Goal: Task Accomplishment & Management: Manage account settings

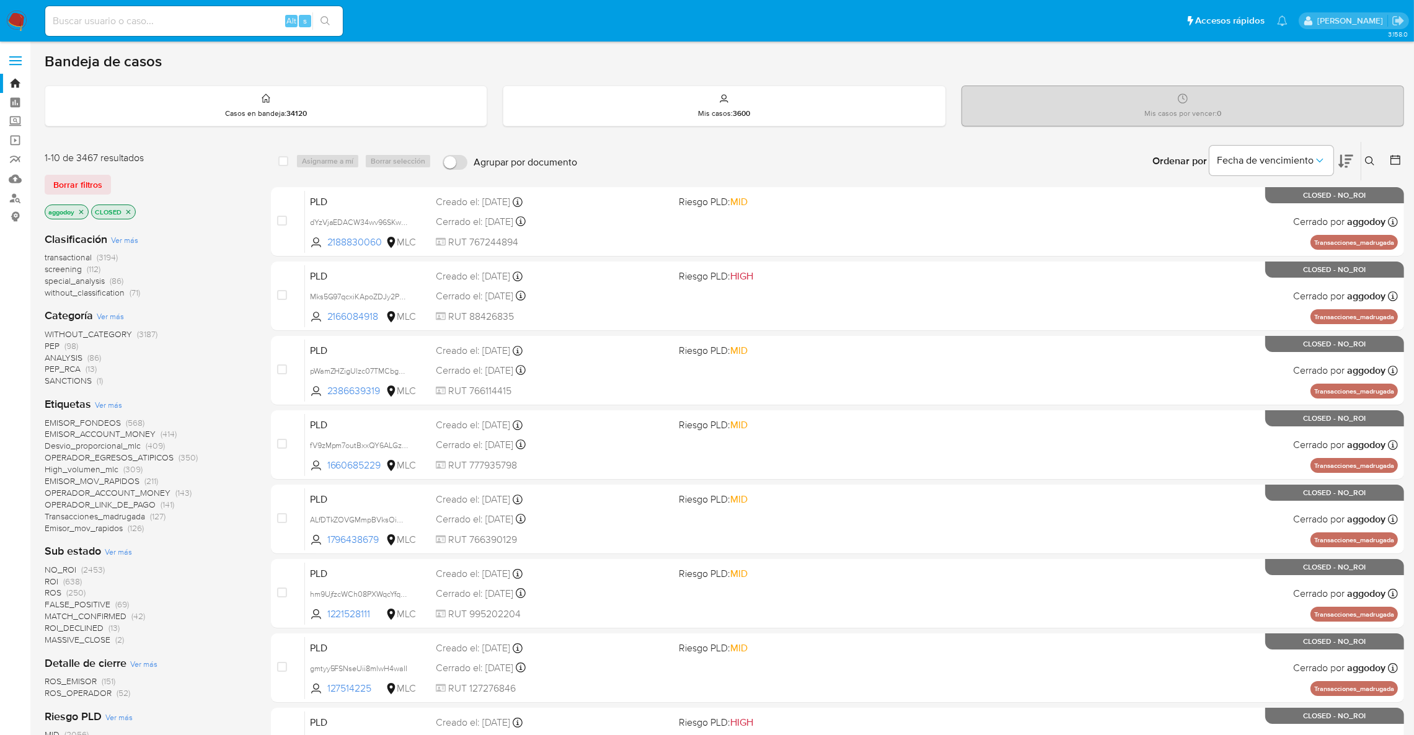
click at [124, 211] on p "CLOSED" at bounding box center [113, 212] width 43 height 14
click at [126, 211] on icon "close-filter" at bounding box center [128, 211] width 7 height 7
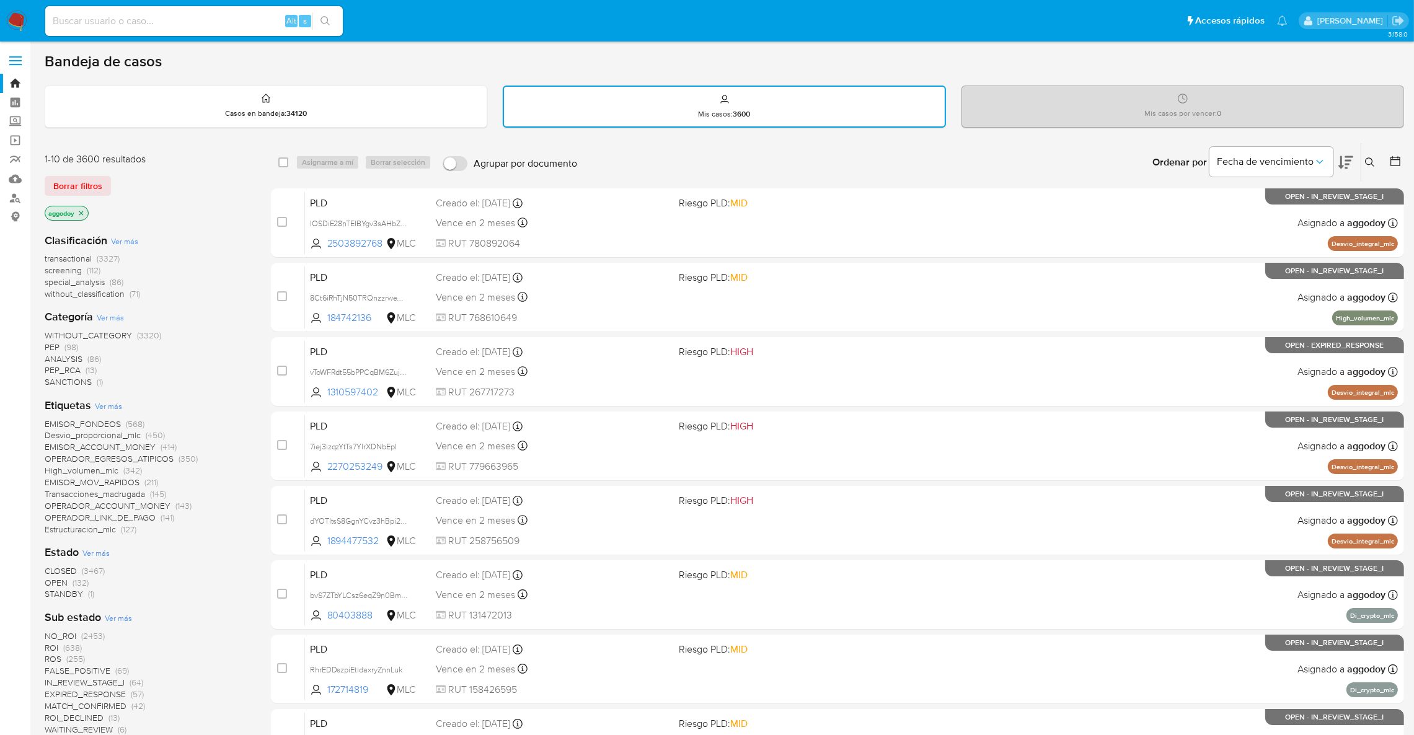
click at [80, 582] on span "(132)" at bounding box center [81, 582] width 16 height 12
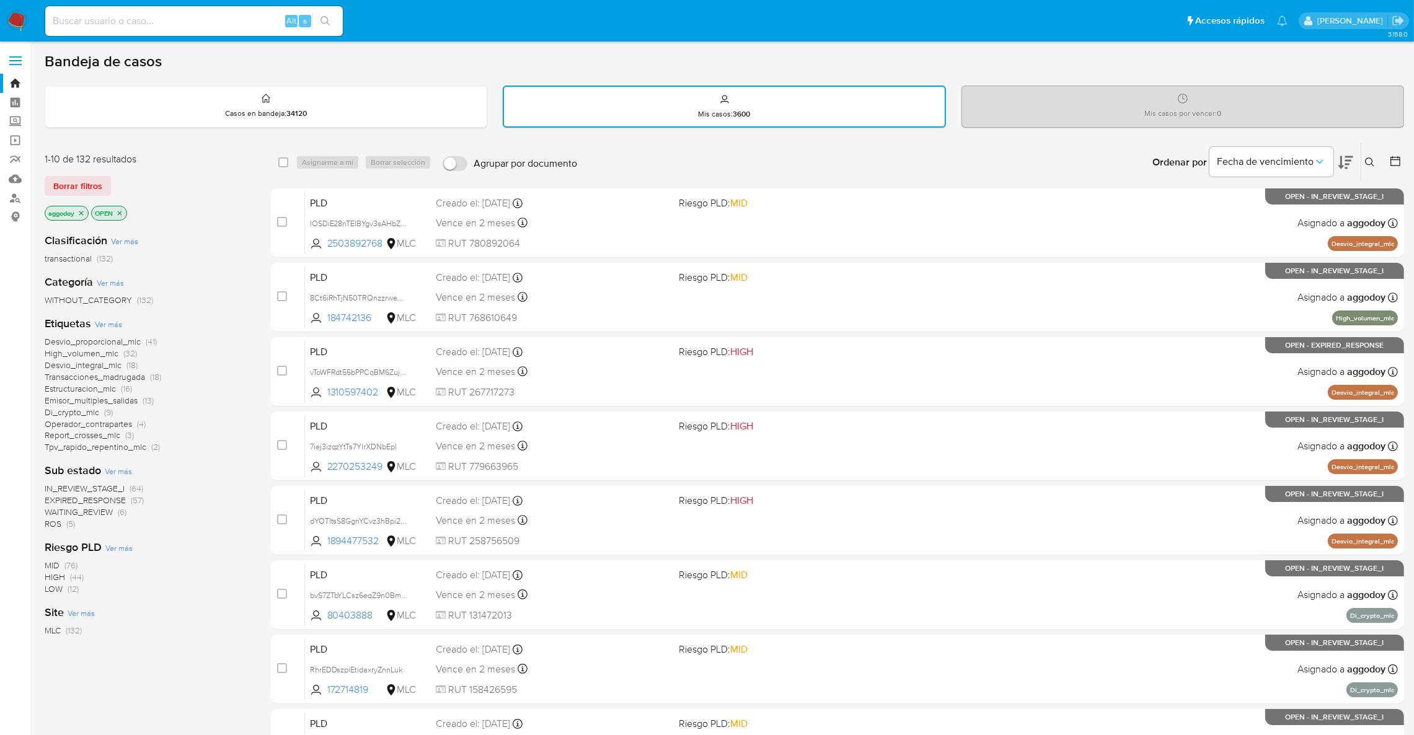
click at [1363, 159] on button at bounding box center [1371, 162] width 20 height 15
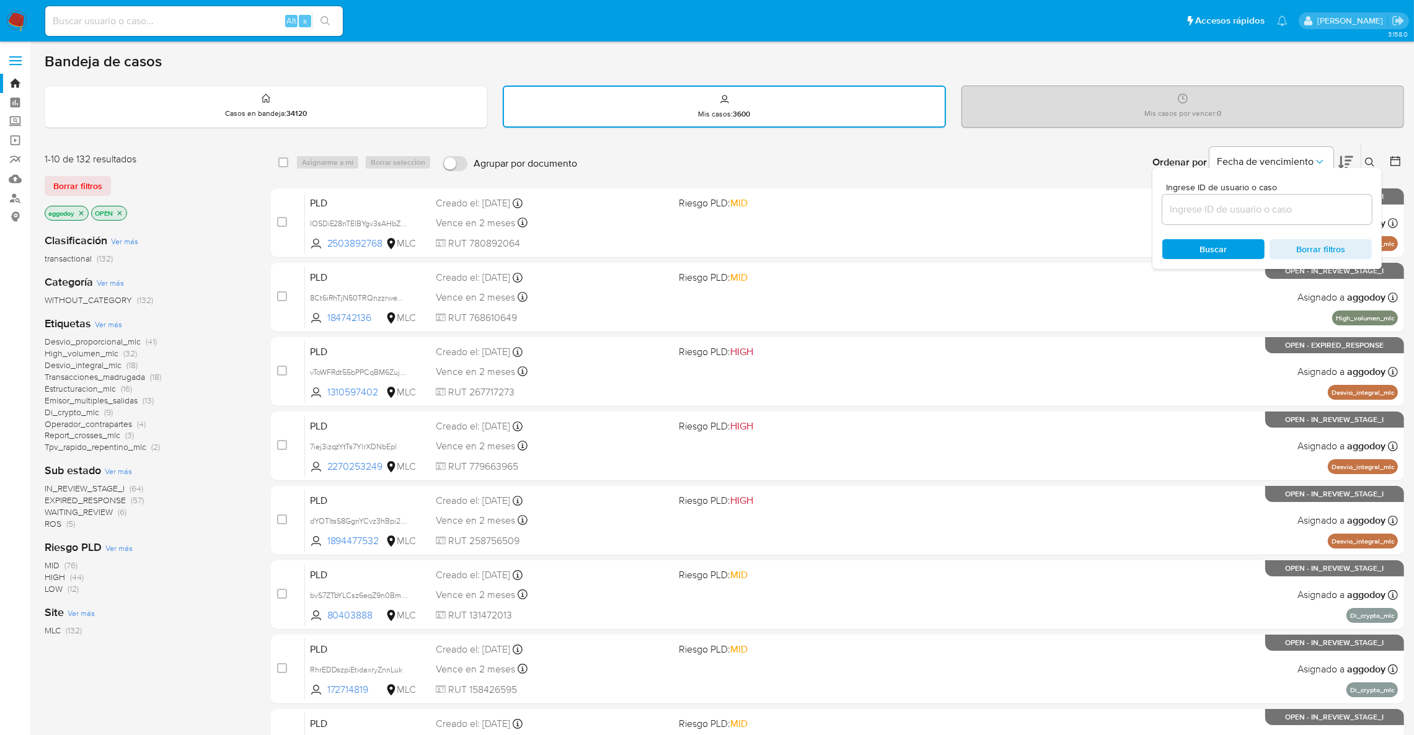
click at [1306, 202] on input at bounding box center [1267, 209] width 210 height 16
type input "2342398369"
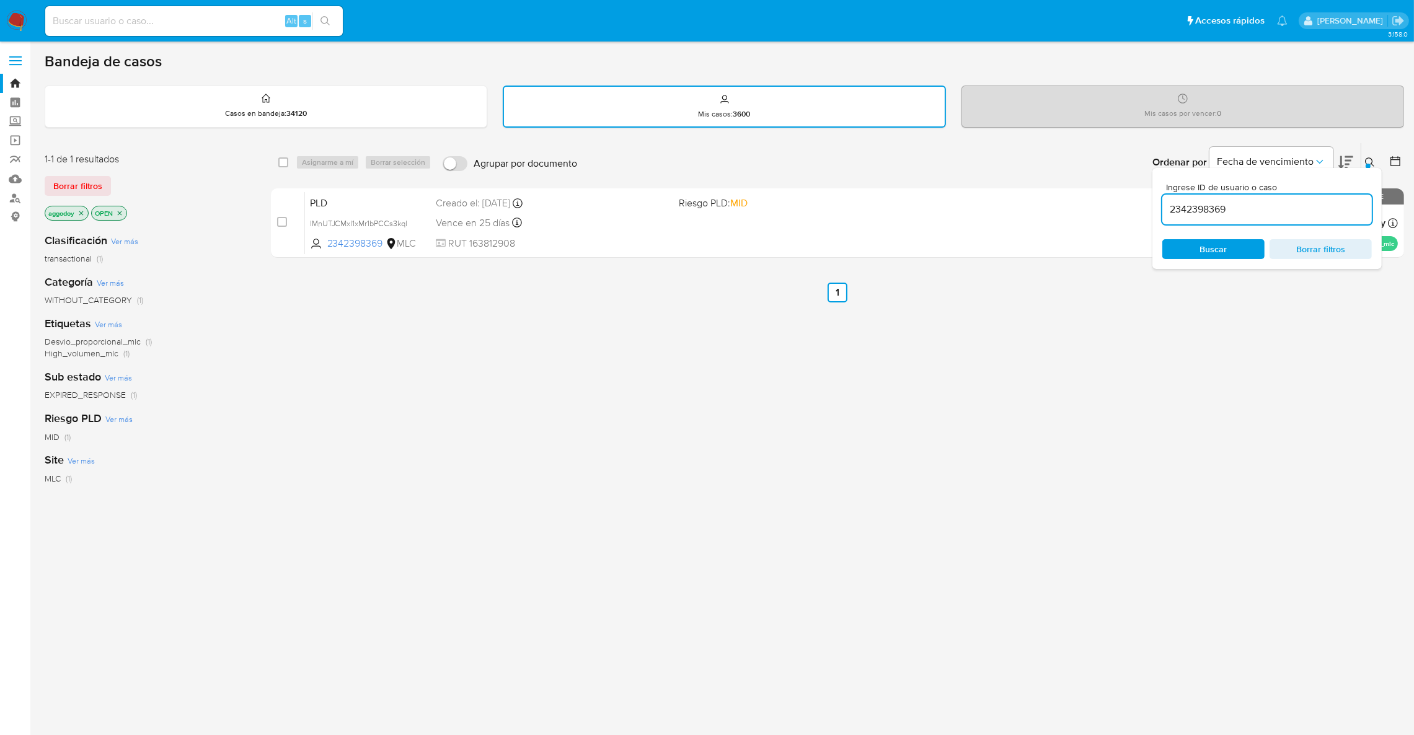
click at [1369, 159] on icon at bounding box center [1370, 162] width 10 height 10
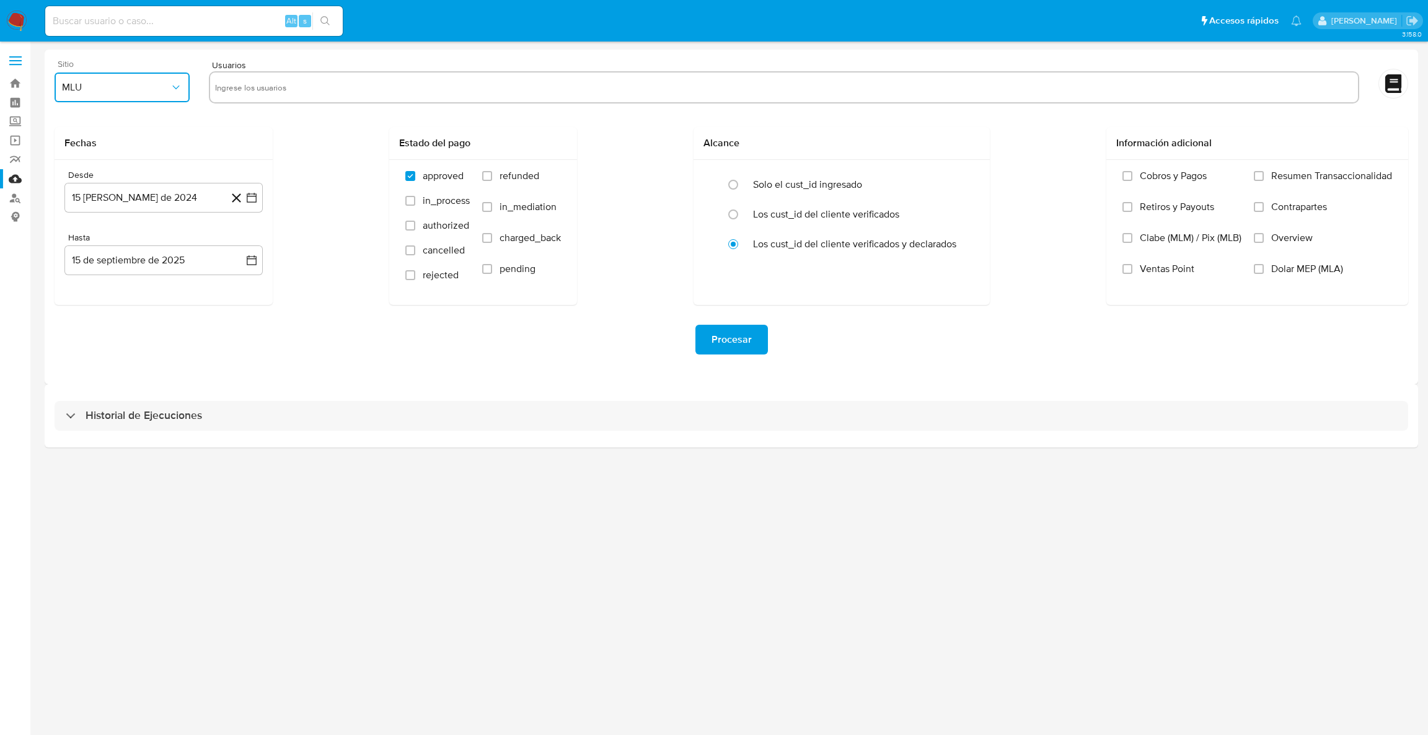
click at [123, 92] on span "MLU" at bounding box center [116, 87] width 108 height 12
click at [108, 300] on div "MLC" at bounding box center [118, 300] width 113 height 30
click at [252, 192] on icon "button" at bounding box center [251, 198] width 12 height 12
click at [247, 249] on icon "Mes siguiente" at bounding box center [240, 242] width 15 height 15
click at [114, 338] on button "10" at bounding box center [114, 338] width 20 height 20
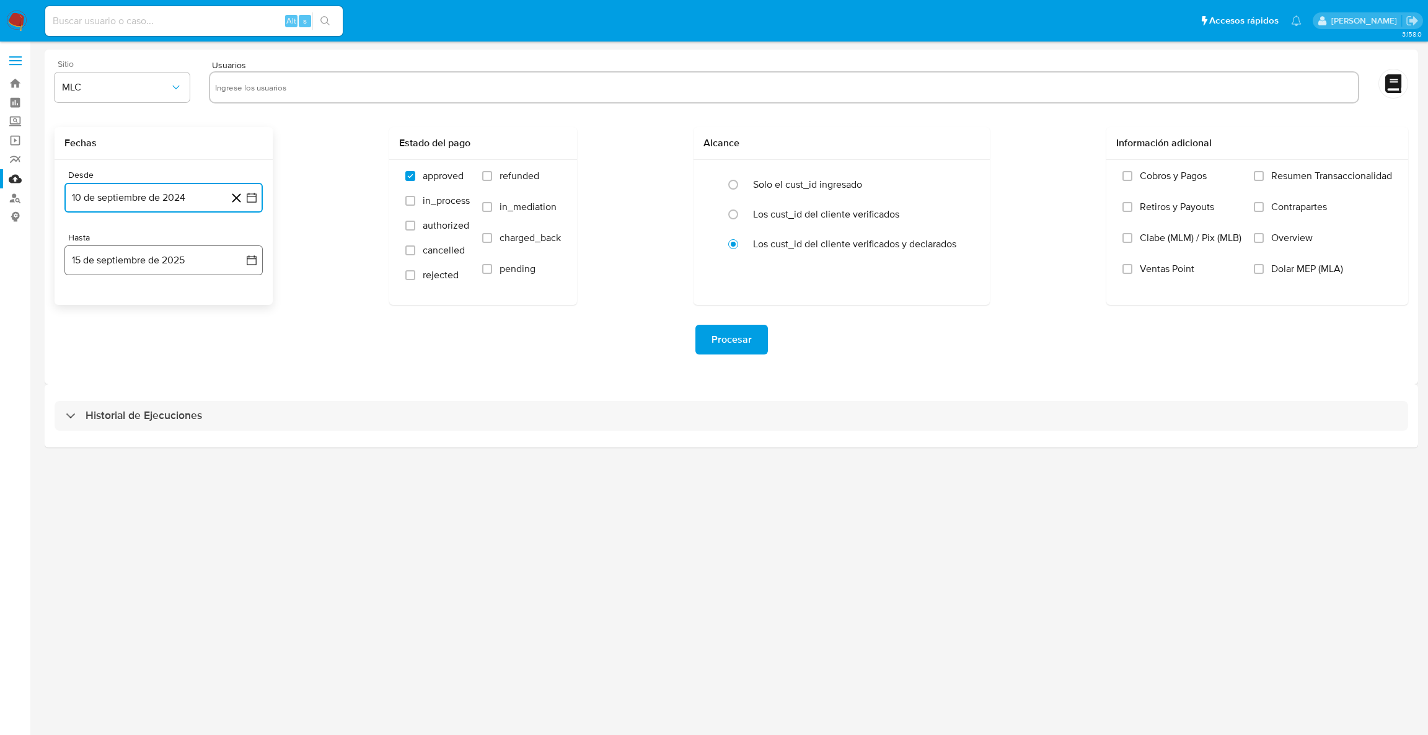
click at [255, 269] on button "15 de septiembre de 2025" at bounding box center [163, 260] width 198 height 30
click at [115, 375] on button "9" at bounding box center [114, 376] width 20 height 20
click at [371, 99] on div at bounding box center [784, 87] width 1151 height 32
click at [359, 88] on input "text" at bounding box center [784, 87] width 1138 height 20
paste input "455834496"
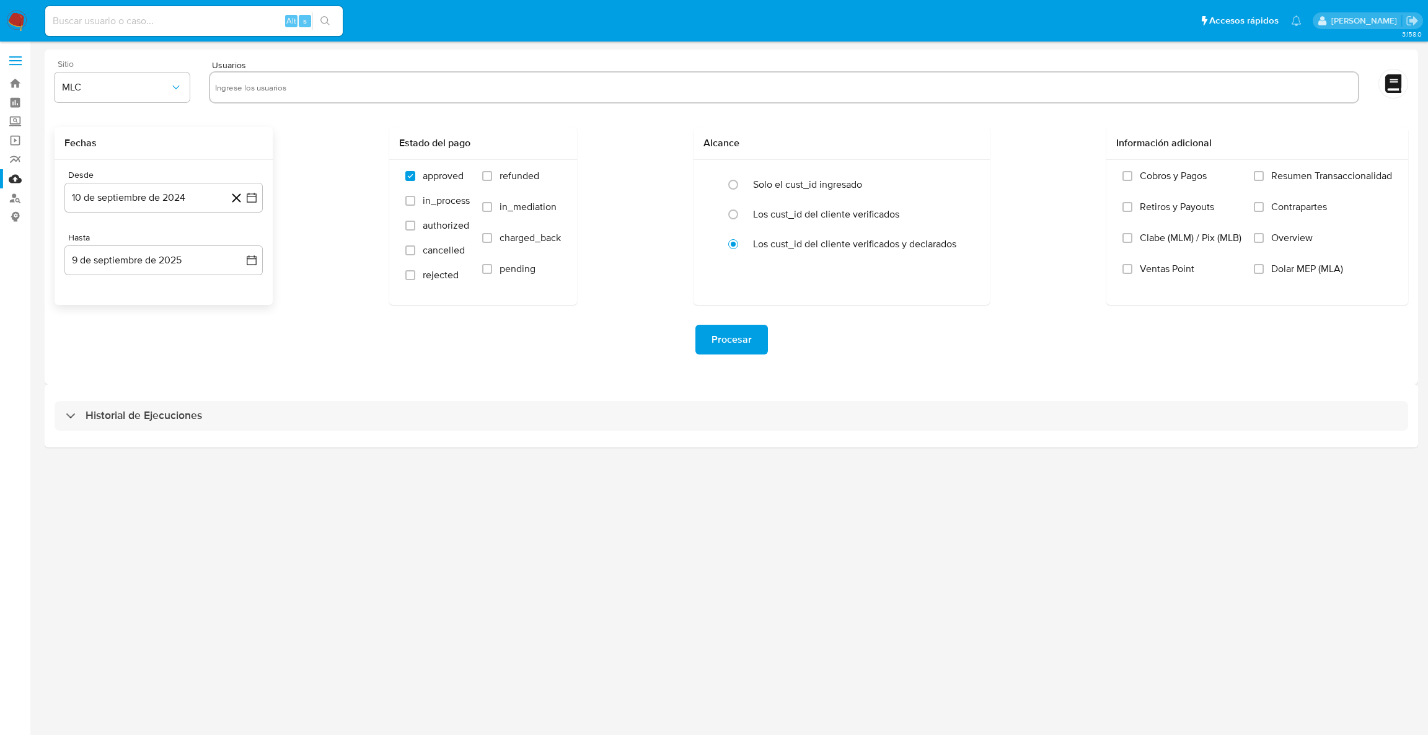
type input "455834496"
paste input "72203070"
type input "72203070"
paste input "7806913"
type input "7806913"
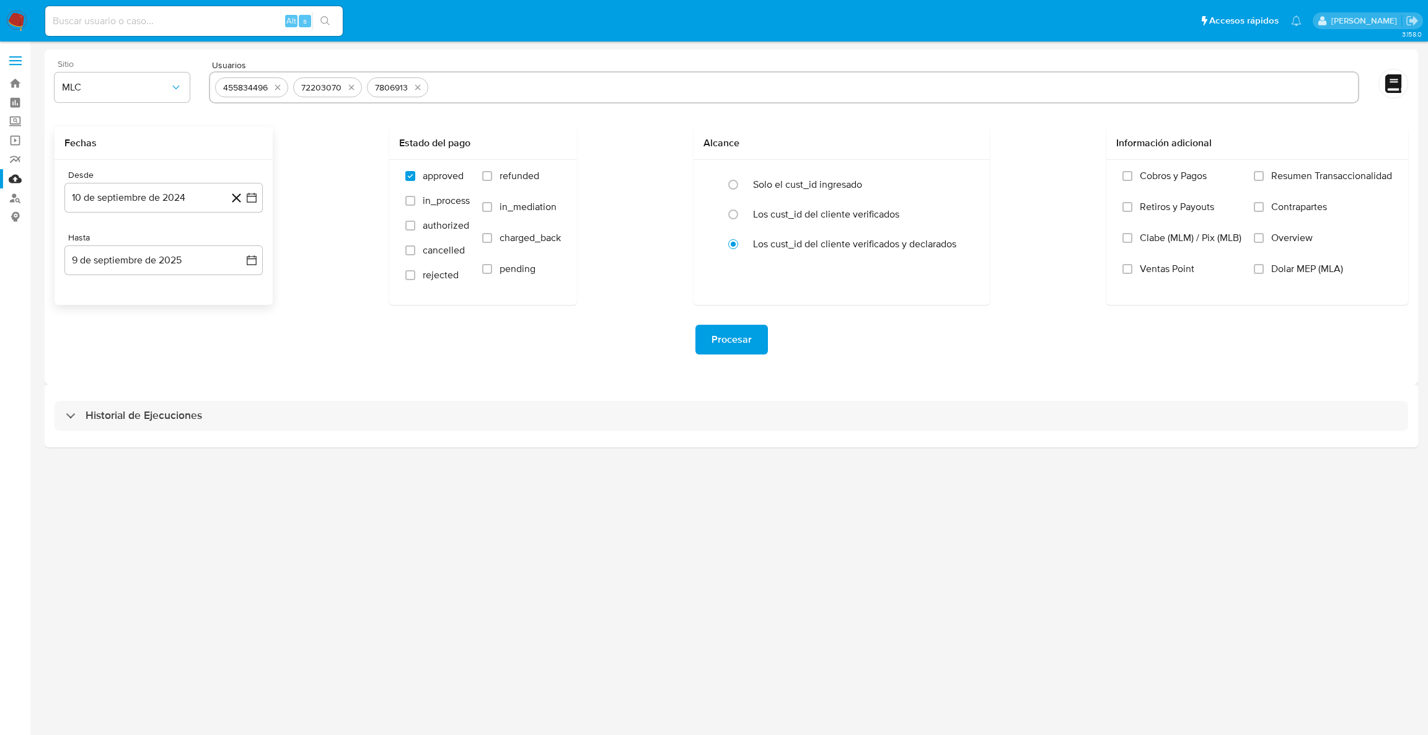
paste input "1148443373"
type input "1148443373"
paste input "148410490"
type input "148410490"
click at [630, 84] on input "text" at bounding box center [971, 87] width 766 height 20
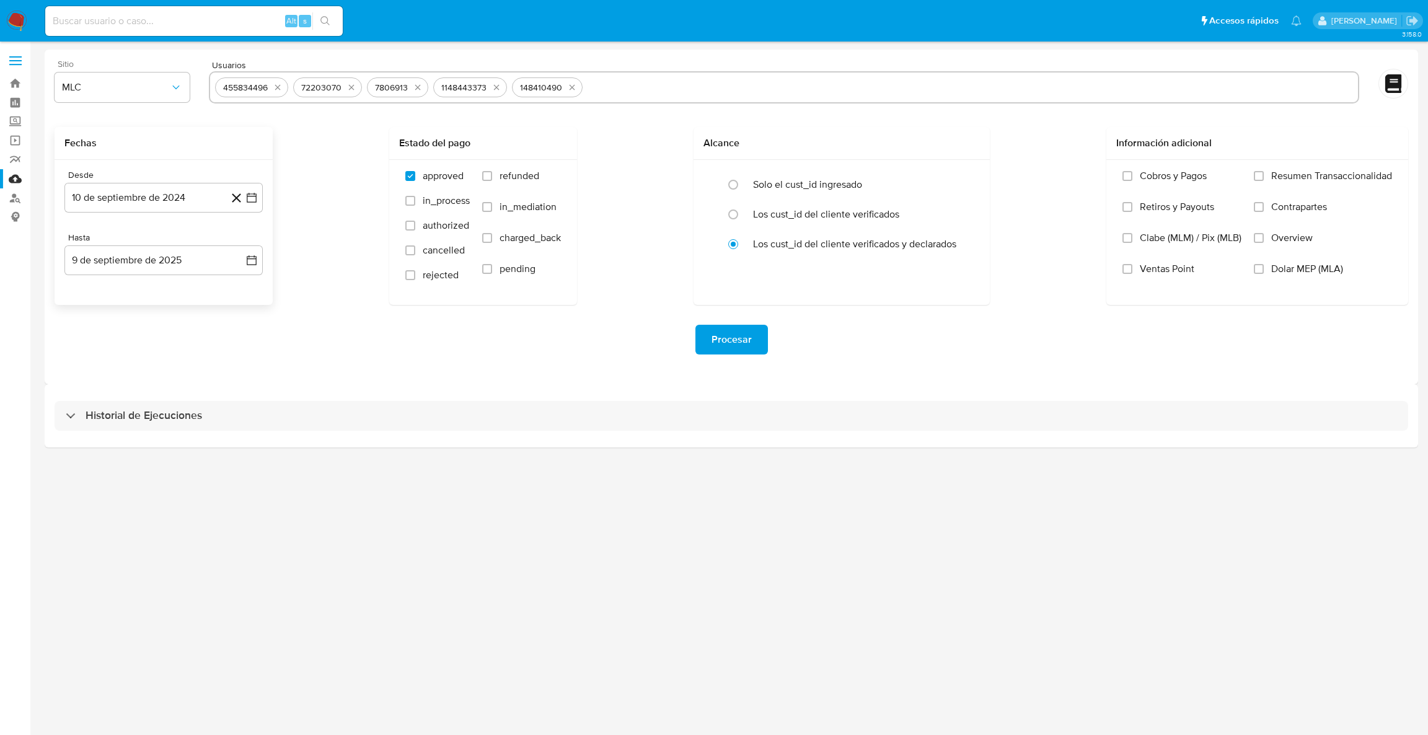
paste input "47608755"
type input "47608755"
click at [747, 333] on span "Procesar" at bounding box center [732, 339] width 40 height 27
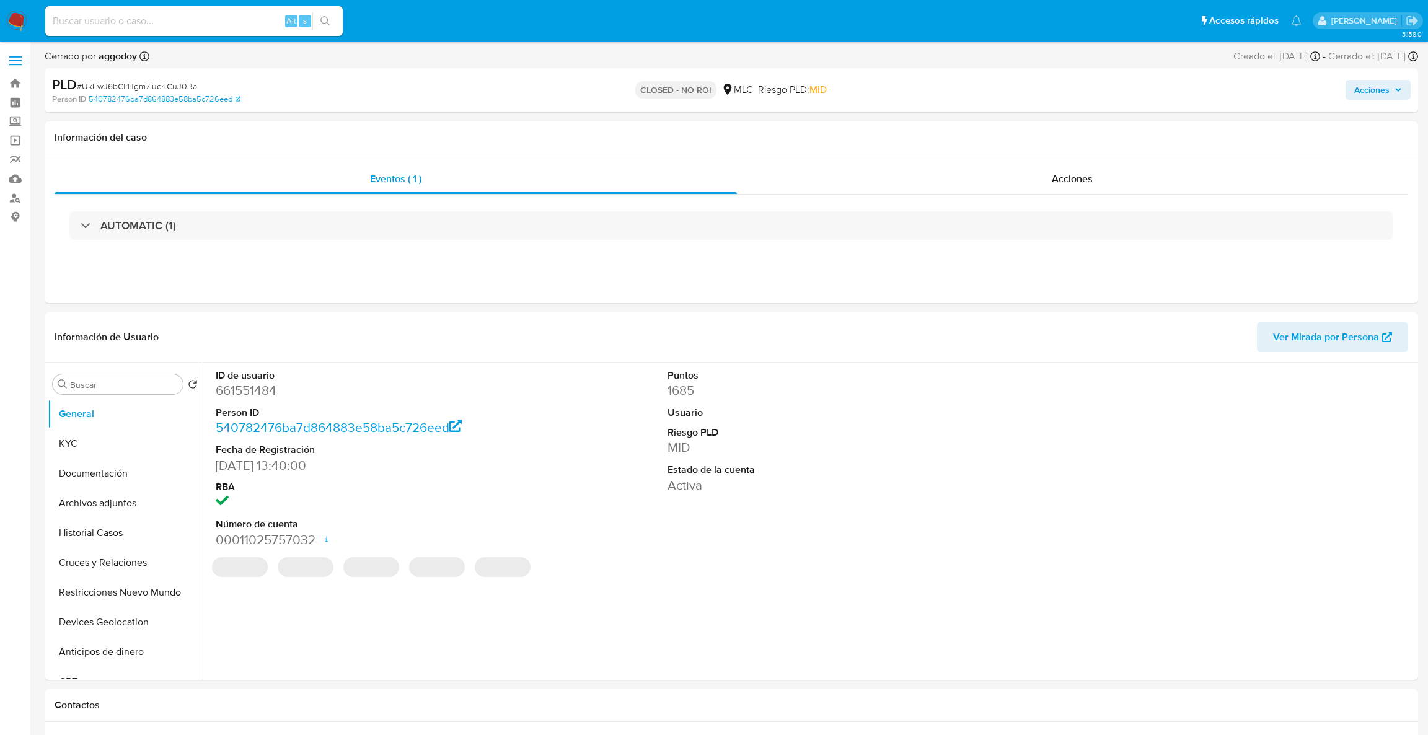
select select "10"
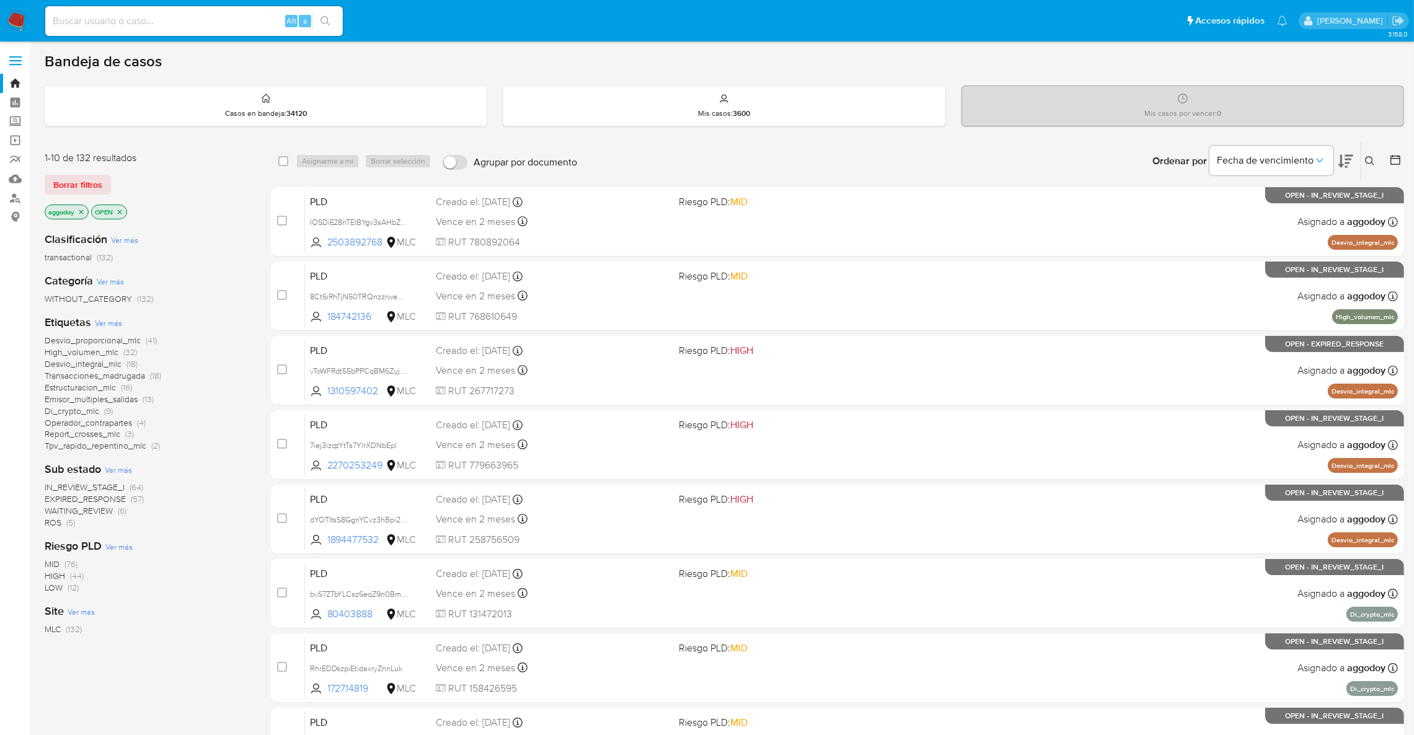
click at [95, 348] on span "High_volumen_mlc" at bounding box center [82, 352] width 74 height 12
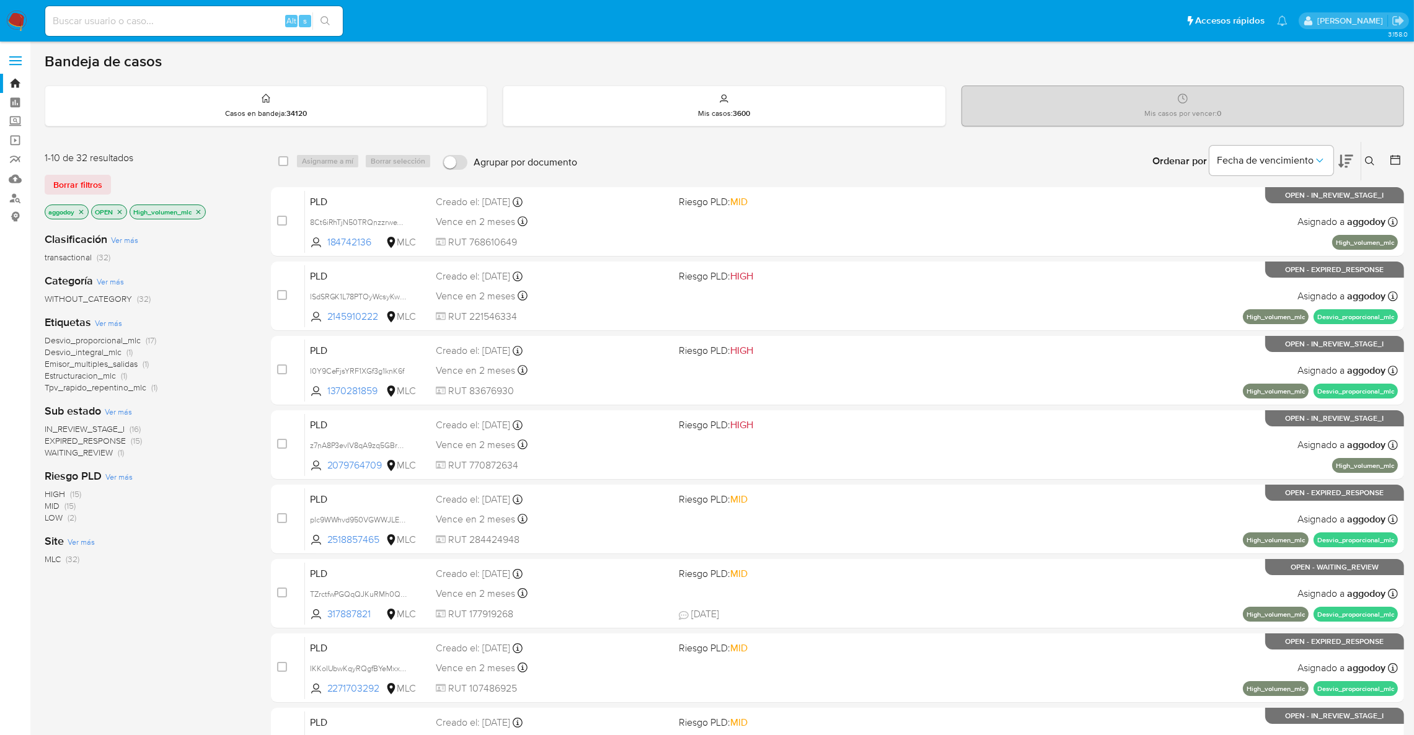
click at [1343, 158] on icon at bounding box center [1345, 161] width 15 height 15
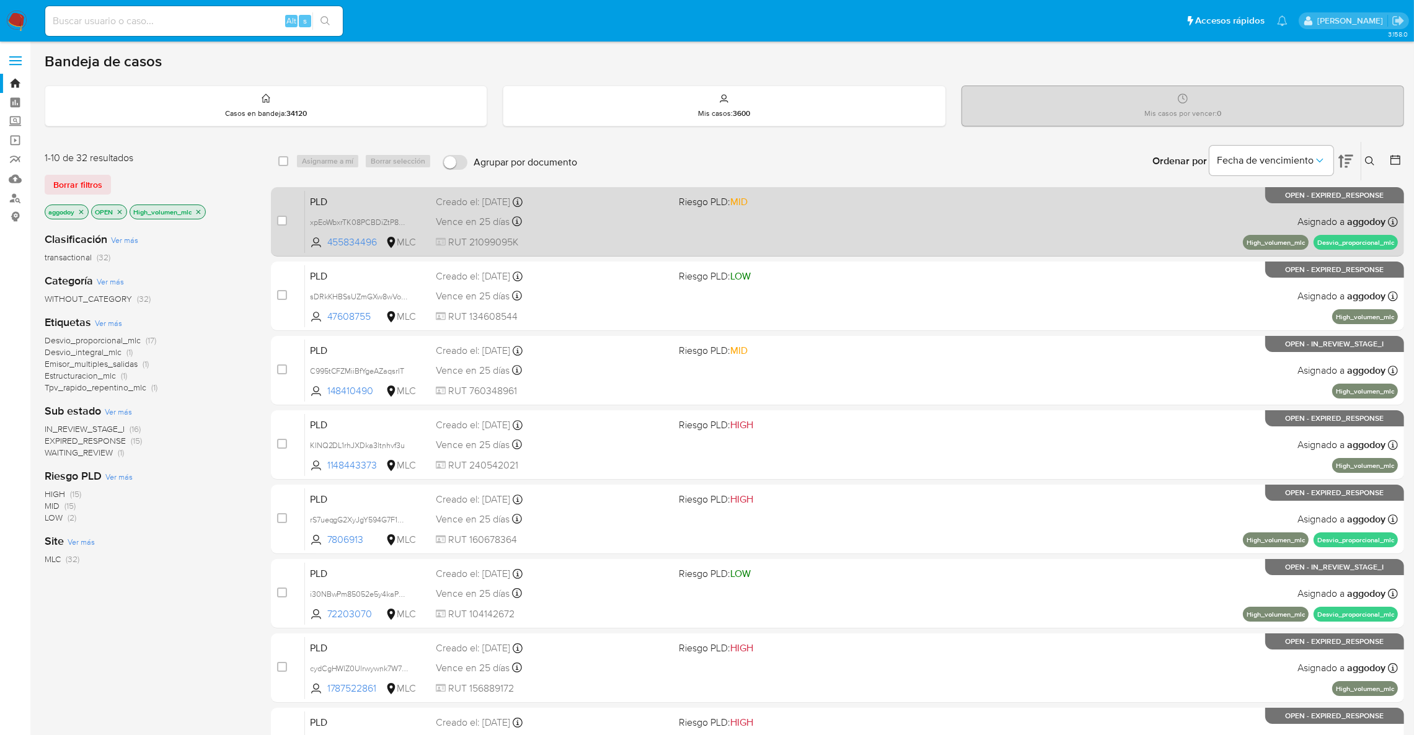
click at [650, 236] on span "RUT 21099095K" at bounding box center [552, 243] width 233 height 14
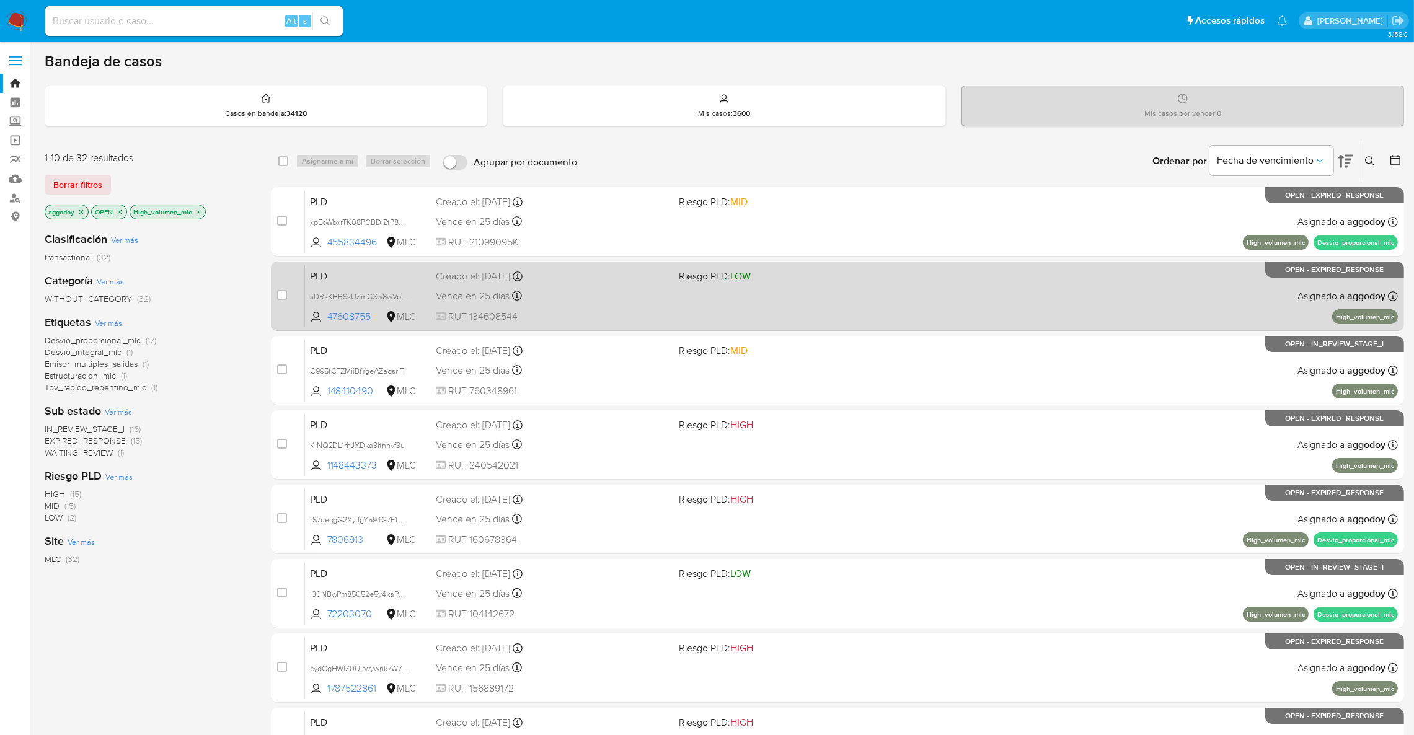
drag, startPoint x: 654, startPoint y: 241, endPoint x: 652, endPoint y: 273, distance: 32.3
click at [652, 273] on div "case-item-checkbox No es posible asignar el caso PLD xpEoWbxrTK08PCBDiZtP8wxu 4…" at bounding box center [837, 556] width 1133 height 739
click at [652, 273] on div "Creado el: 12/07/2025 Creado el: 12/07/2025 16:06:15" at bounding box center [552, 277] width 233 height 14
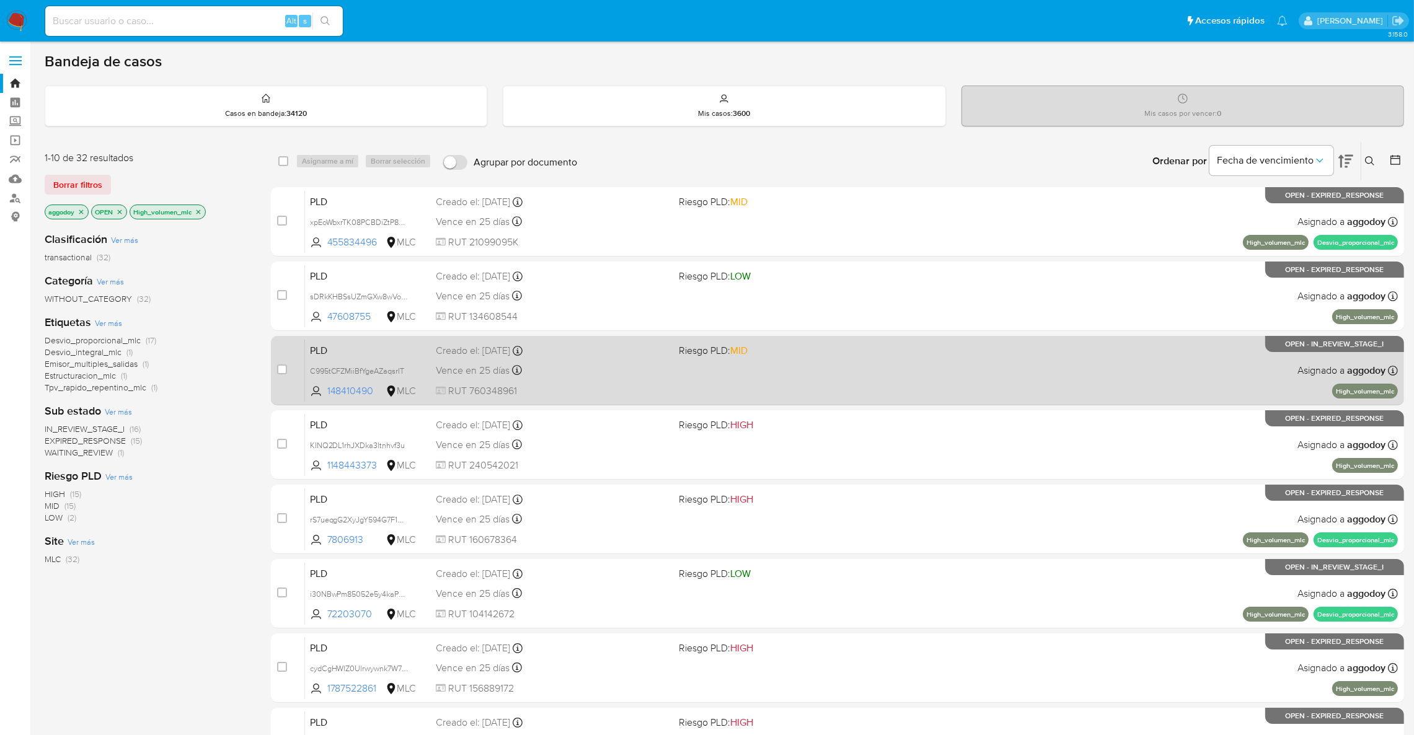
click at [862, 375] on div "PLD C995tCFZMiiBfYgeAZaqsrIT 148410490 MLC Riesgo PLD: MID Creado el: 12/07/202…" at bounding box center [851, 370] width 1093 height 63
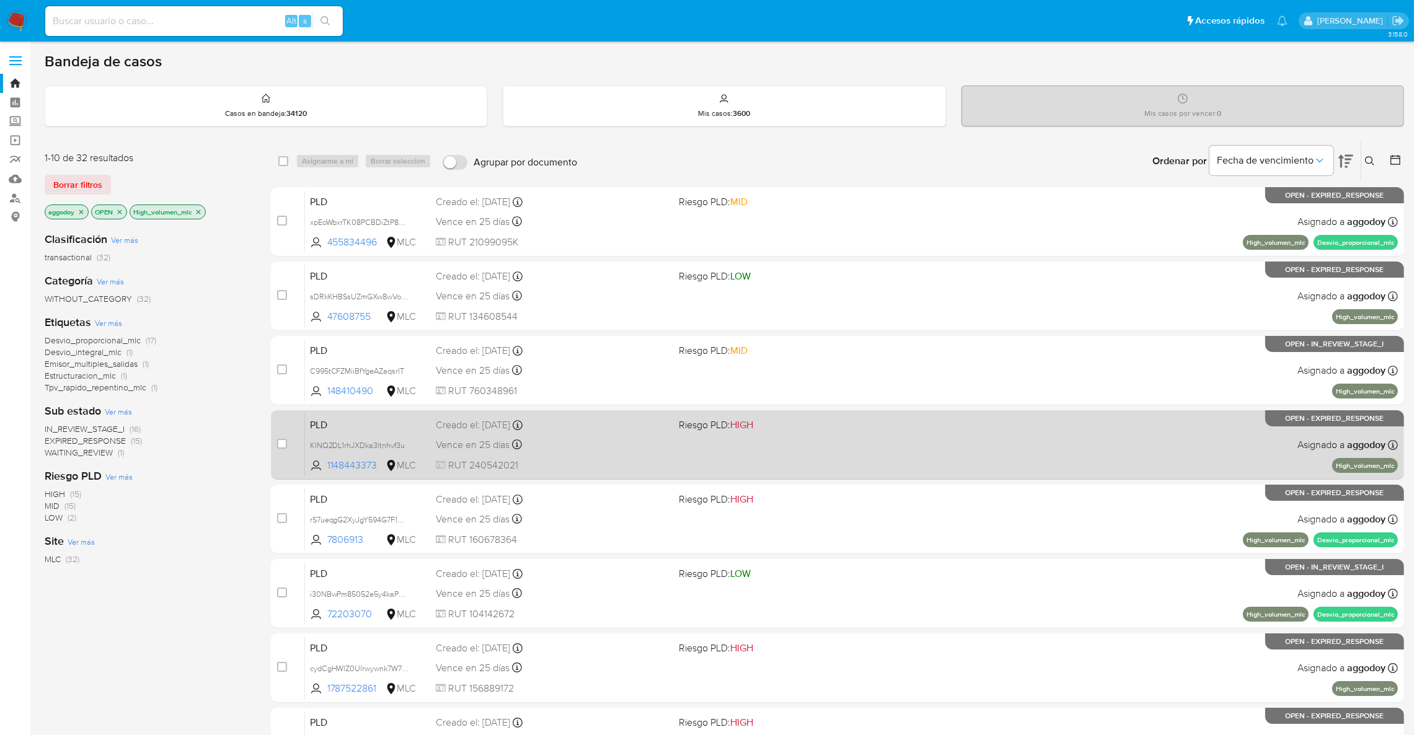
click at [650, 419] on div "Creado el: 12/07/2025 Creado el: 12/07/2025 16:06:27" at bounding box center [552, 425] width 233 height 14
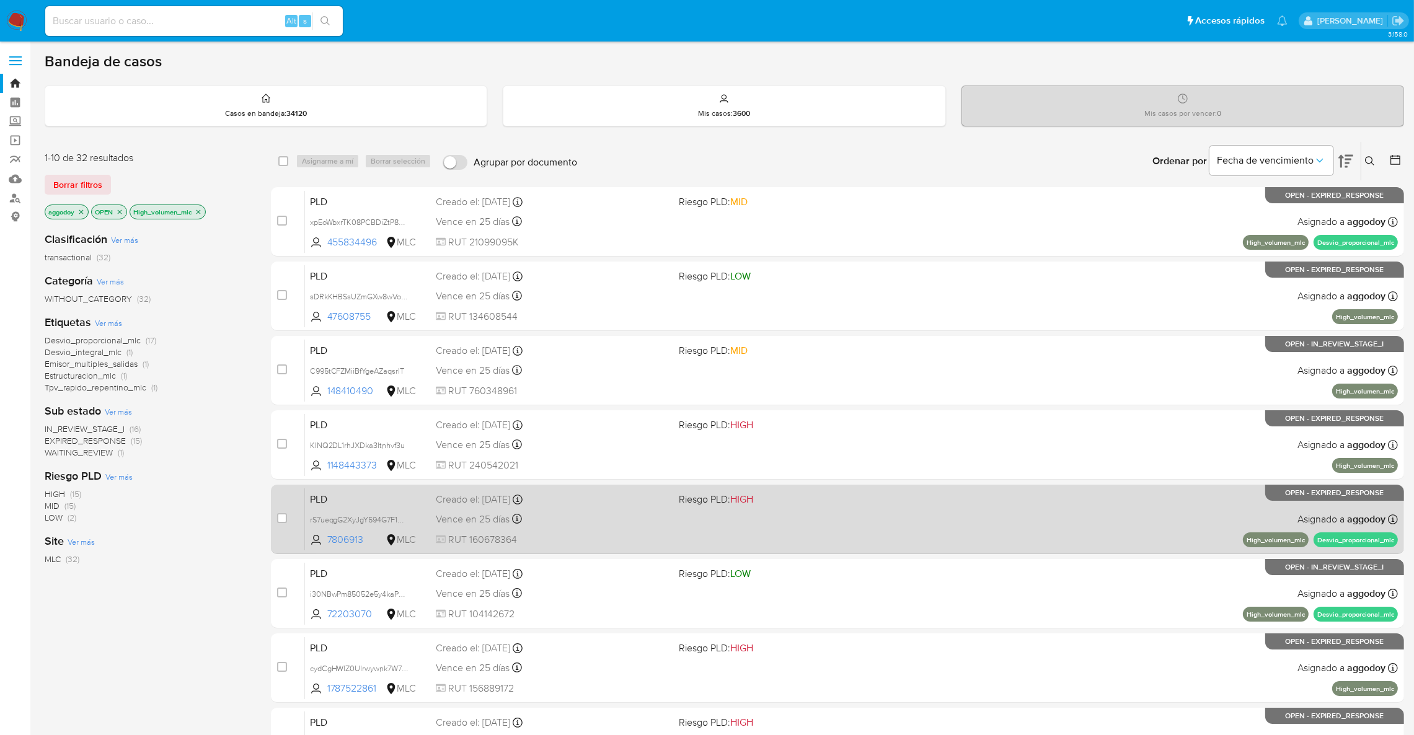
click at [912, 497] on span "Riesgo PLD: HIGH" at bounding box center [795, 498] width 233 height 16
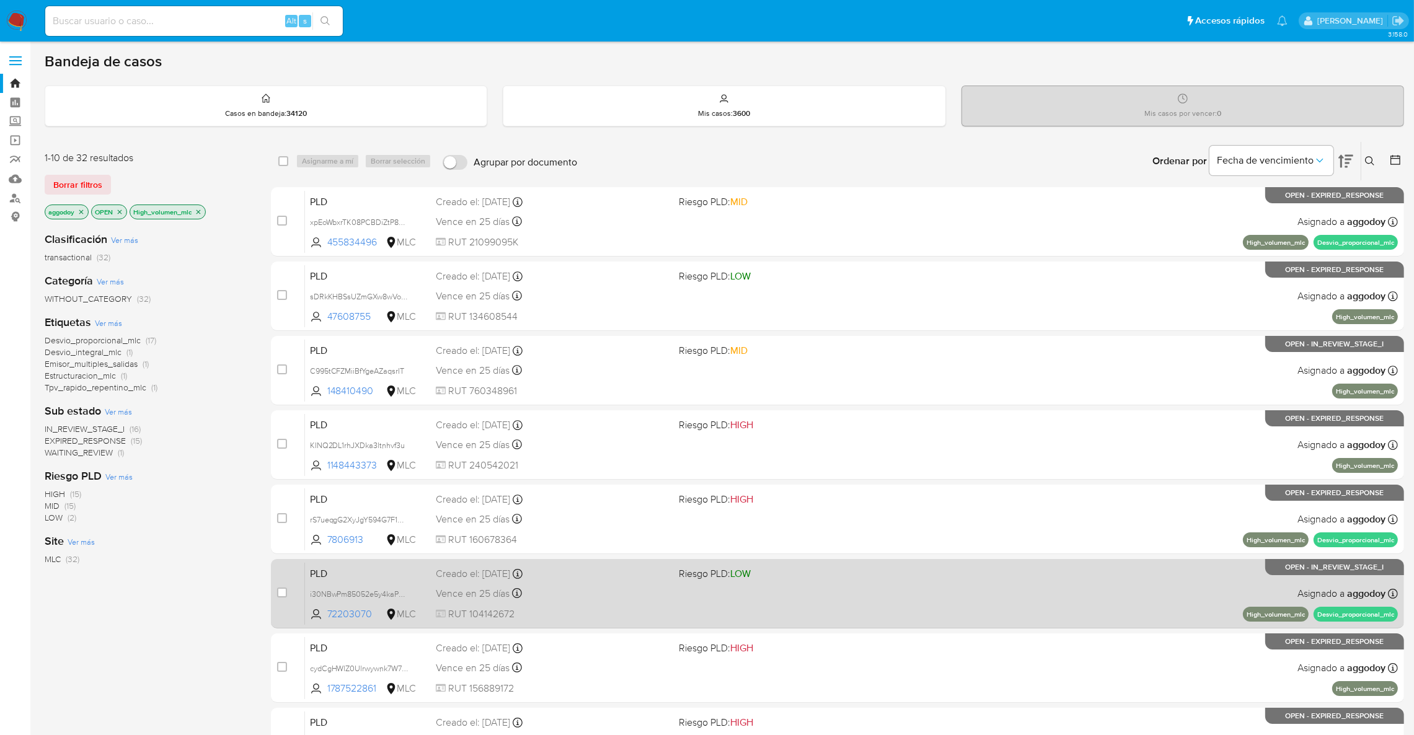
click at [563, 576] on div "Creado el: 12/07/2025 Creado el: 12/07/2025 16:06:48" at bounding box center [552, 574] width 233 height 14
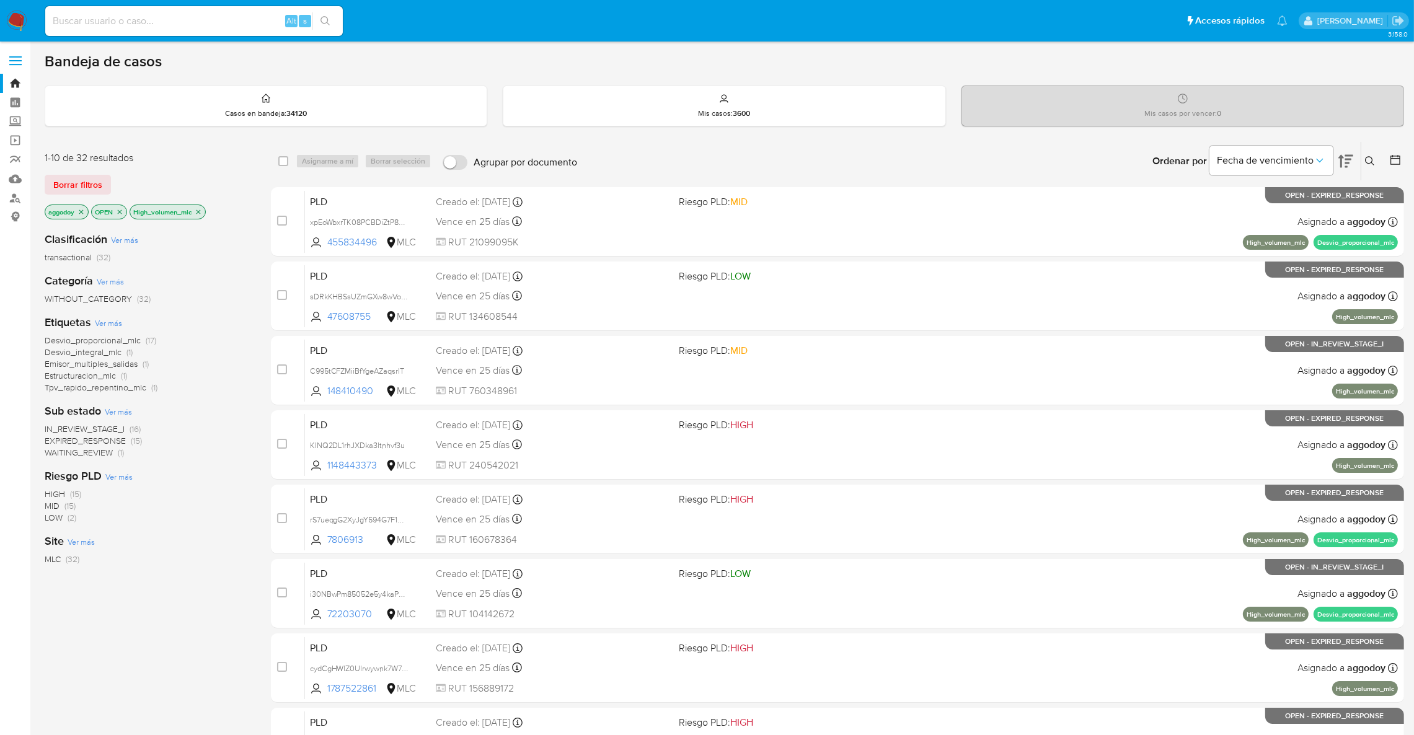
scroll to position [287, 0]
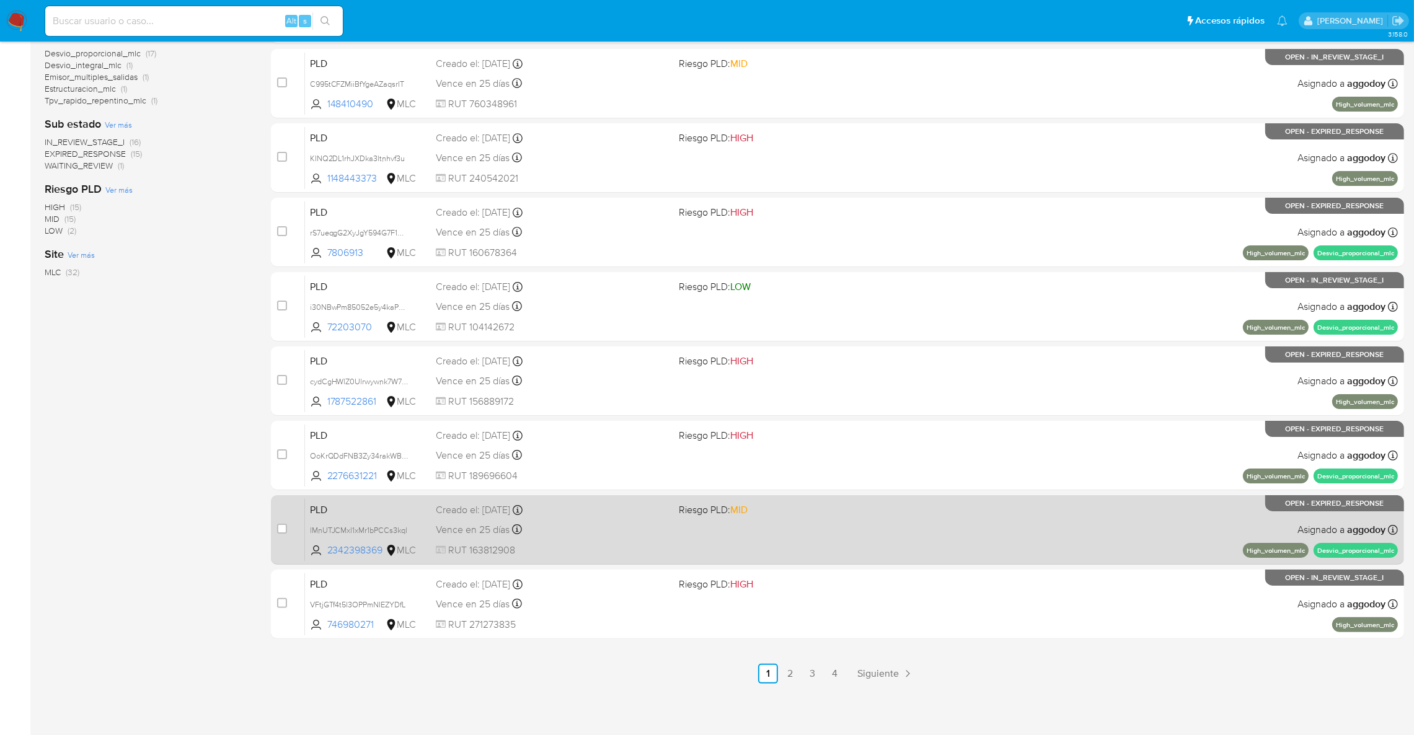
click at [560, 534] on div "Vence en 25 días Vence el 10/10/2025 16:08:07" at bounding box center [552, 529] width 233 height 17
click at [282, 530] on input "checkbox" at bounding box center [282, 529] width 10 height 10
checkbox input "true"
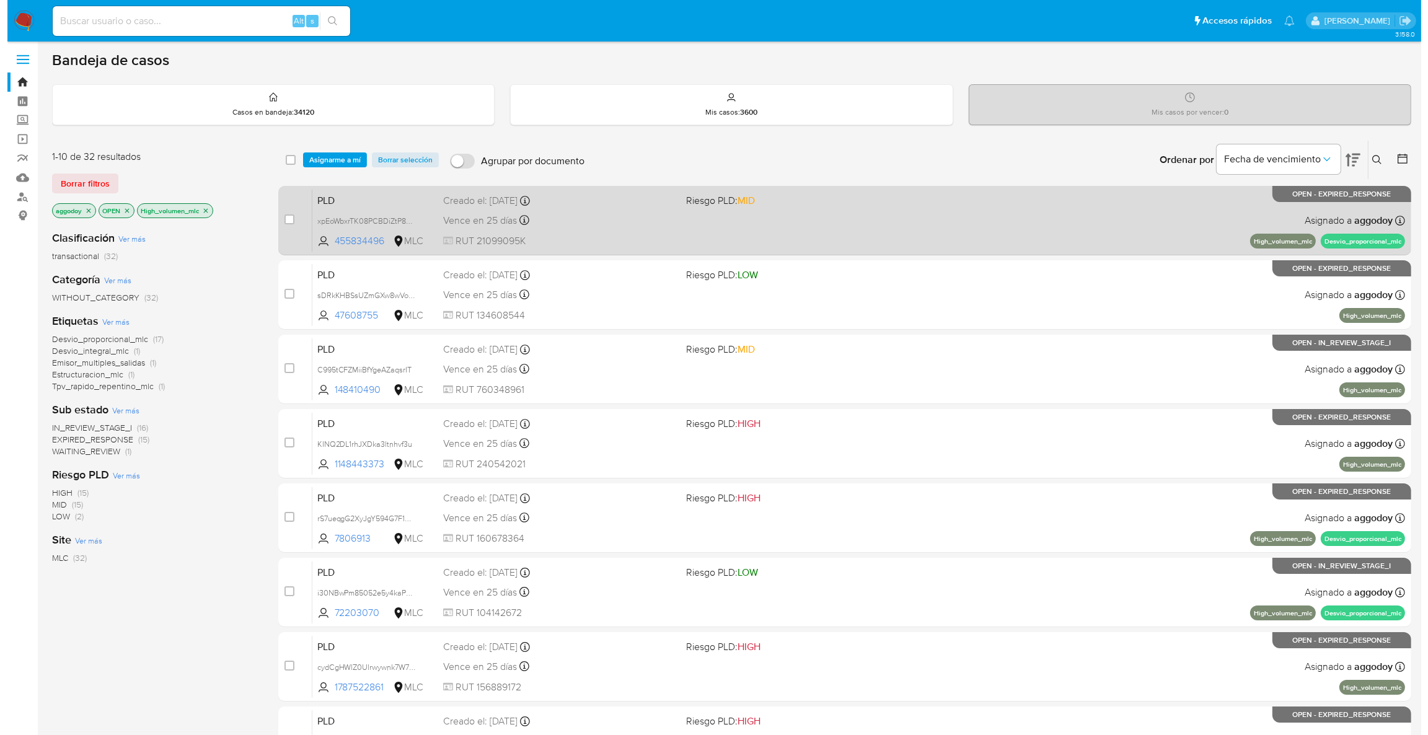
scroll to position [0, 0]
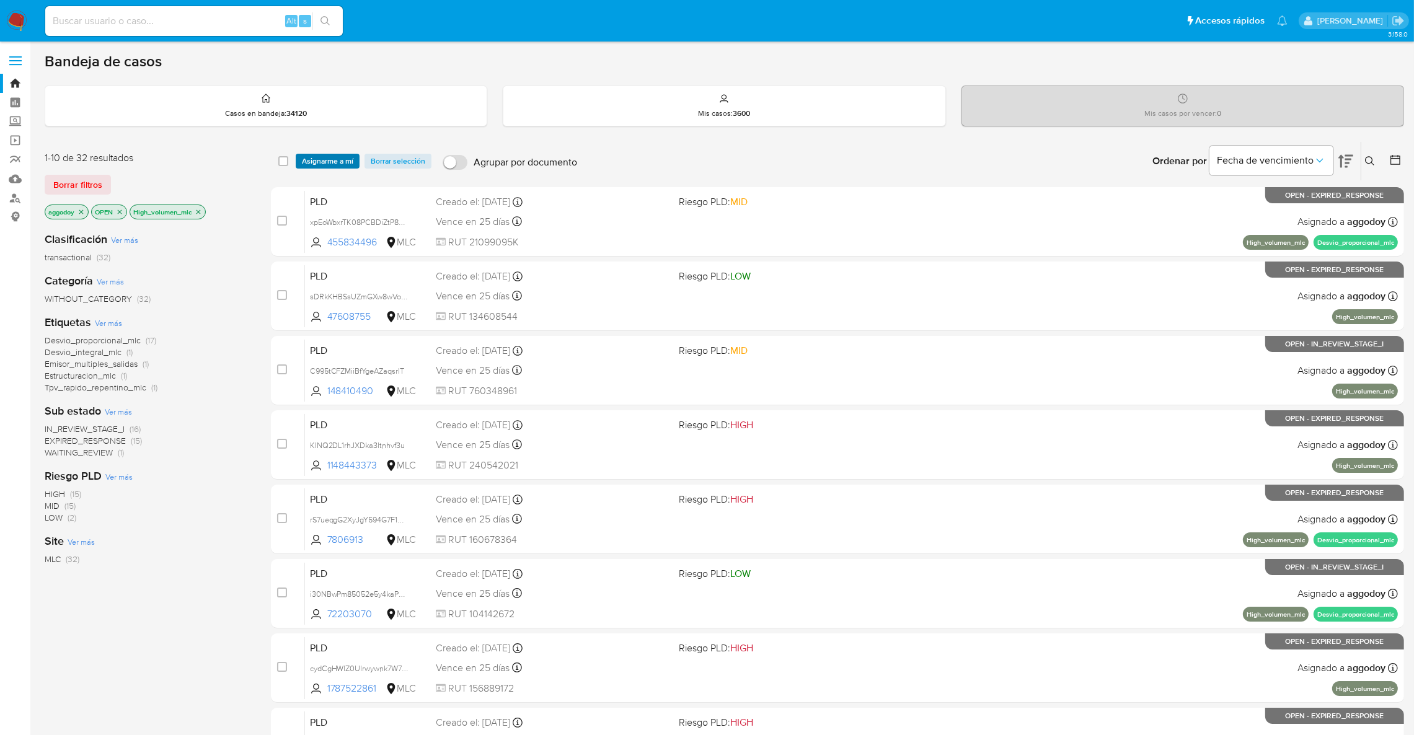
click at [328, 159] on span "Asignarme a mí" at bounding box center [327, 161] width 51 height 12
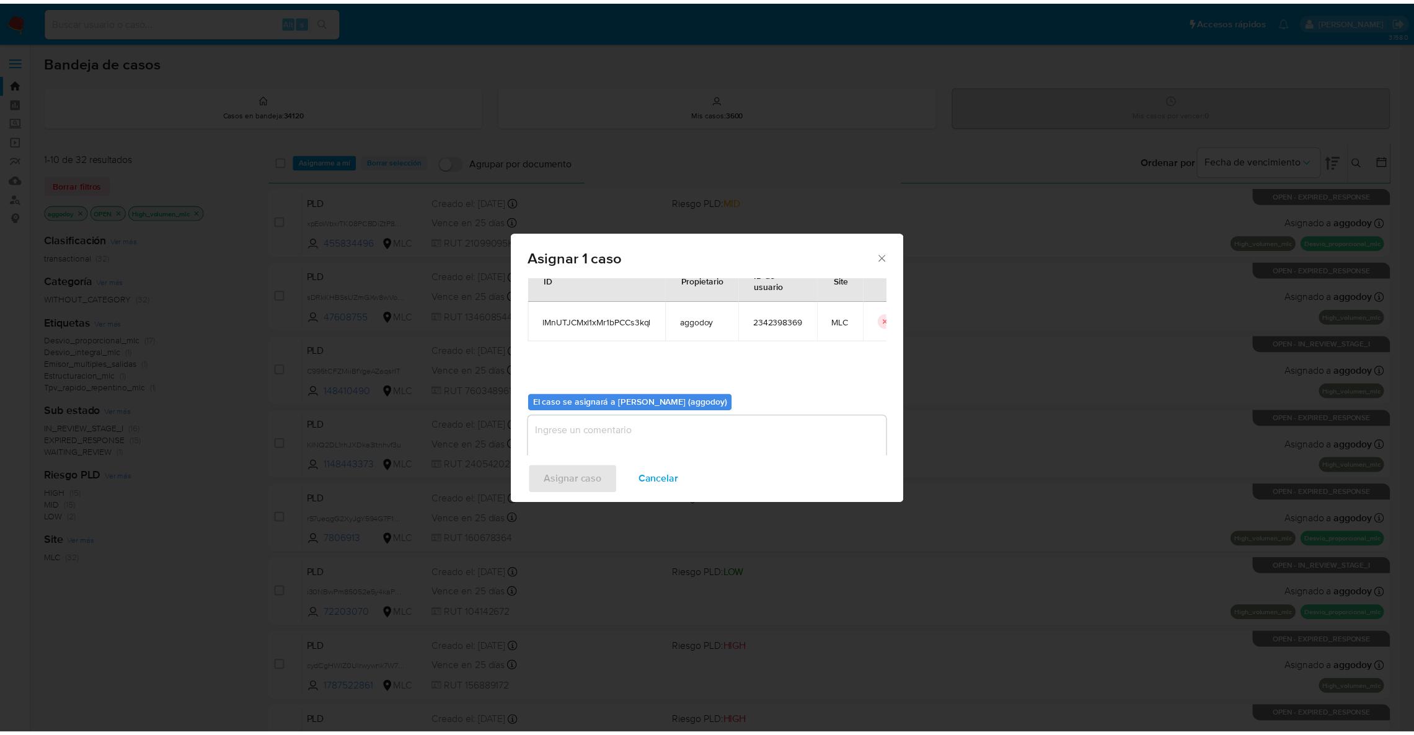
scroll to position [64, 0]
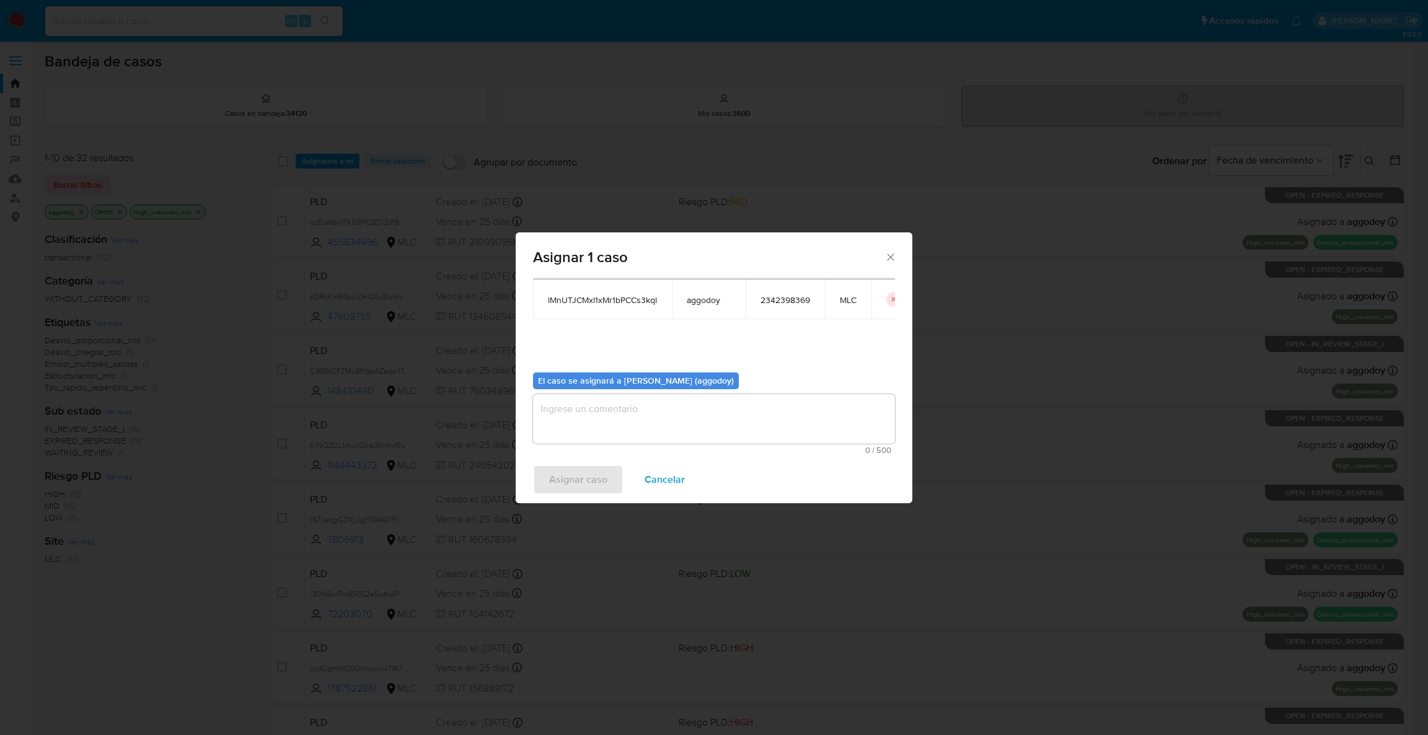
click at [743, 452] on span "0 / 500" at bounding box center [714, 450] width 355 height 8
click at [734, 438] on textarea "assign-modal" at bounding box center [714, 419] width 362 height 50
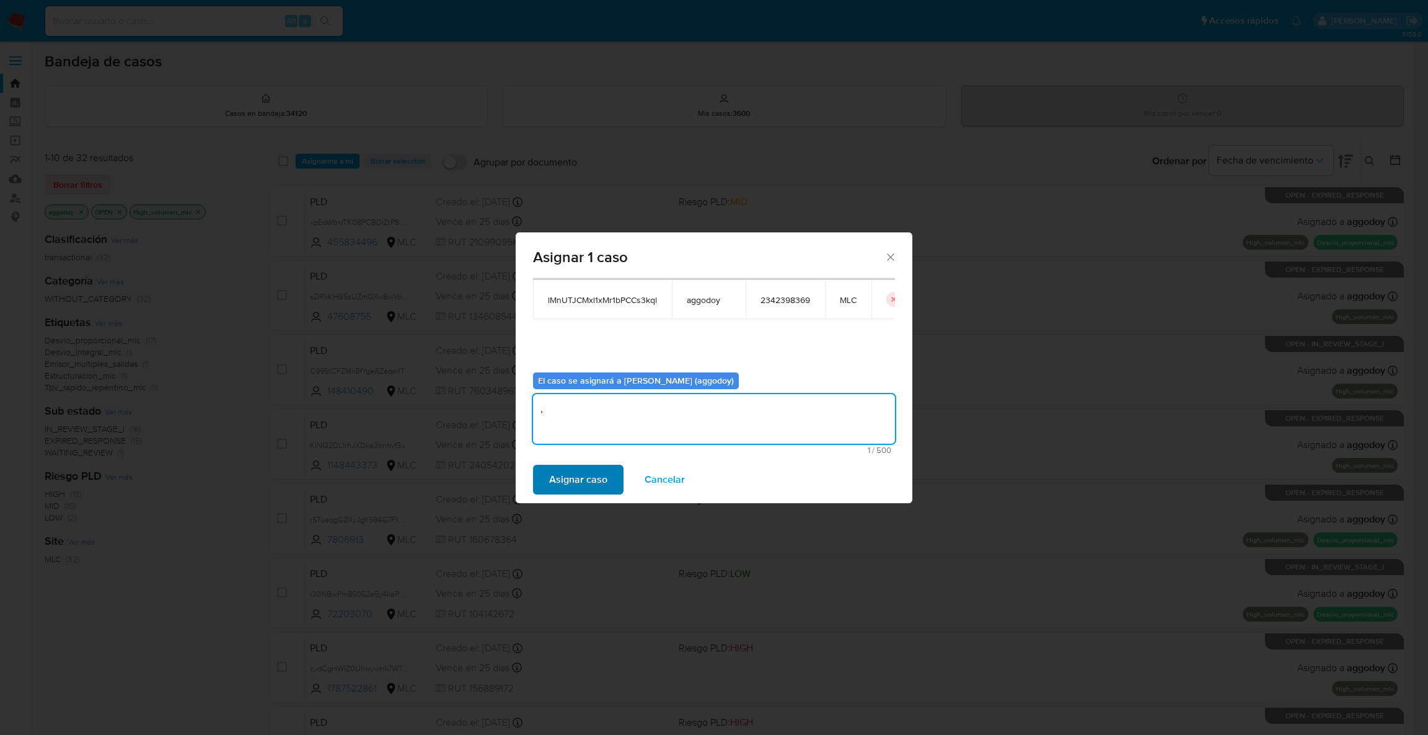
type textarea ","
click at [578, 488] on span "Asignar caso" at bounding box center [578, 479] width 58 height 27
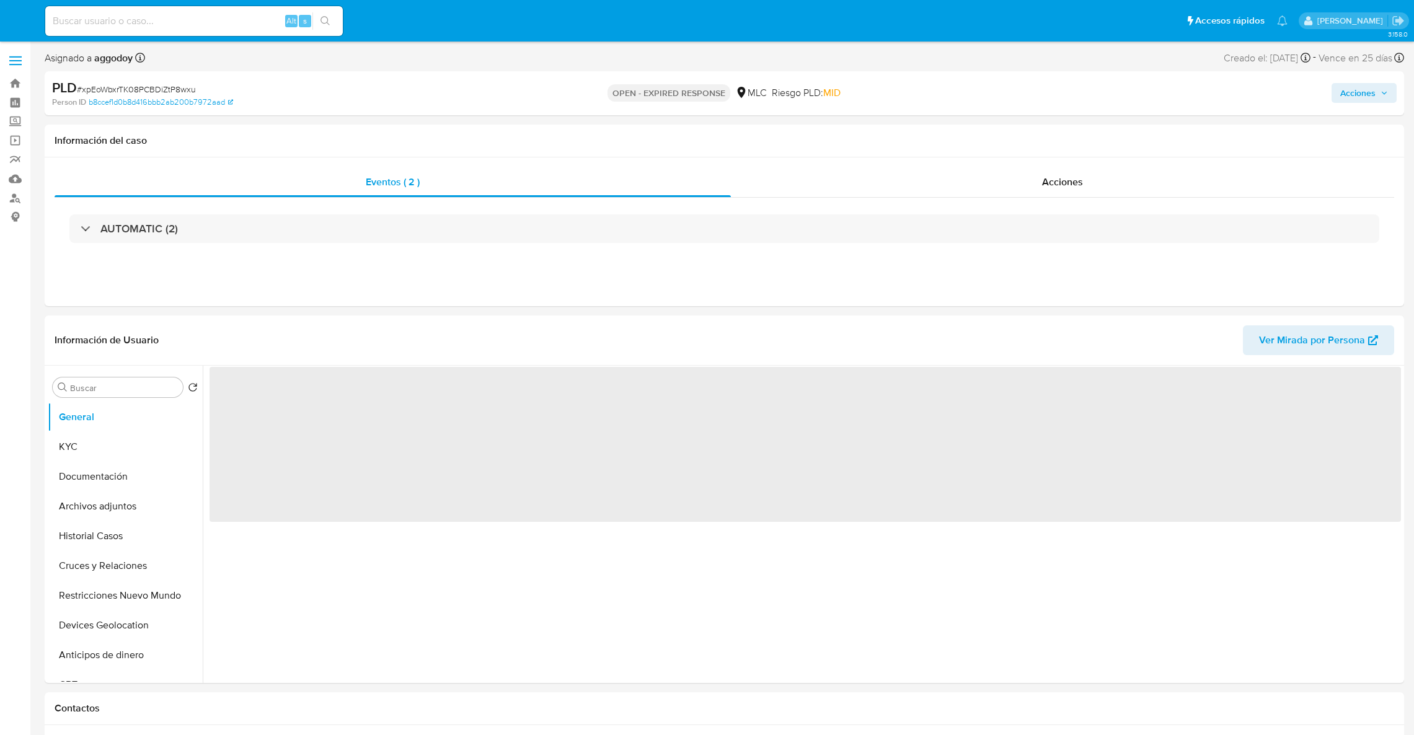
select select "10"
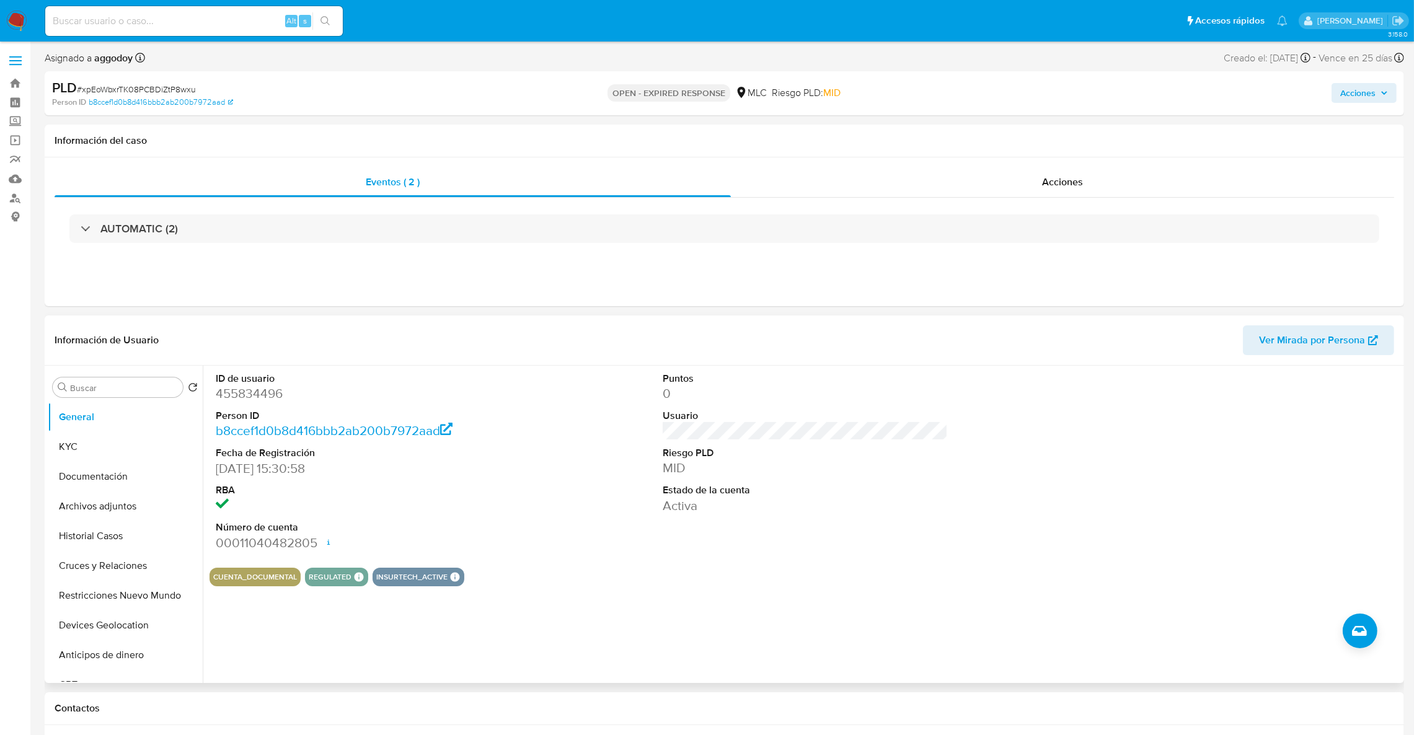
click at [259, 395] on dd "455834496" at bounding box center [359, 393] width 286 height 17
copy dd "455834496"
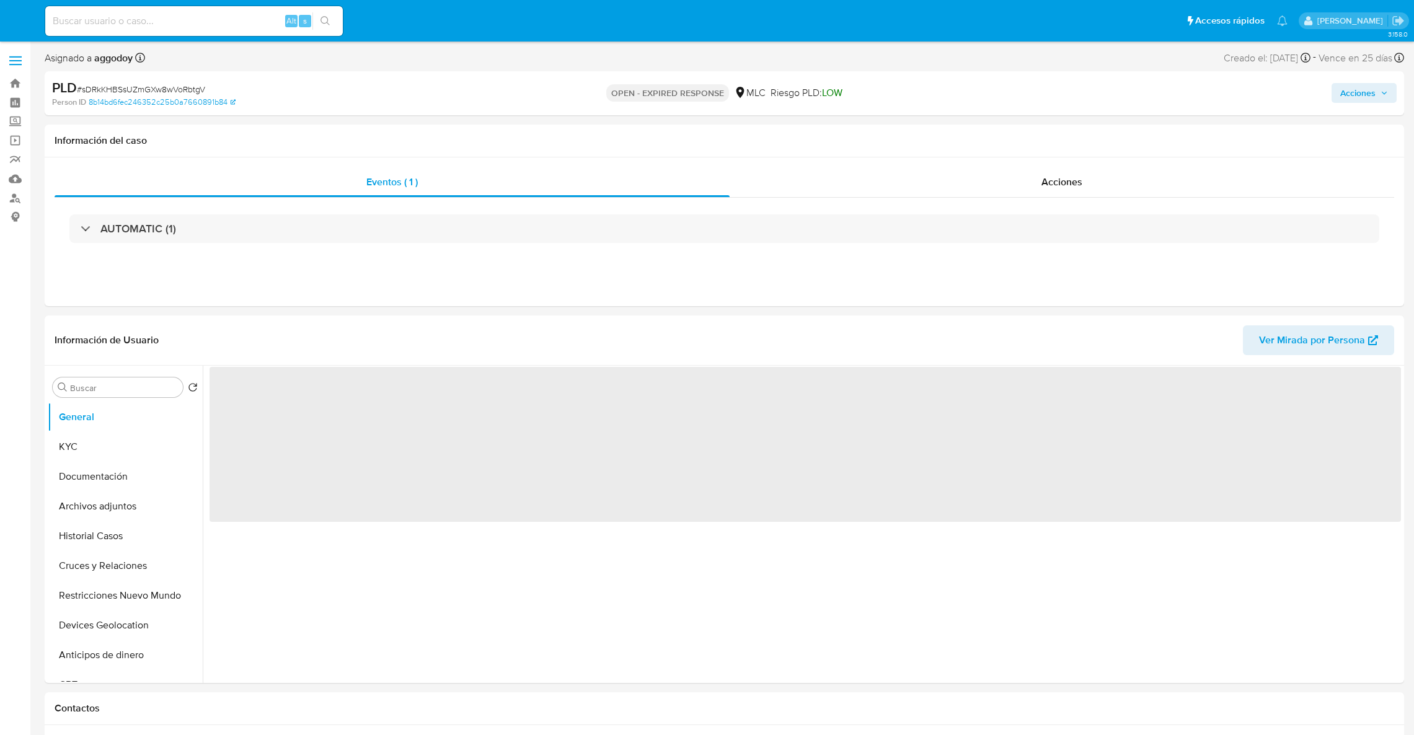
select select "10"
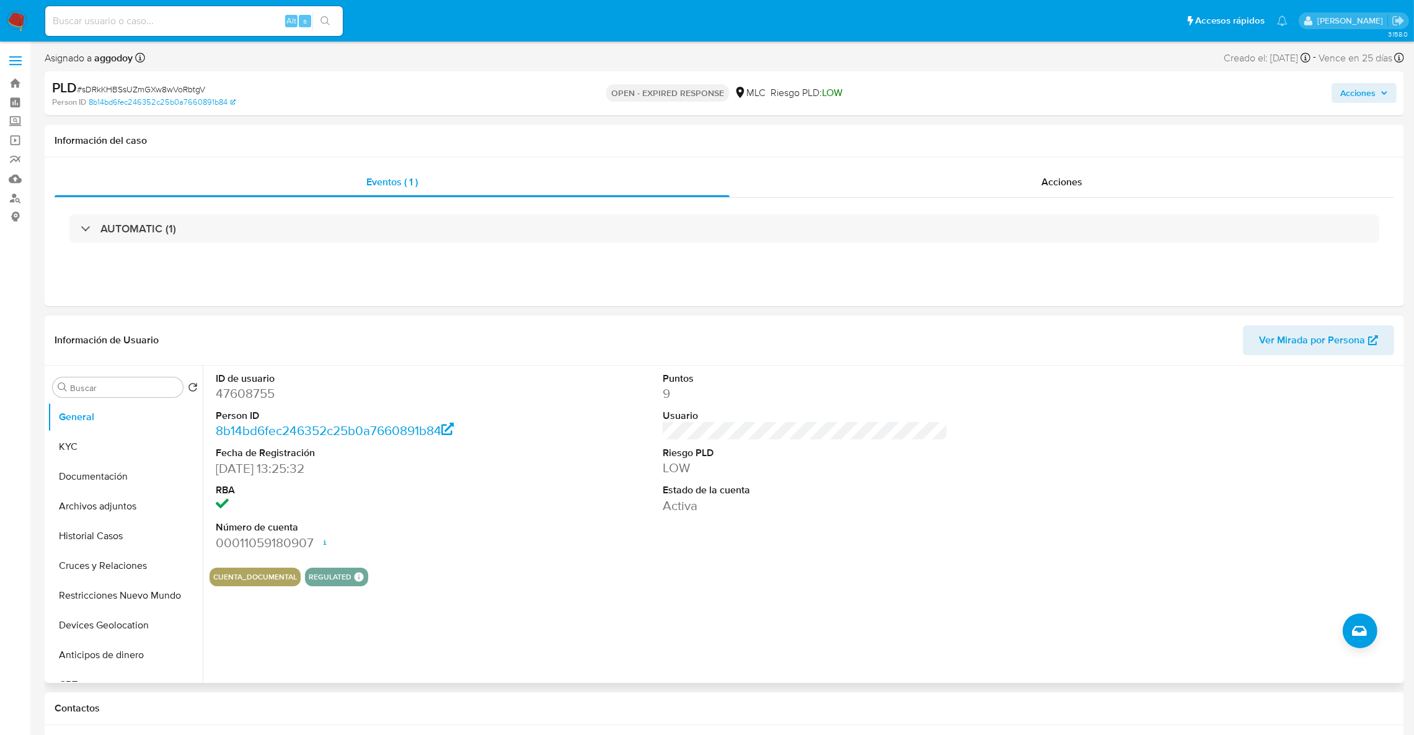
click at [260, 391] on dd "47608755" at bounding box center [359, 393] width 286 height 17
copy dd "47608755"
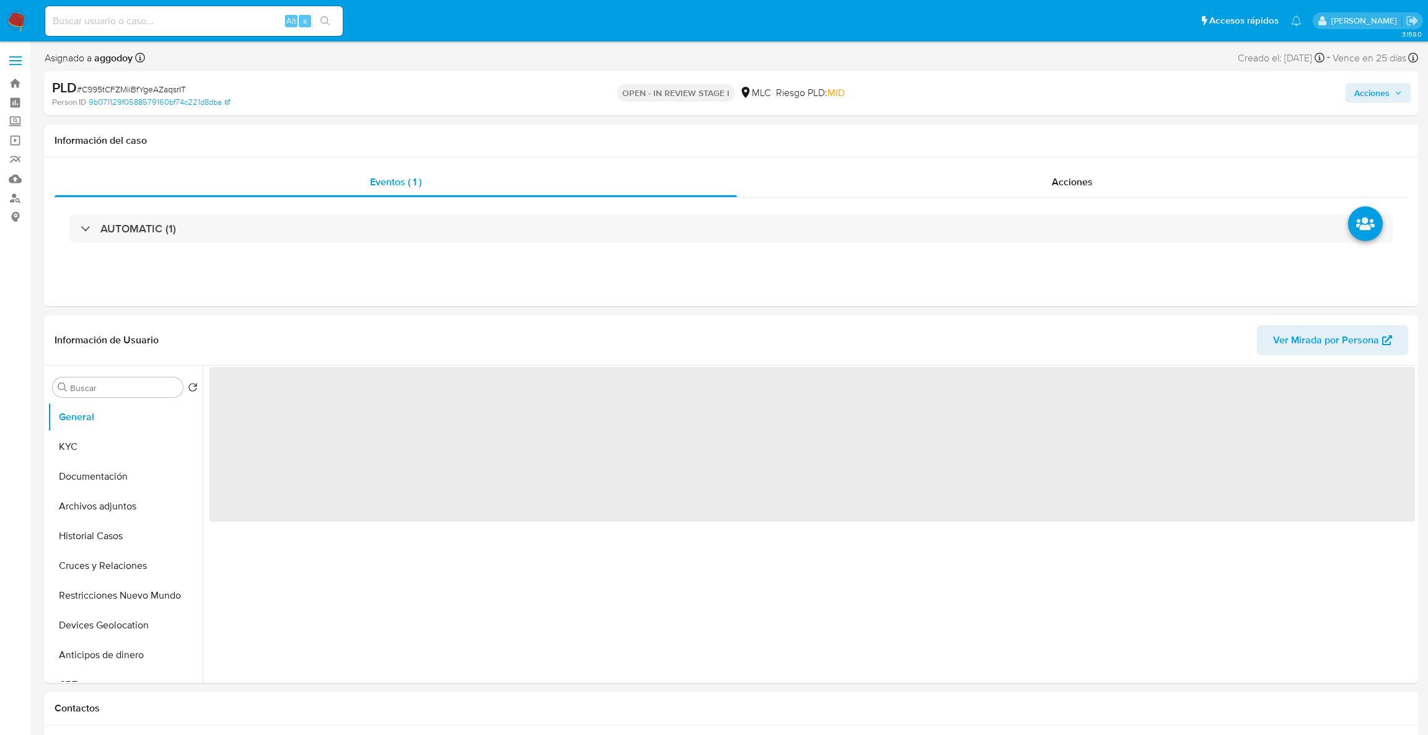
select select "10"
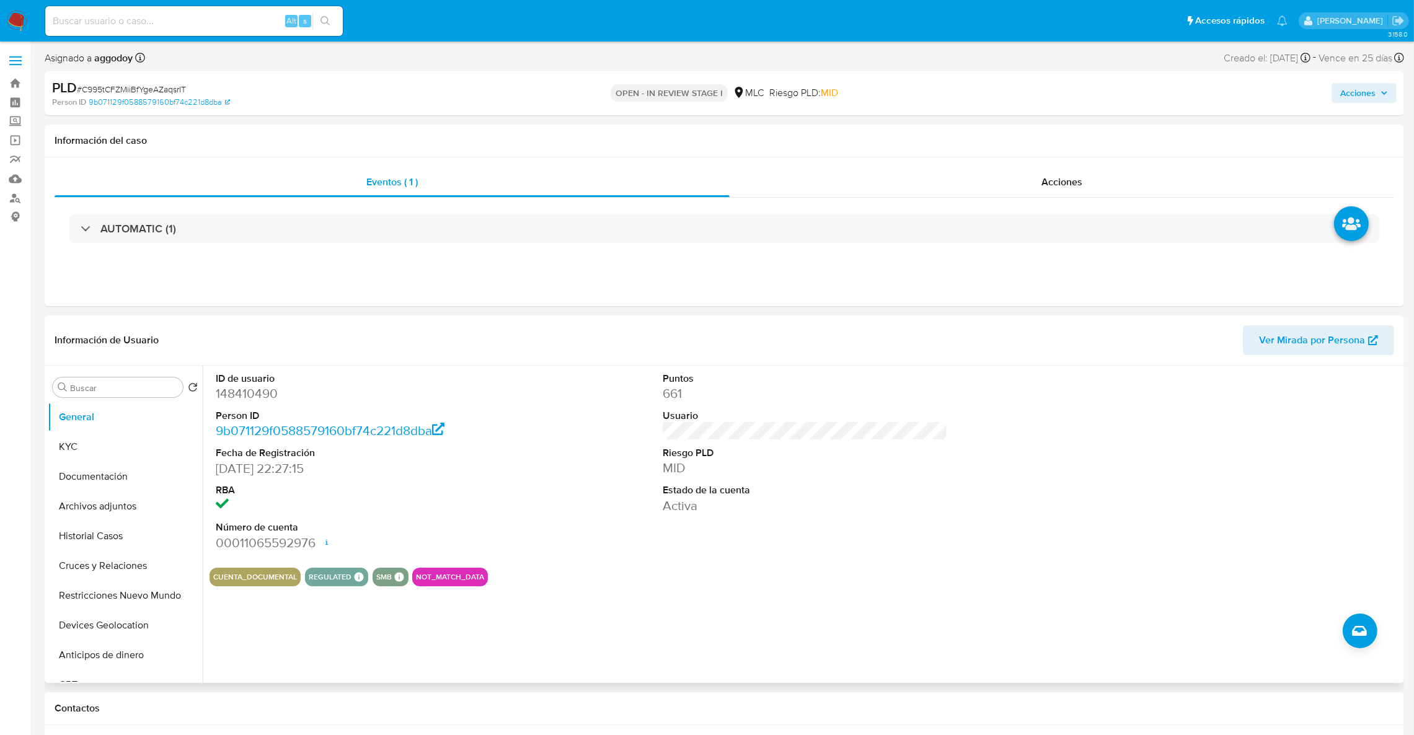
click at [274, 401] on dd "148410490" at bounding box center [359, 393] width 286 height 17
click at [267, 400] on dd "148410490" at bounding box center [359, 393] width 286 height 17
copy dd "148410490"
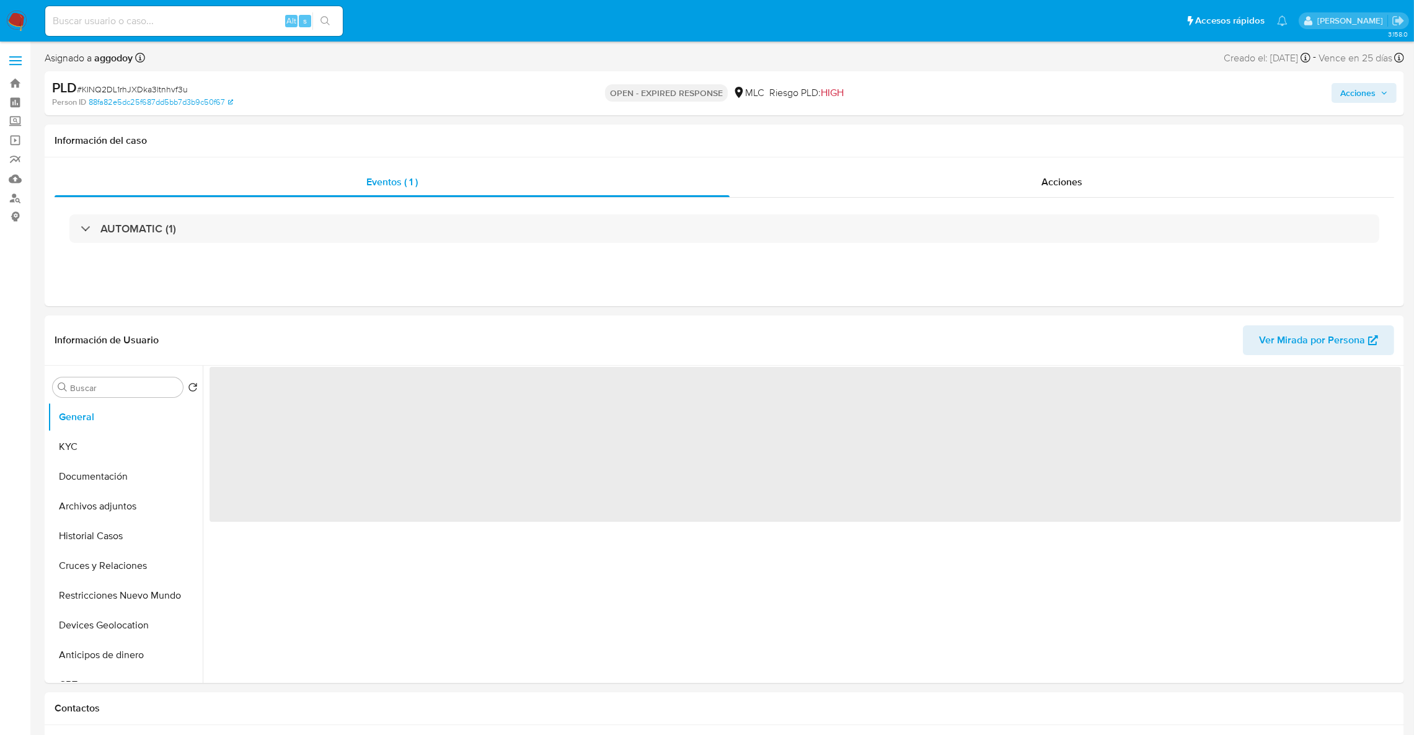
select select "10"
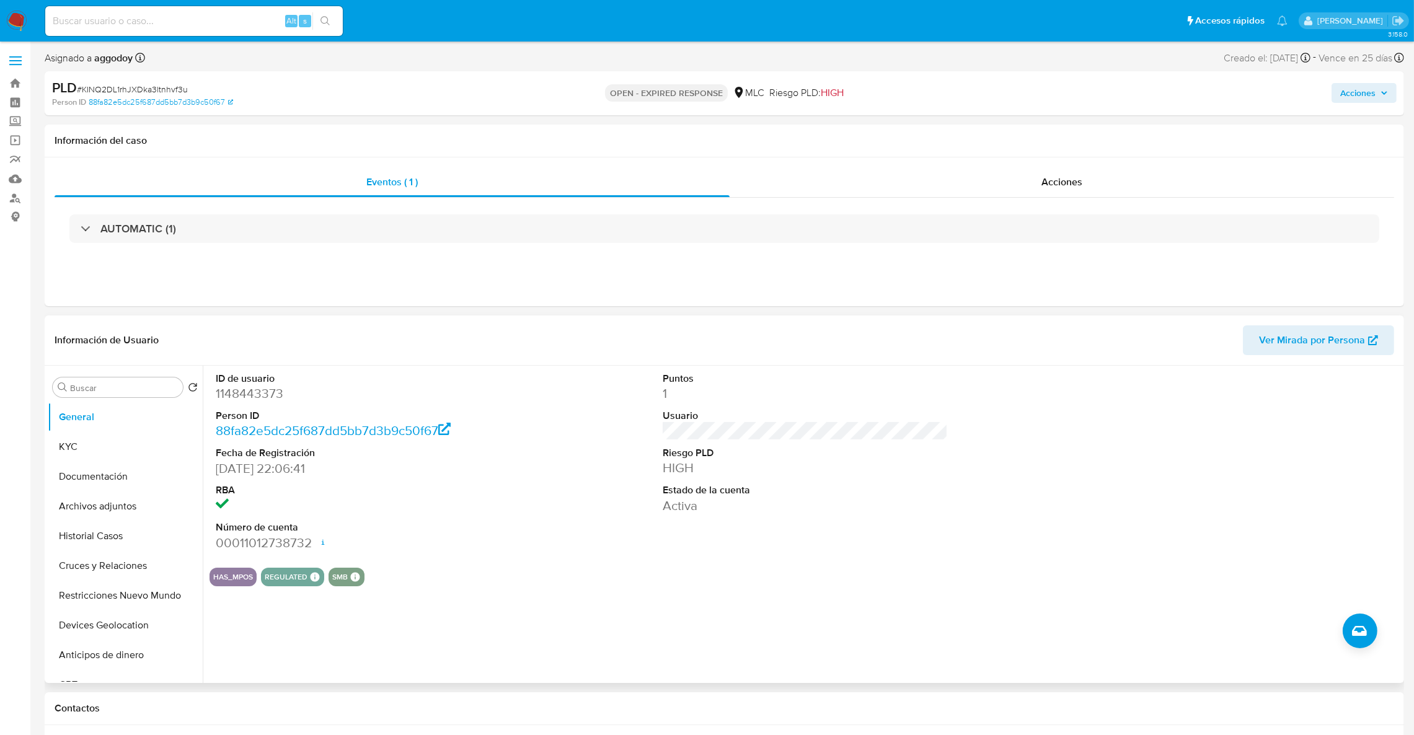
click at [230, 402] on dd "1148443373" at bounding box center [359, 393] width 286 height 17
copy dd "1148443373"
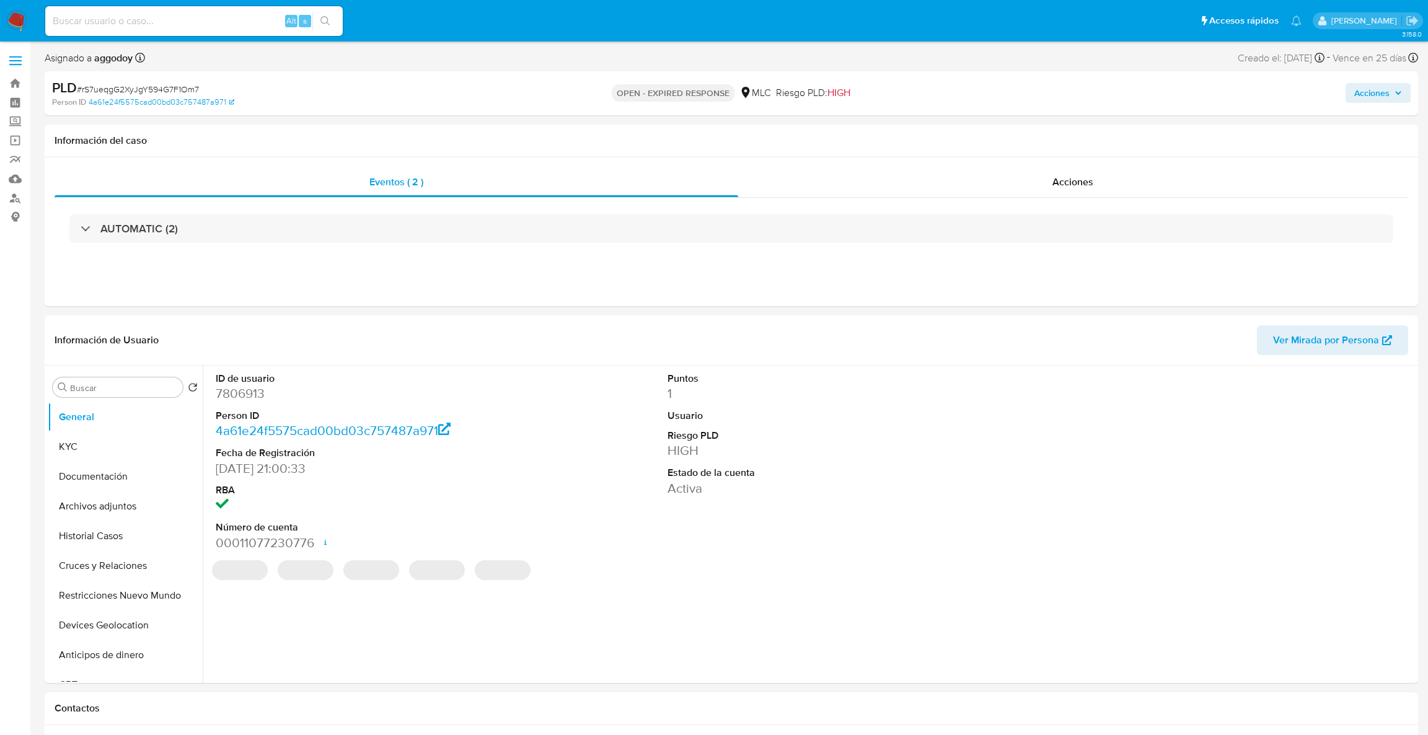
select select "10"
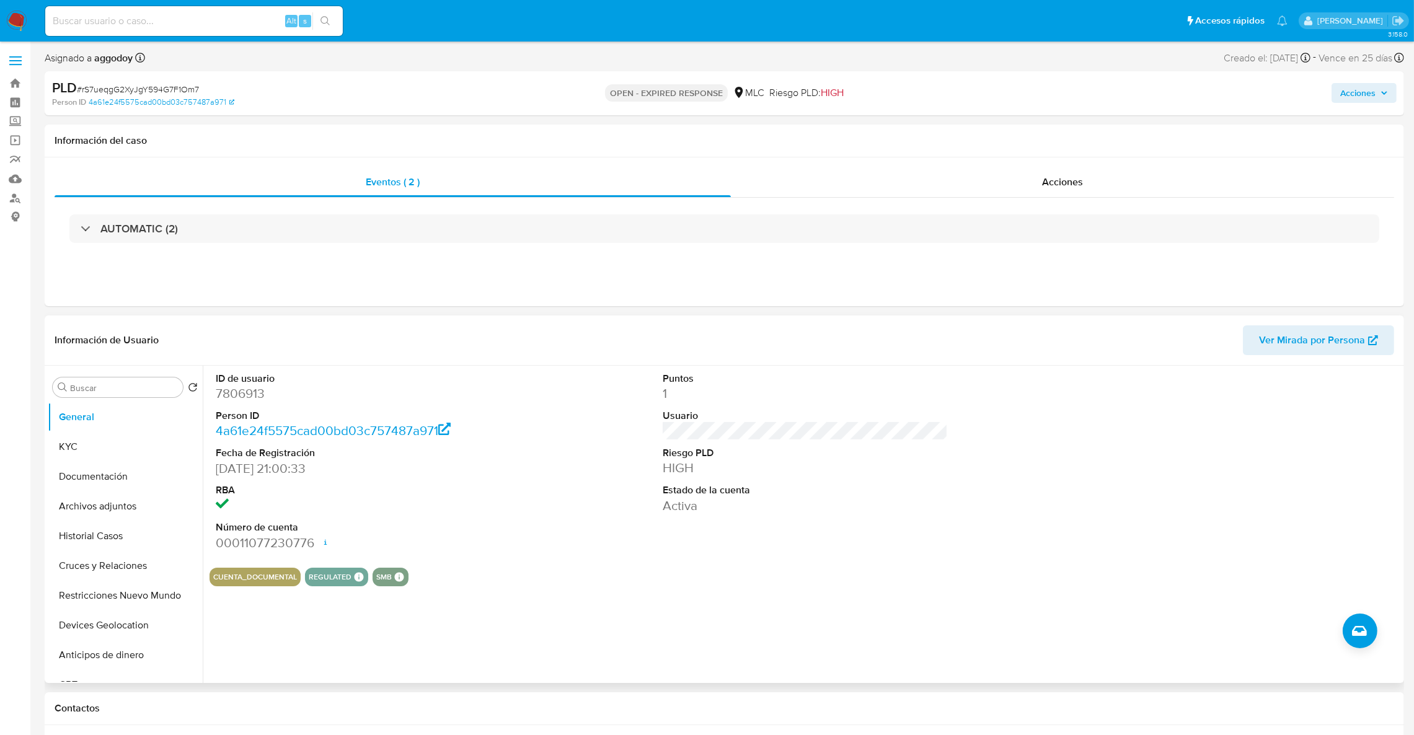
click at [224, 388] on dd "7806913" at bounding box center [359, 393] width 286 height 17
copy dd "7806913"
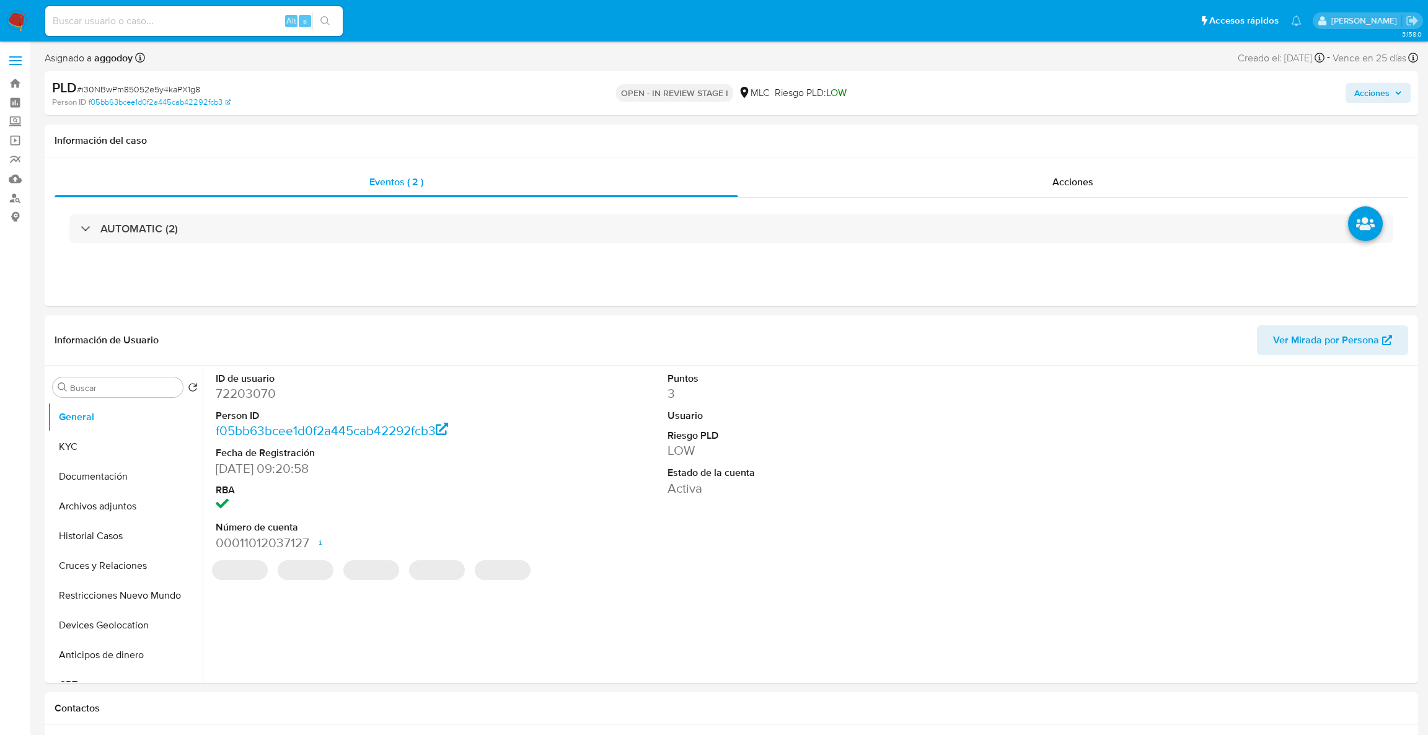
select select "10"
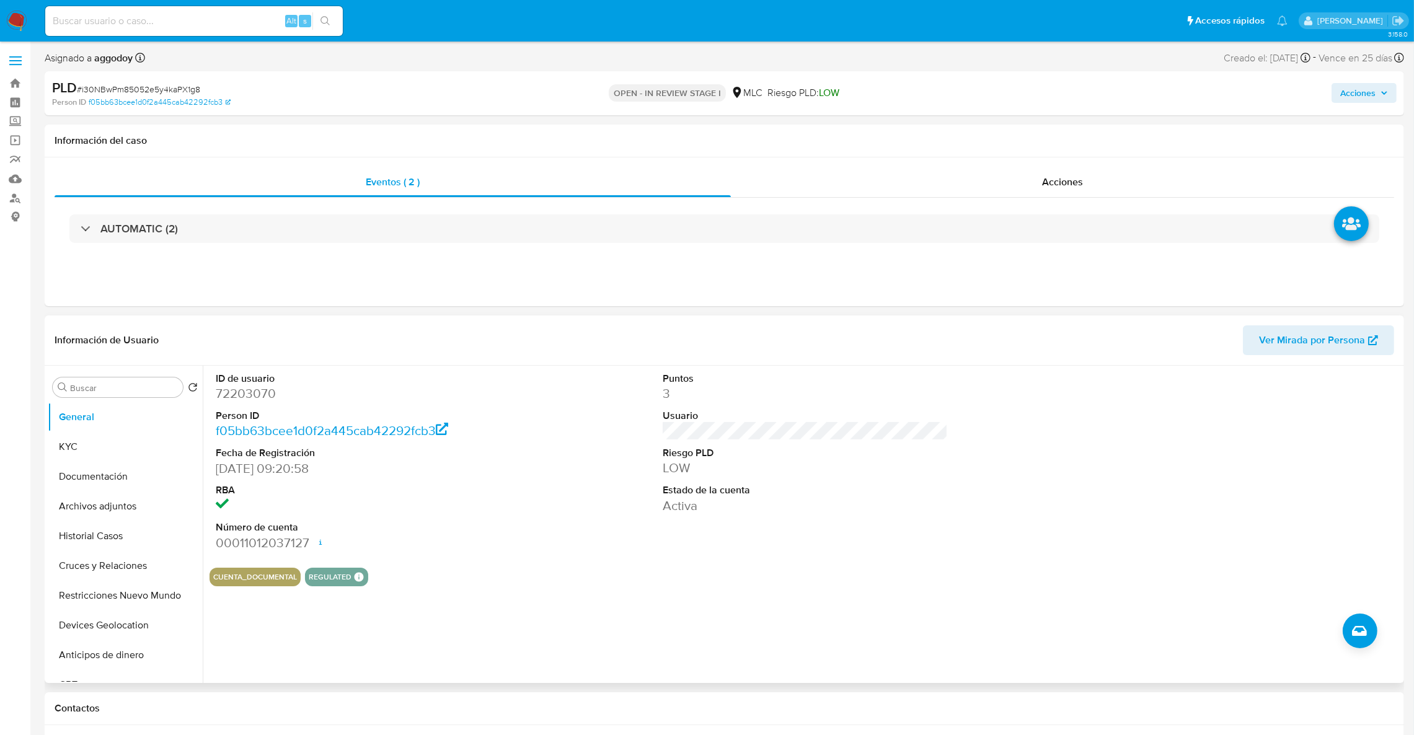
click at [250, 386] on dd "72203070" at bounding box center [359, 393] width 286 height 17
copy dd "72203070"
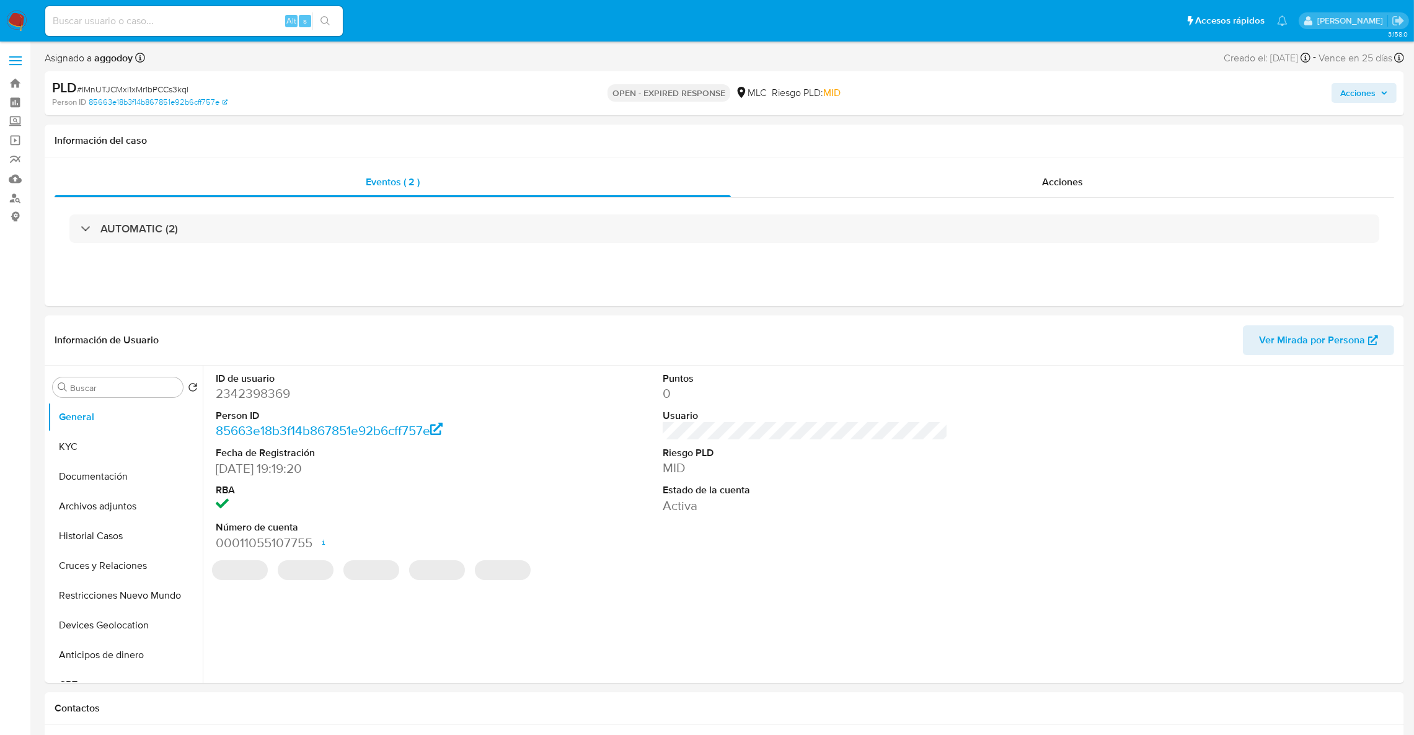
select select "10"
click at [260, 397] on dd "2342398369" at bounding box center [359, 393] width 286 height 17
copy dd "2342398369"
click at [125, 89] on span "# lMnUTJCMxl1xMr1bPCCs3kql" at bounding box center [133, 89] width 112 height 12
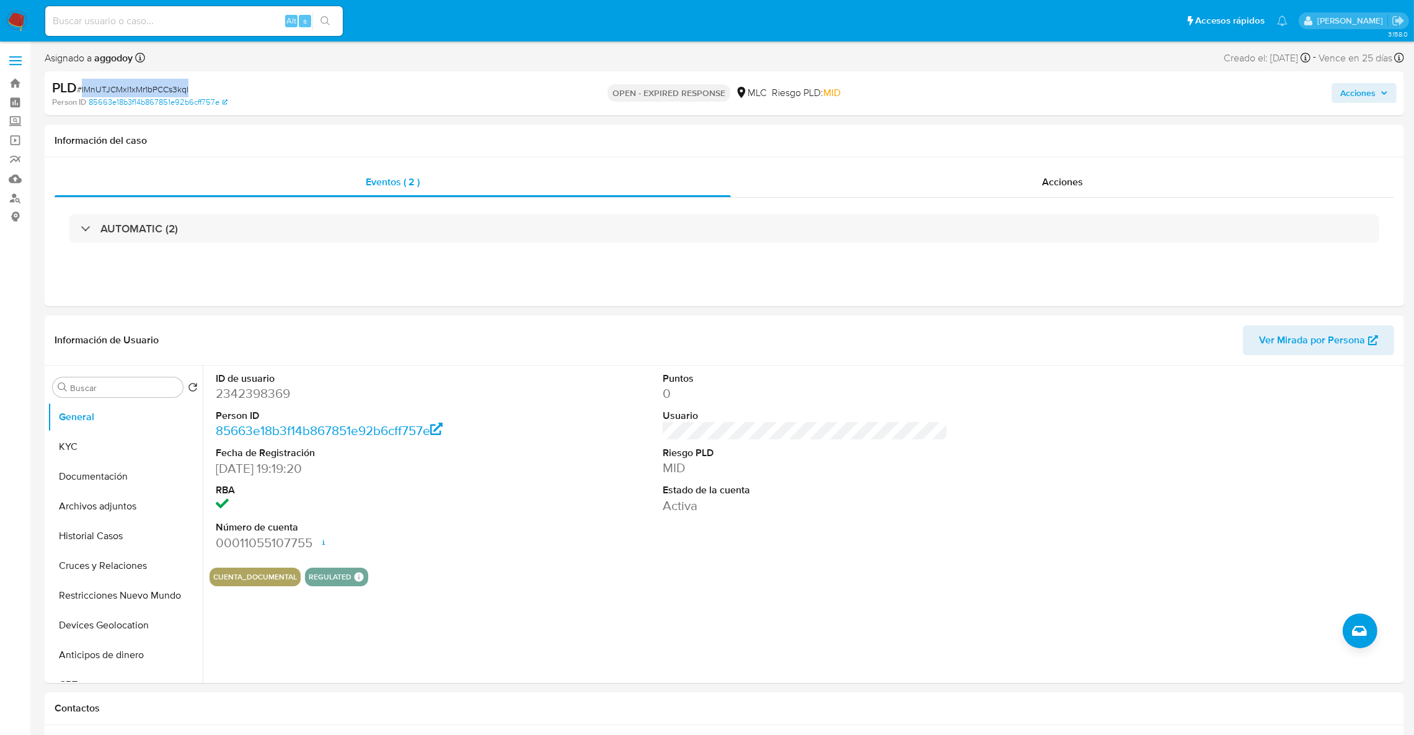
click at [125, 89] on span "# lMnUTJCMxl1xMr1bPCCs3kql" at bounding box center [133, 89] width 112 height 12
copy span "lMnUTJCMxl1xMr1bPCCs3kql"
drag, startPoint x: 95, startPoint y: 462, endPoint x: 87, endPoint y: 451, distance: 13.4
click at [87, 451] on ul "General KYC Documentación Archivos adjuntos Historial Casos Cruces y Relaciones…" at bounding box center [125, 542] width 155 height 280
click at [87, 451] on button "KYC" at bounding box center [120, 447] width 145 height 30
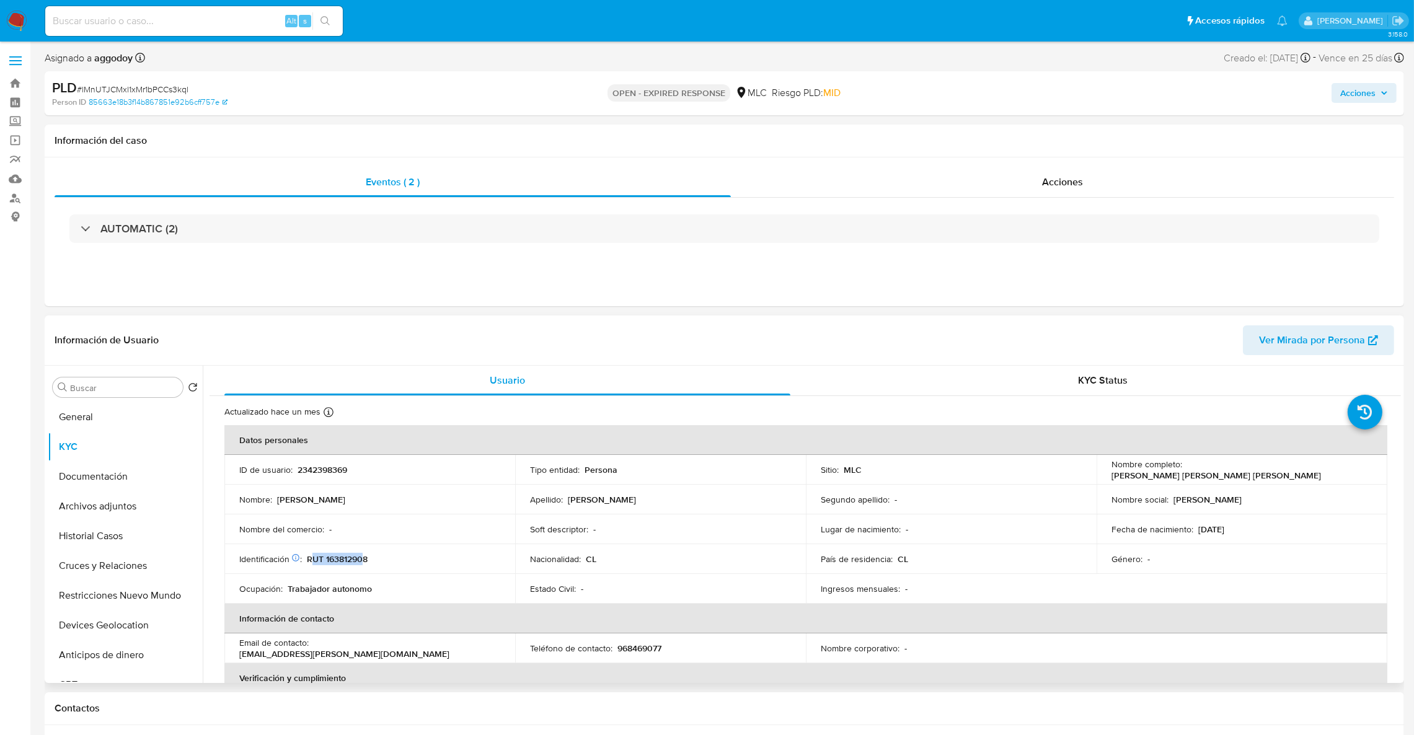
drag, startPoint x: 362, startPoint y: 560, endPoint x: 311, endPoint y: 557, distance: 51.5
click at [311, 557] on p "RUT 163812908" at bounding box center [337, 559] width 61 height 11
drag, startPoint x: 323, startPoint y: 557, endPoint x: 363, endPoint y: 559, distance: 39.8
click at [363, 559] on p "RUT 163812908" at bounding box center [337, 559] width 61 height 11
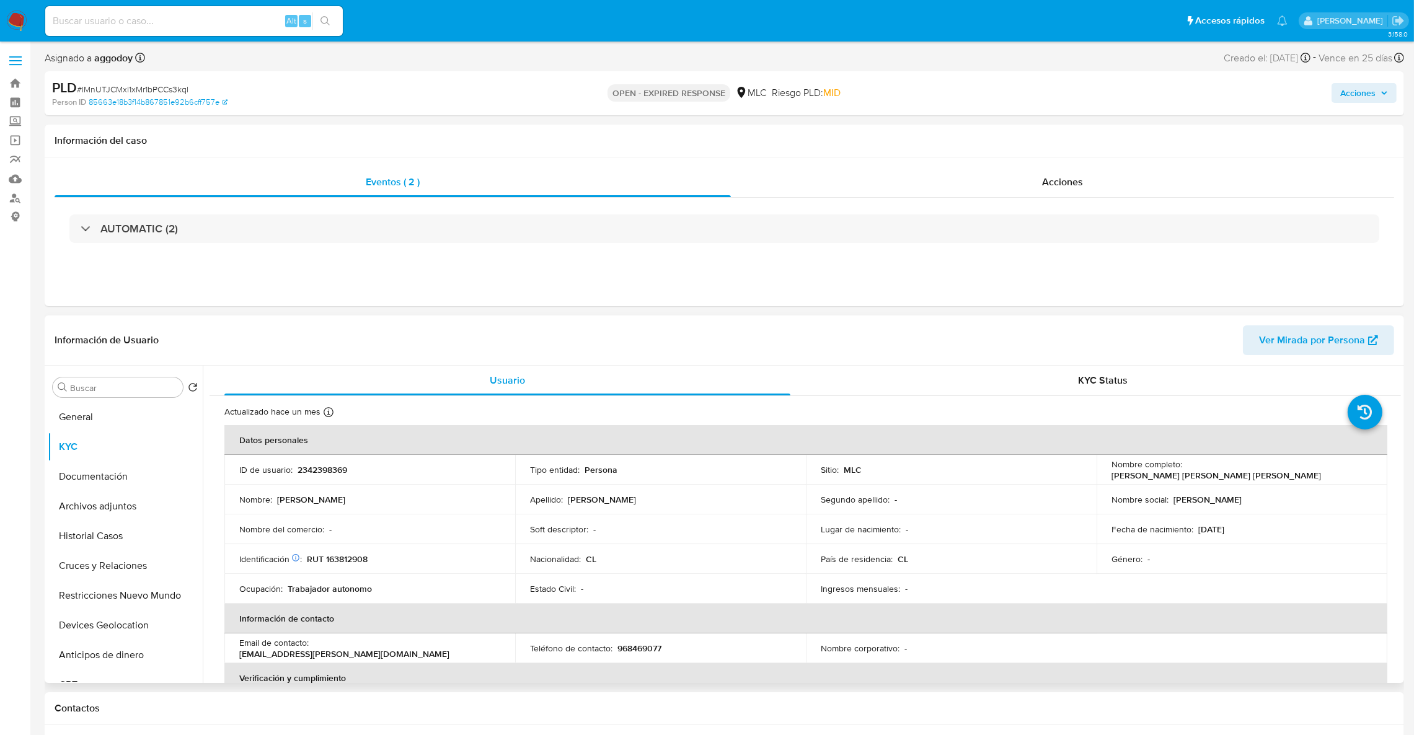
drag, startPoint x: 360, startPoint y: 557, endPoint x: 367, endPoint y: 563, distance: 10.1
click at [367, 563] on p "RUT 163812908" at bounding box center [337, 559] width 61 height 11
drag, startPoint x: 365, startPoint y: 560, endPoint x: 333, endPoint y: 563, distance: 32.4
click at [329, 563] on p "RUT 163812908" at bounding box center [337, 559] width 61 height 11
copy p "6381290"
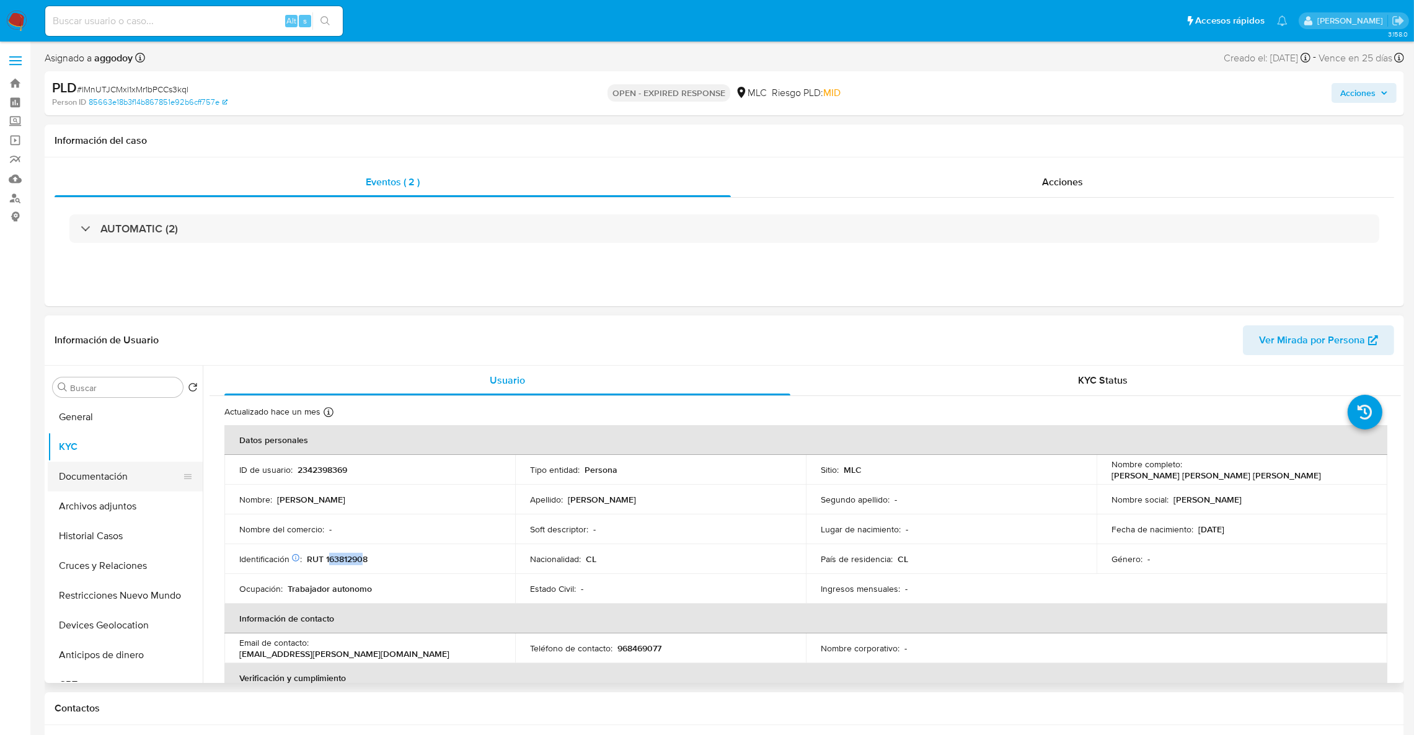
click at [79, 490] on button "Documentación" at bounding box center [120, 477] width 145 height 30
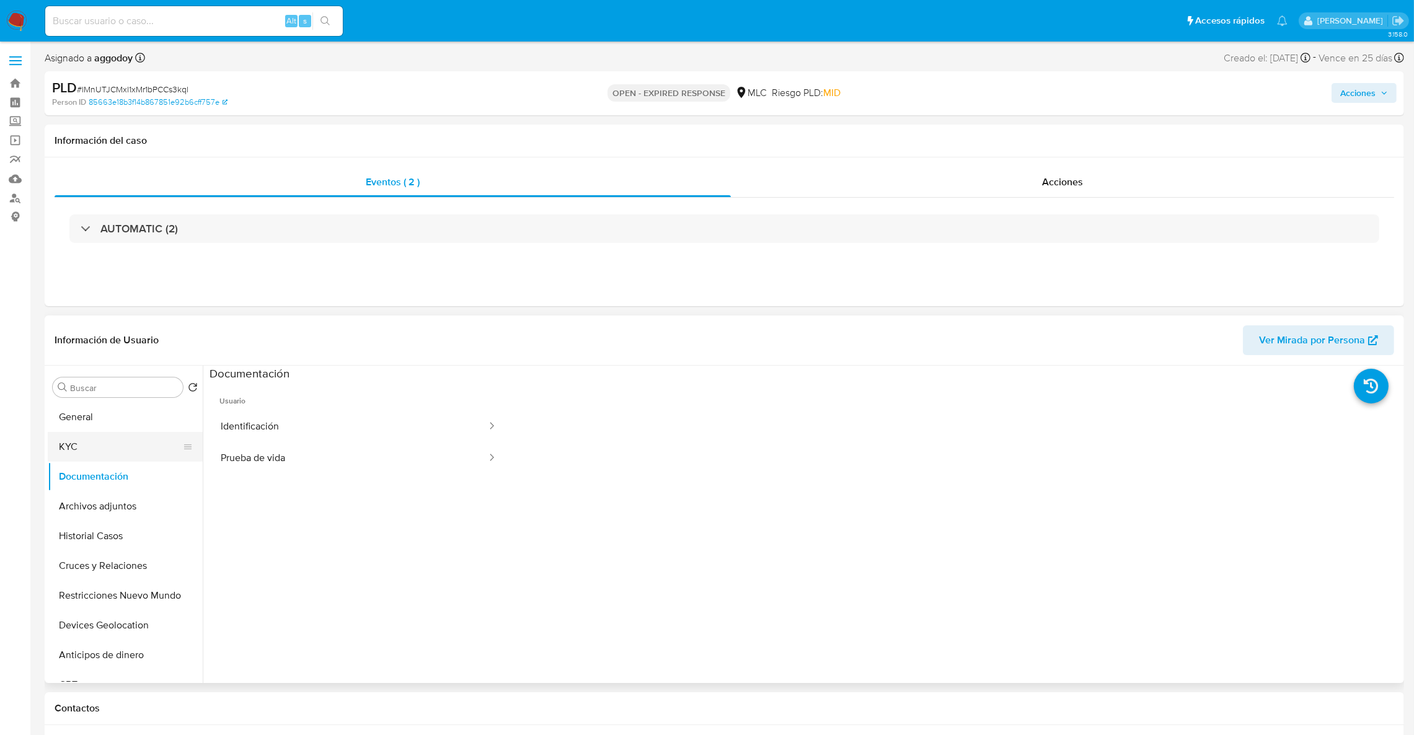
click at [69, 441] on button "KYC" at bounding box center [120, 447] width 145 height 30
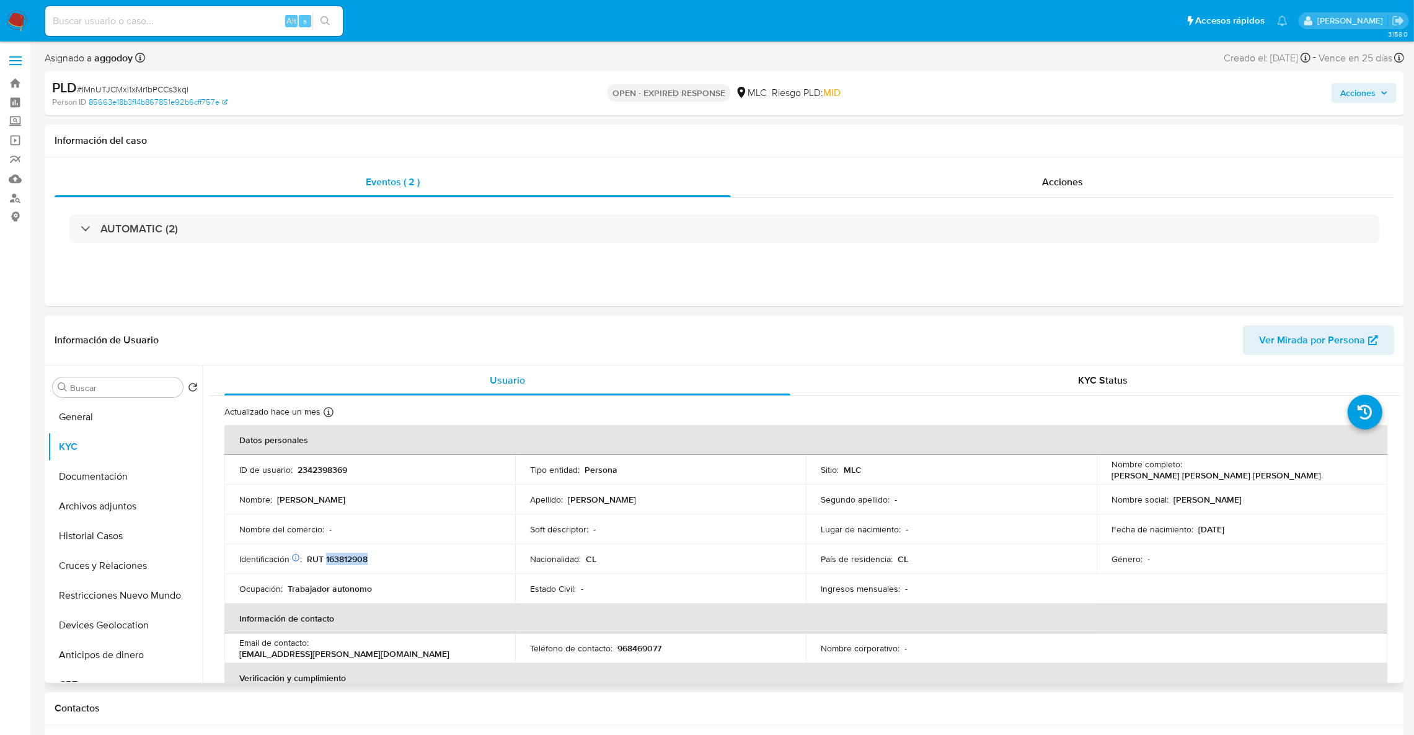
drag, startPoint x: 326, startPoint y: 558, endPoint x: 354, endPoint y: 560, distance: 28.0
click at [380, 563] on div "Identificación Nº de serie: 533002248 : RUT 163812908" at bounding box center [369, 559] width 261 height 11
copy p "163812908"
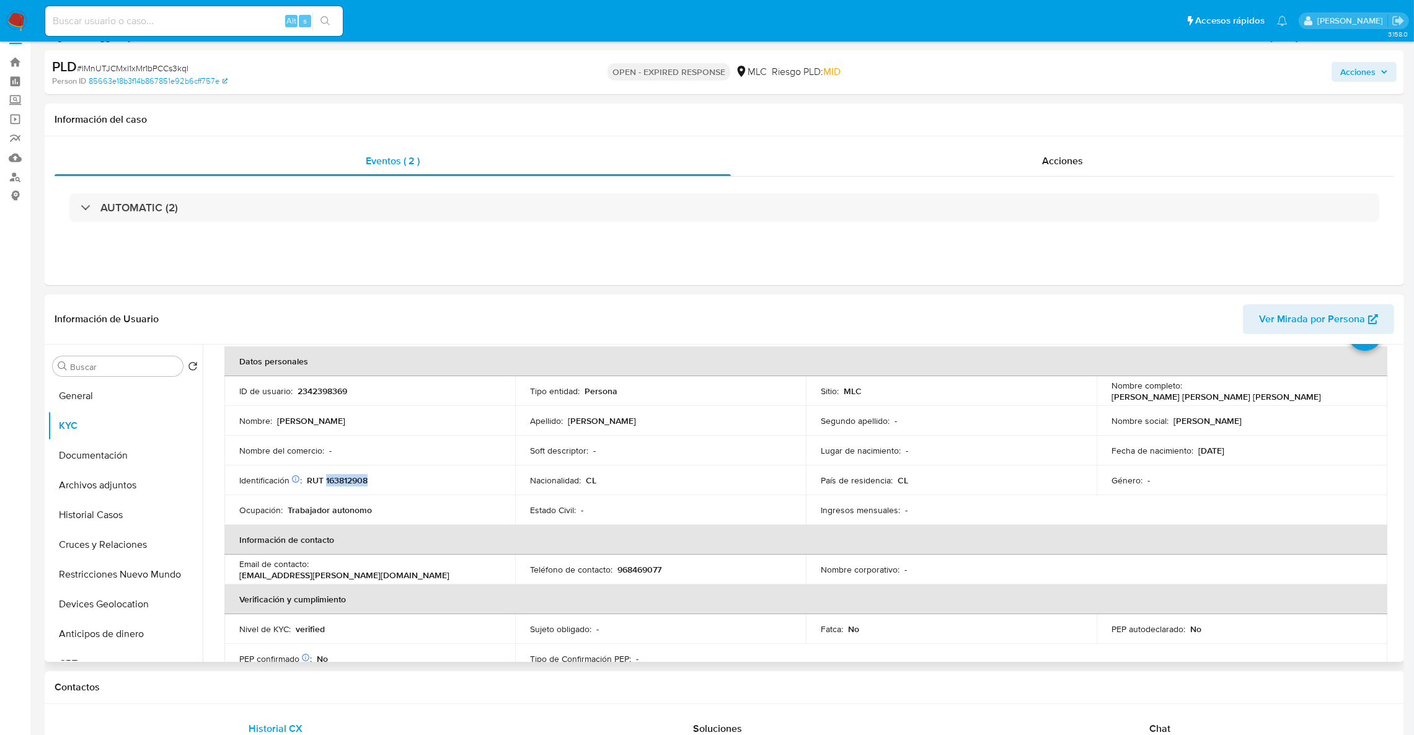
scroll to position [64, 0]
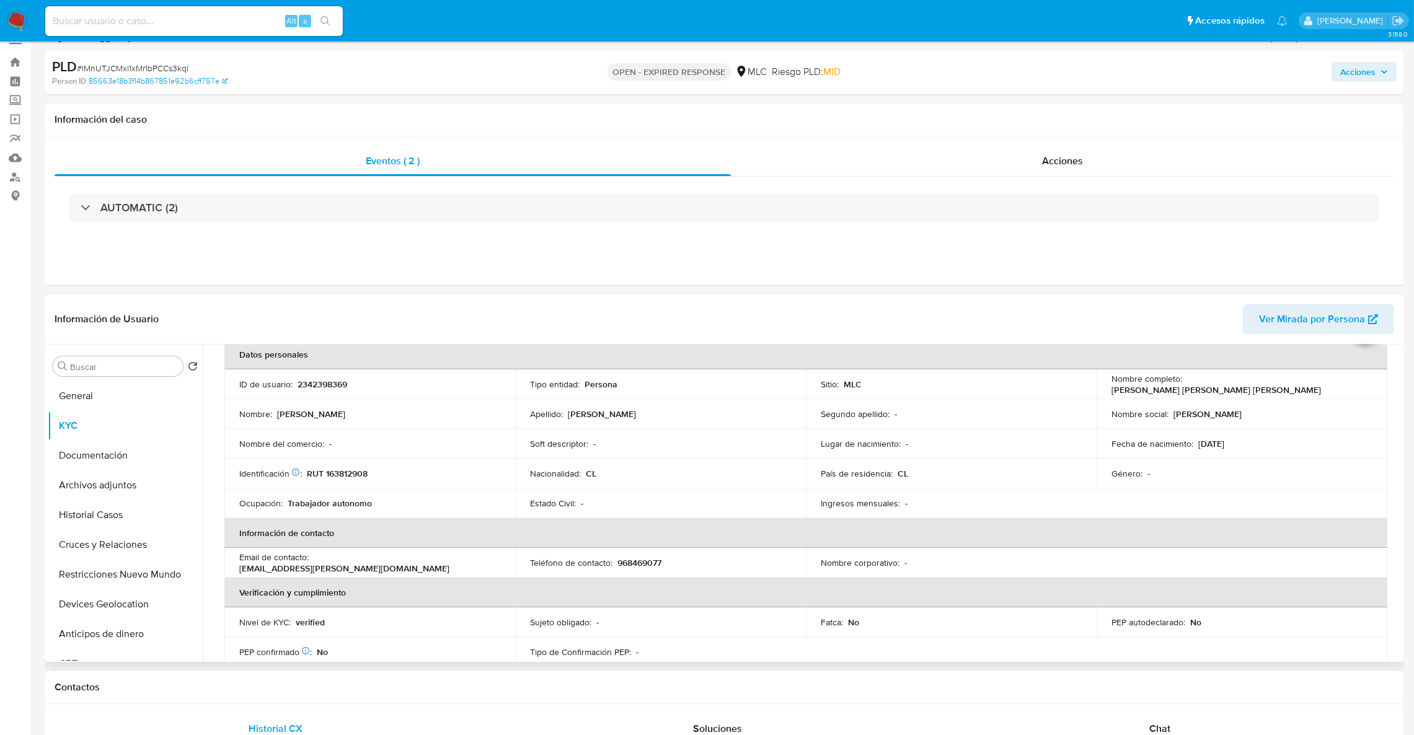
click at [979, 561] on div "Nombre corporativo : -" at bounding box center [951, 562] width 261 height 11
click at [118, 550] on button "Cruces y Relaciones" at bounding box center [120, 545] width 145 height 30
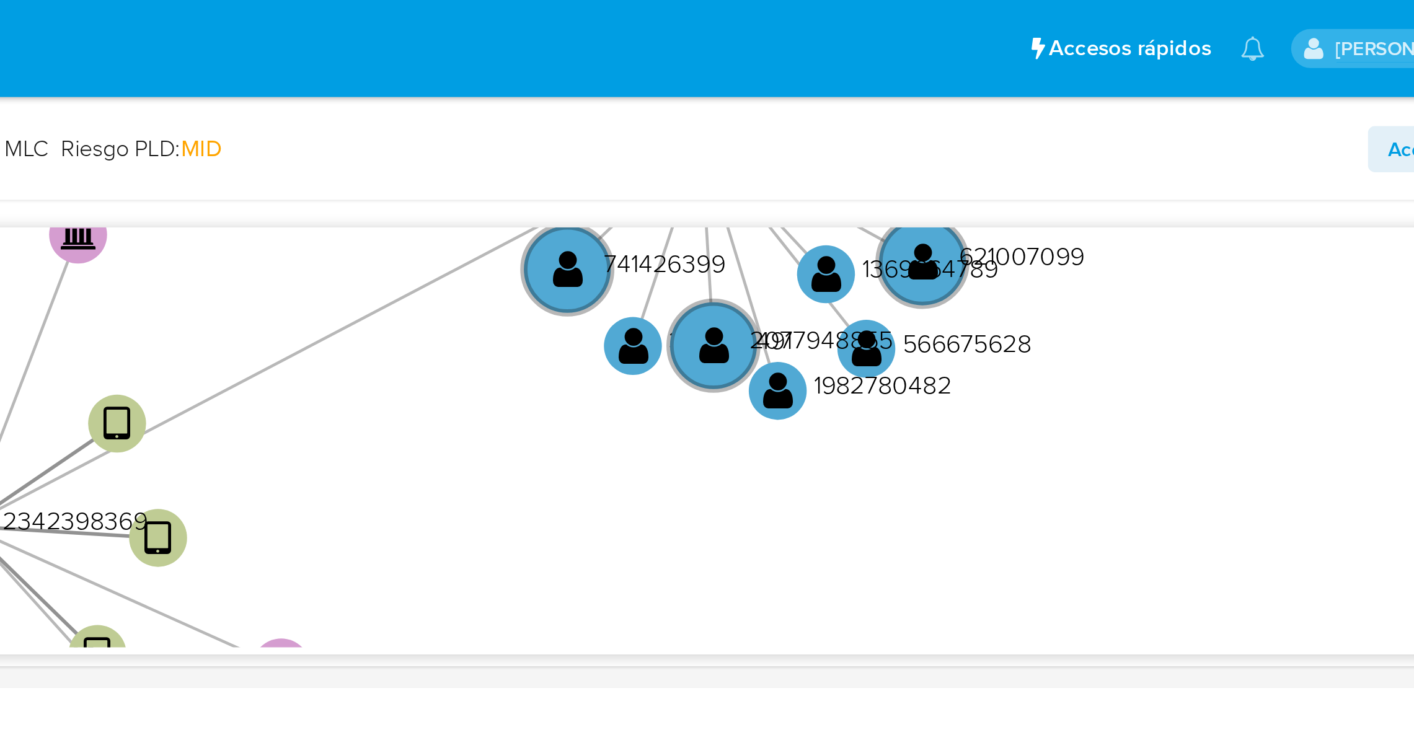
scroll to position [348, 0]
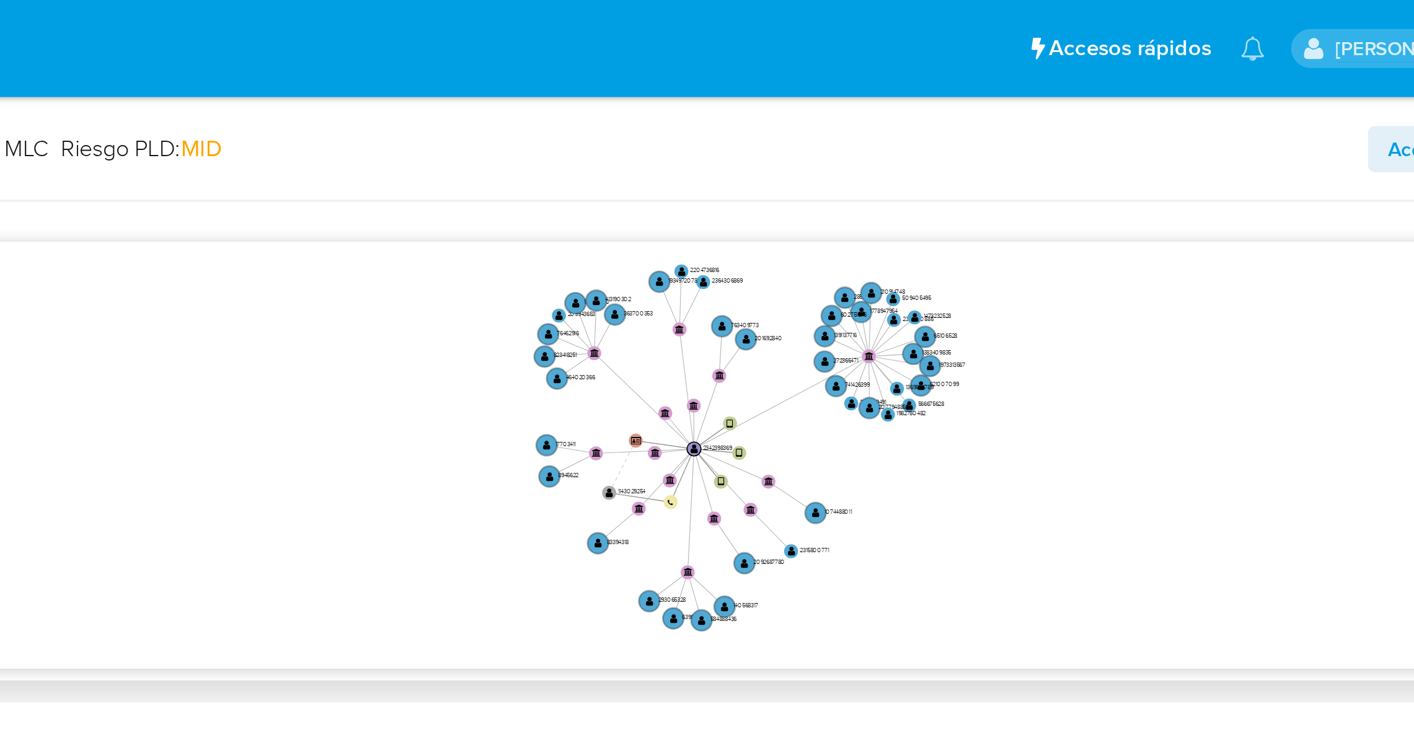
drag, startPoint x: 1204, startPoint y: 197, endPoint x: 1153, endPoint y: 185, distance: 52.9
click at [1153, 185] on icon "device-6865d7b24c949ae65b20ff07  user-2342398369  2342398369 device-67ddf3f89…" at bounding box center [813, 194] width 1173 height 180
click at [1271, 244] on icon "device-6865d7b24c949ae65b20ff07  user-2342398369  2342398369 device-67ddf3f89…" at bounding box center [813, 194] width 1173 height 180
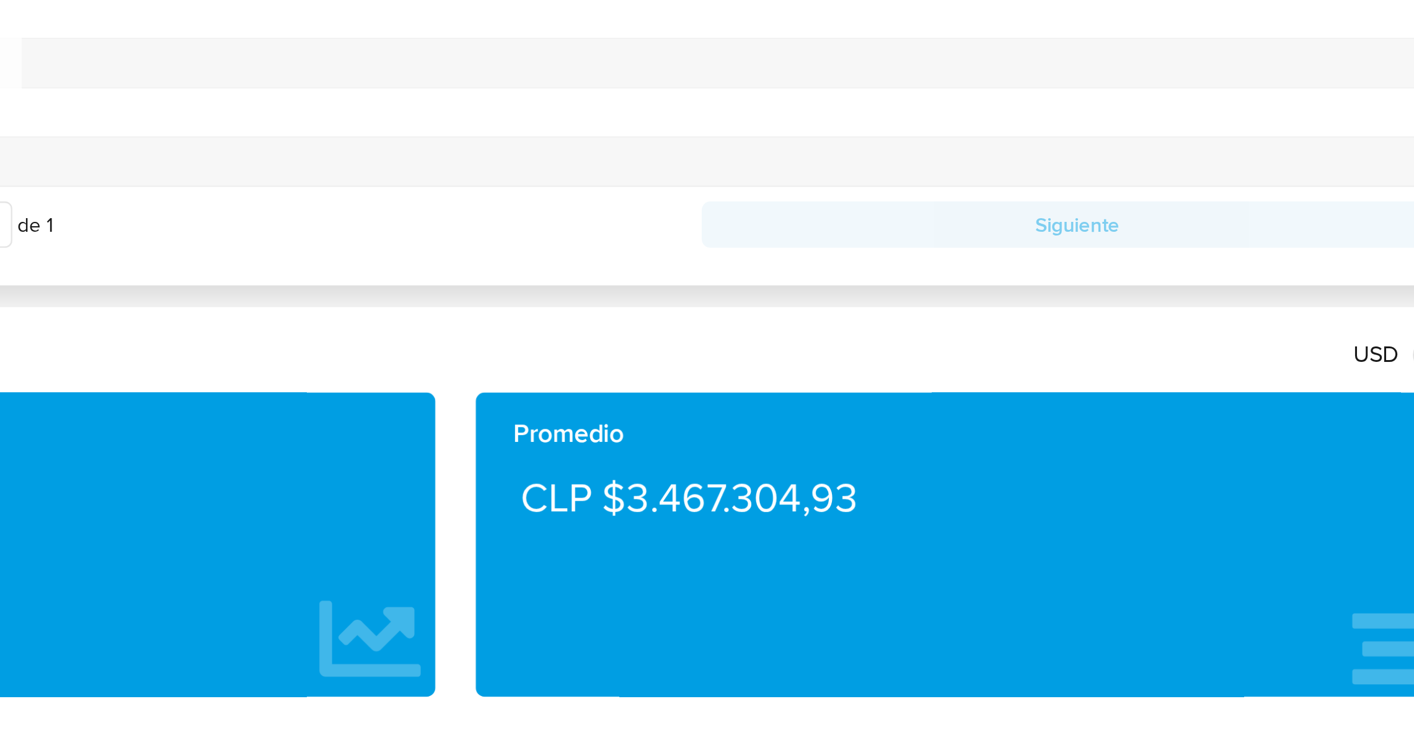
scroll to position [347, 0]
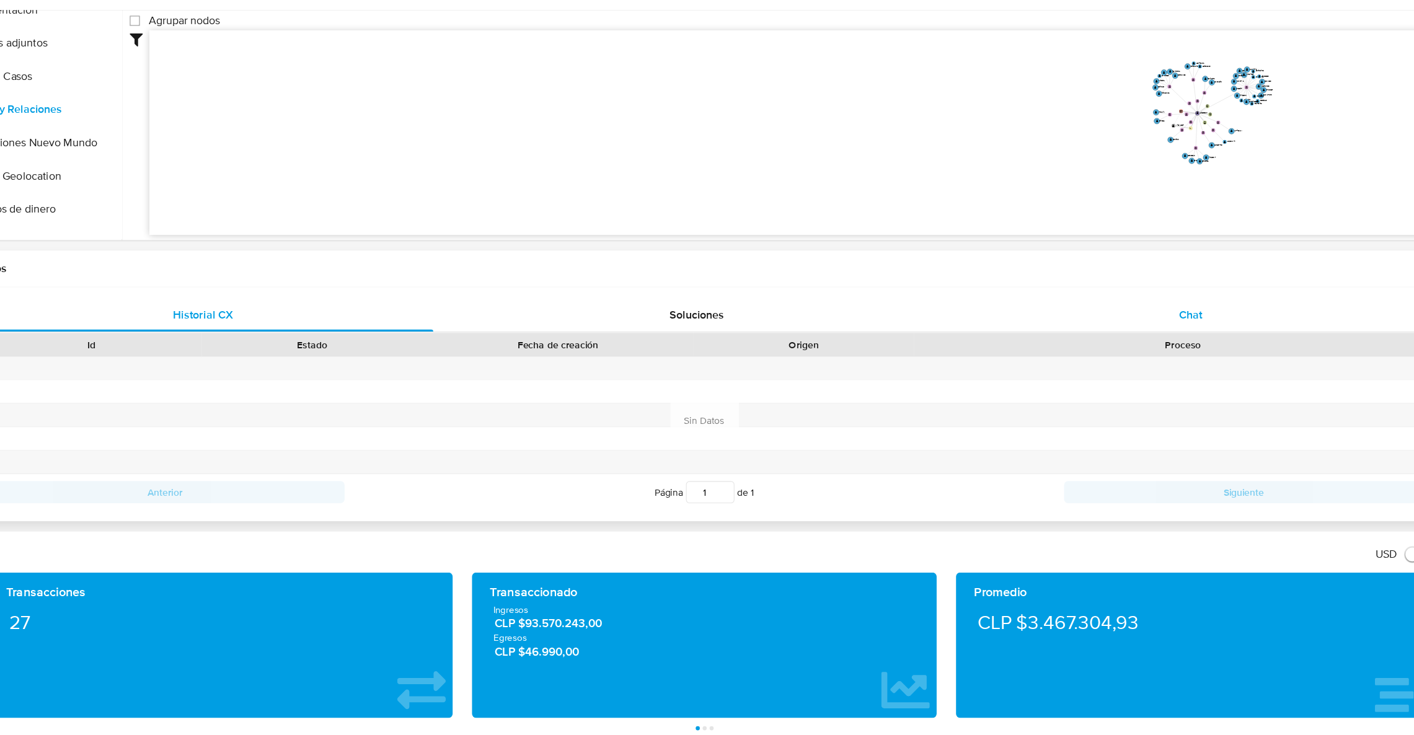
click at [1144, 365] on div "Chat" at bounding box center [1159, 359] width 412 height 30
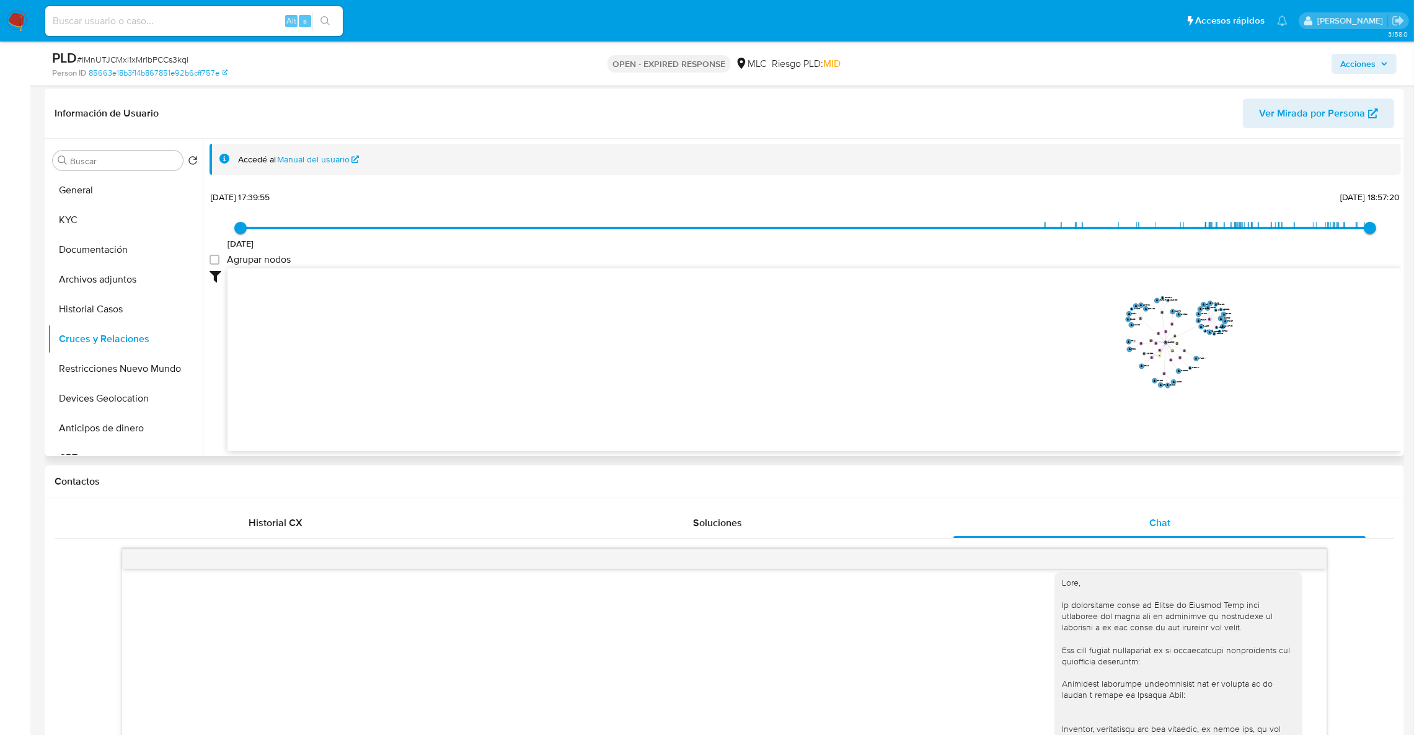
scroll to position [102, 0]
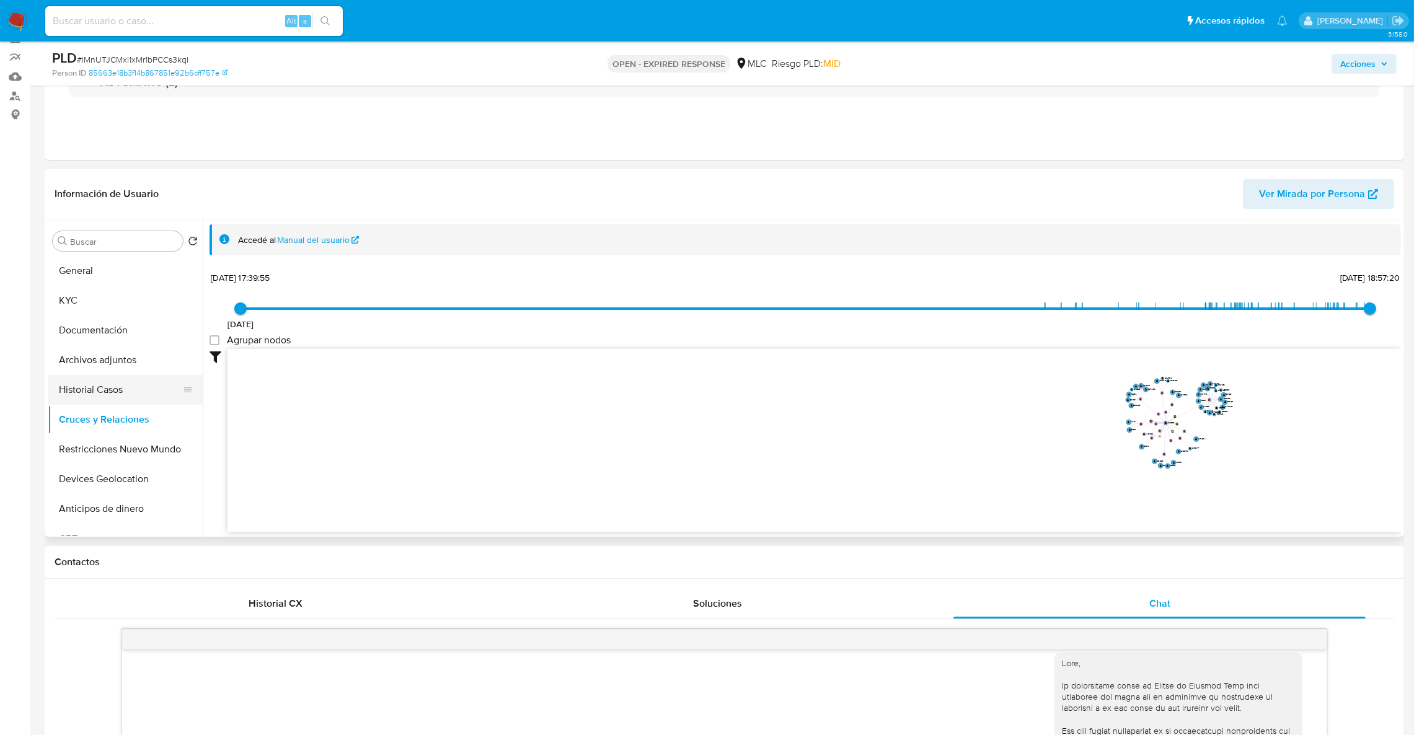
click at [100, 389] on button "Historial Casos" at bounding box center [120, 390] width 145 height 30
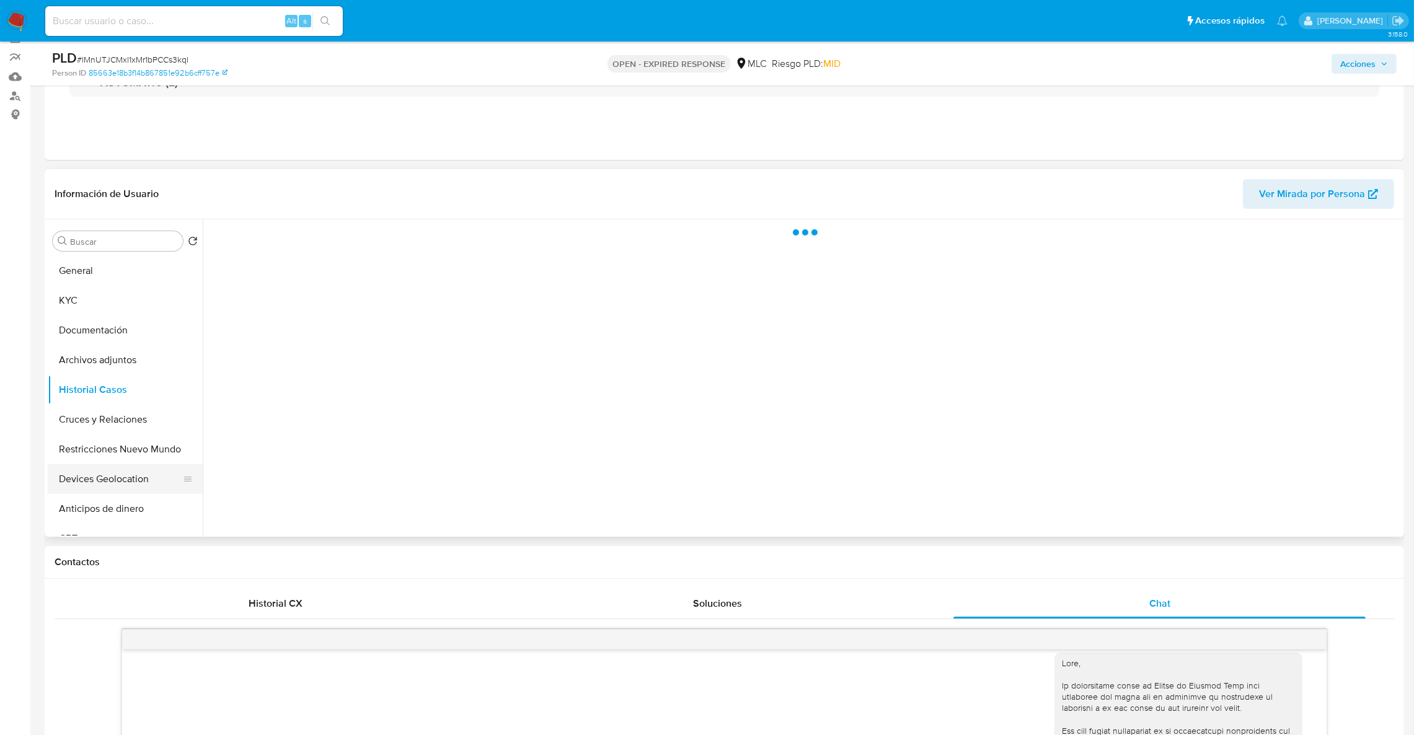
click at [102, 464] on button "Devices Geolocation" at bounding box center [120, 479] width 145 height 30
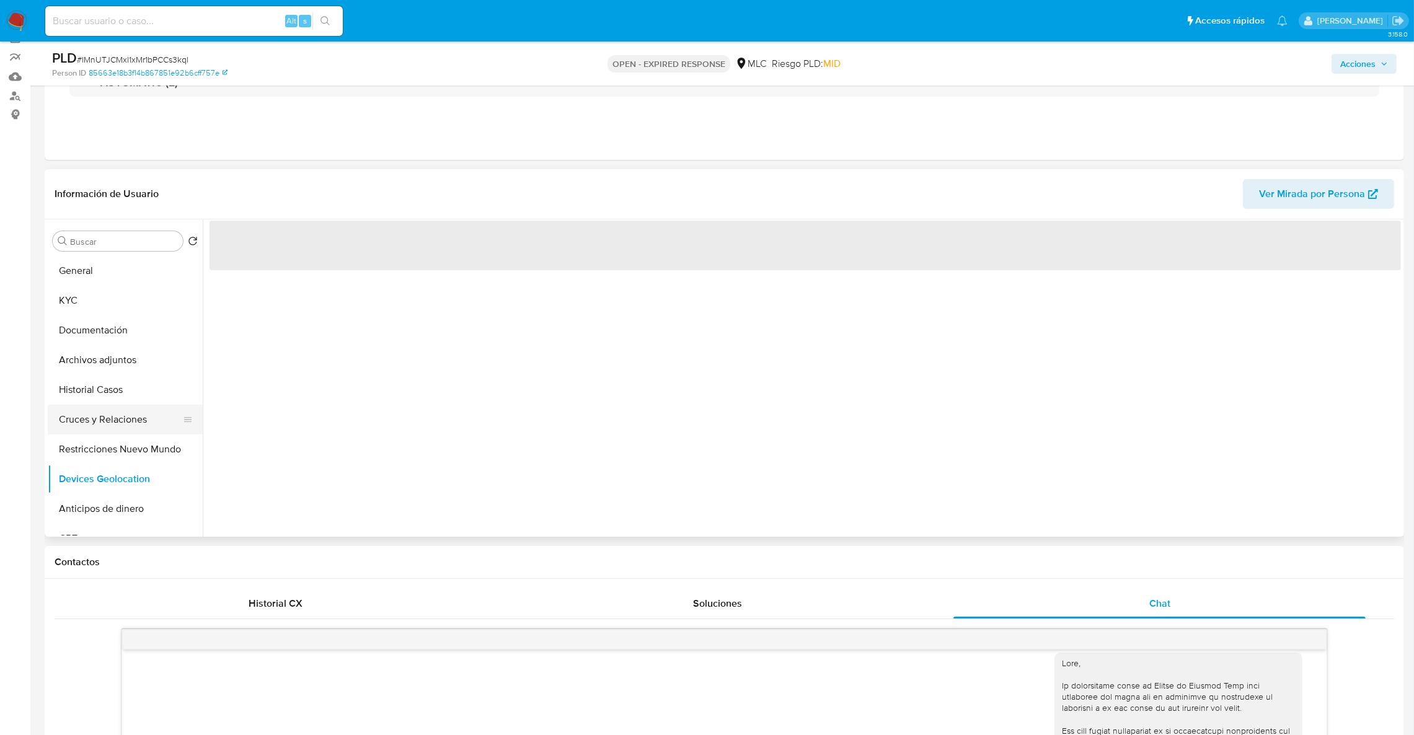
click at [99, 422] on button "Cruces y Relaciones" at bounding box center [120, 420] width 145 height 30
click at [104, 430] on button "Cruces y Relaciones" at bounding box center [120, 420] width 145 height 30
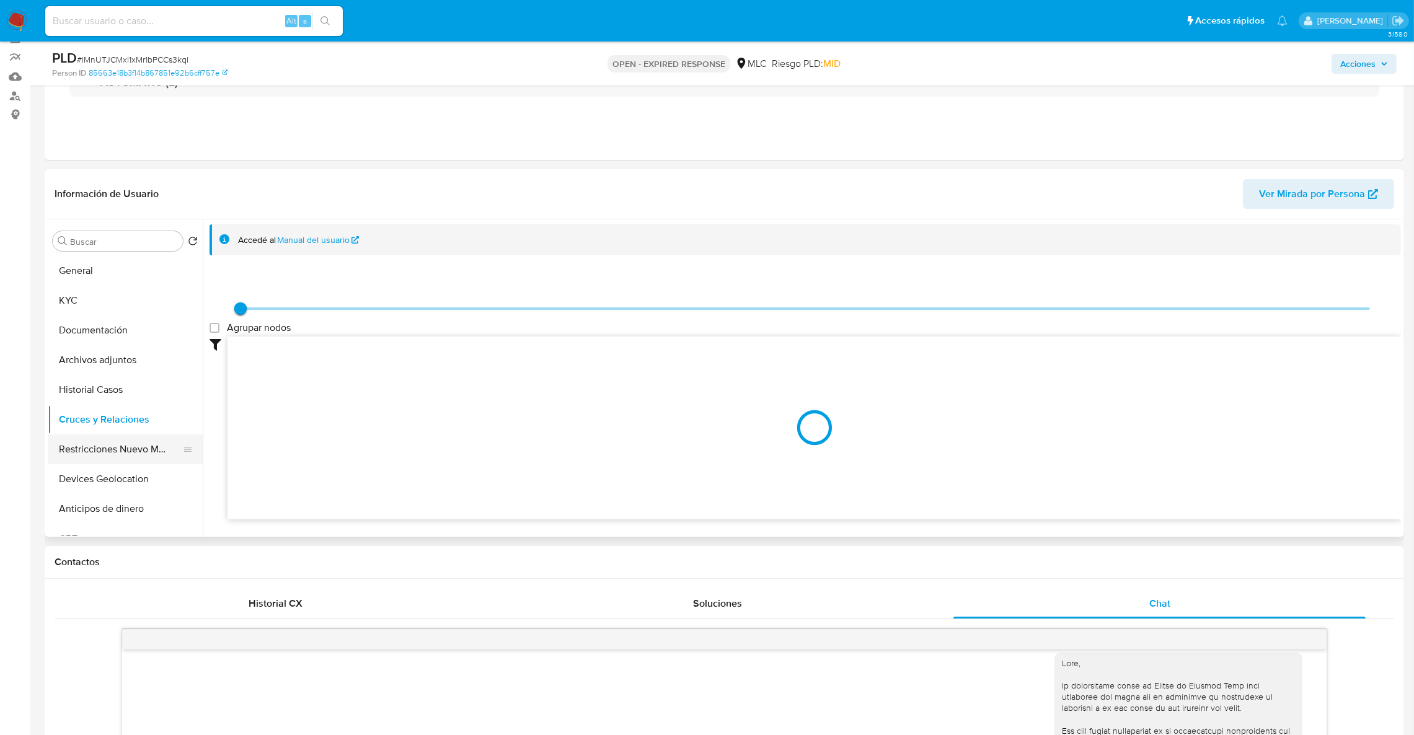
click at [112, 446] on button "Restricciones Nuevo Mundo" at bounding box center [120, 450] width 145 height 30
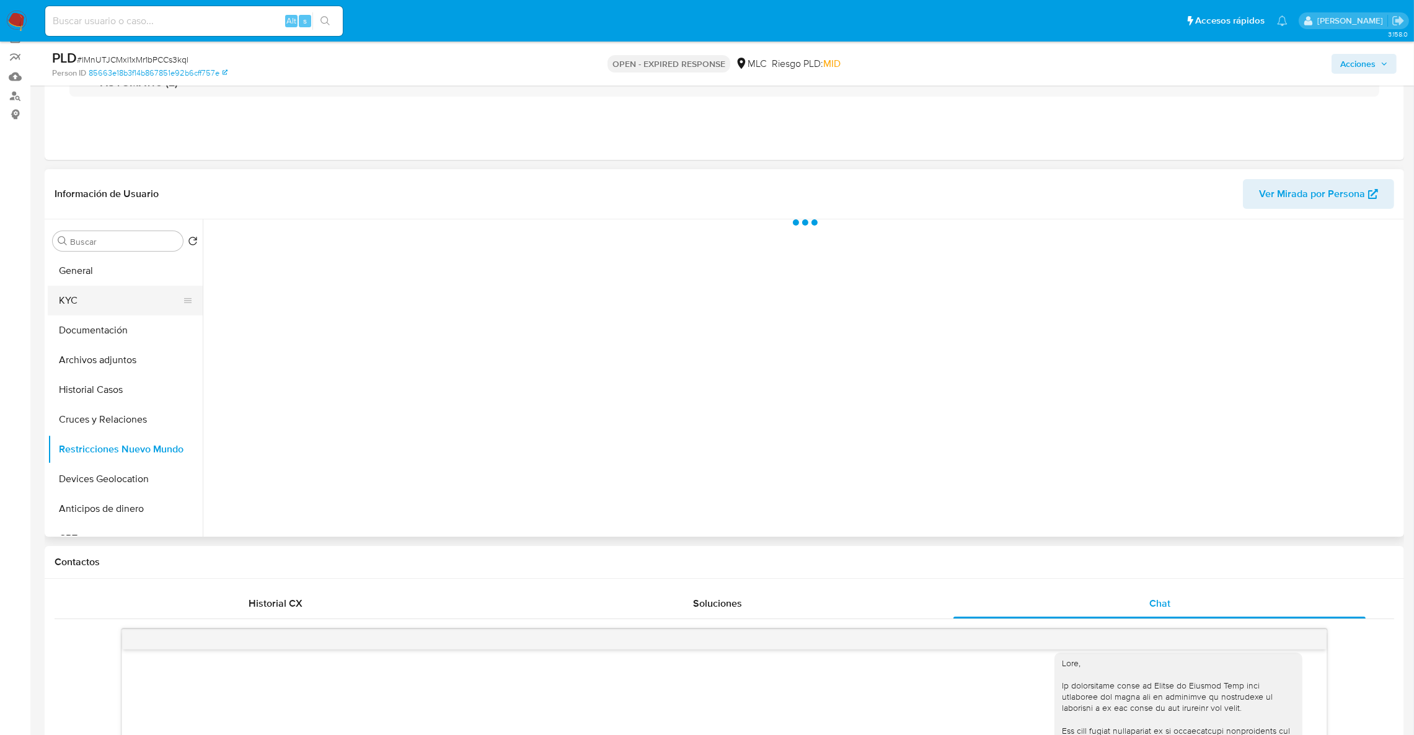
drag, startPoint x: 139, startPoint y: 315, endPoint x: 146, endPoint y: 314, distance: 7.5
click at [135, 318] on button "Documentación" at bounding box center [125, 331] width 155 height 30
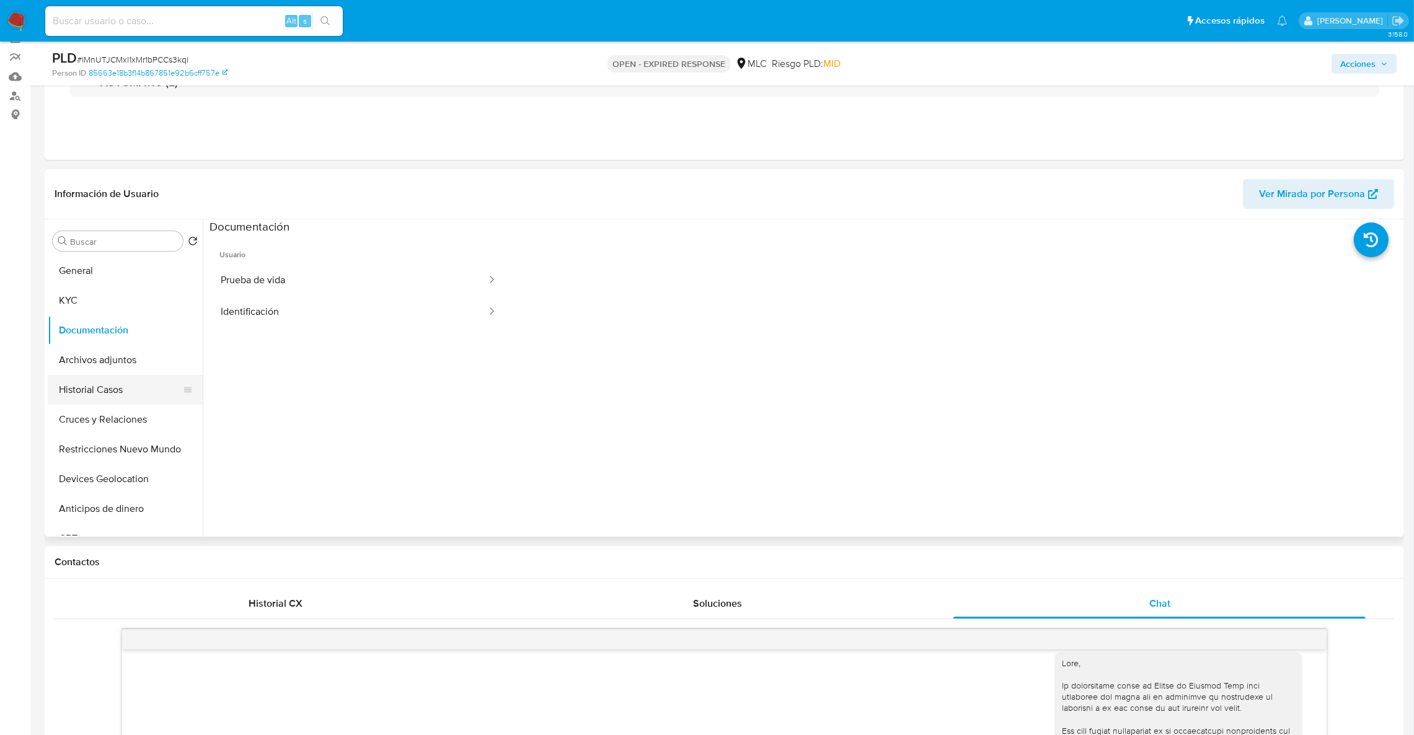
click at [131, 394] on button "Historial Casos" at bounding box center [120, 390] width 145 height 30
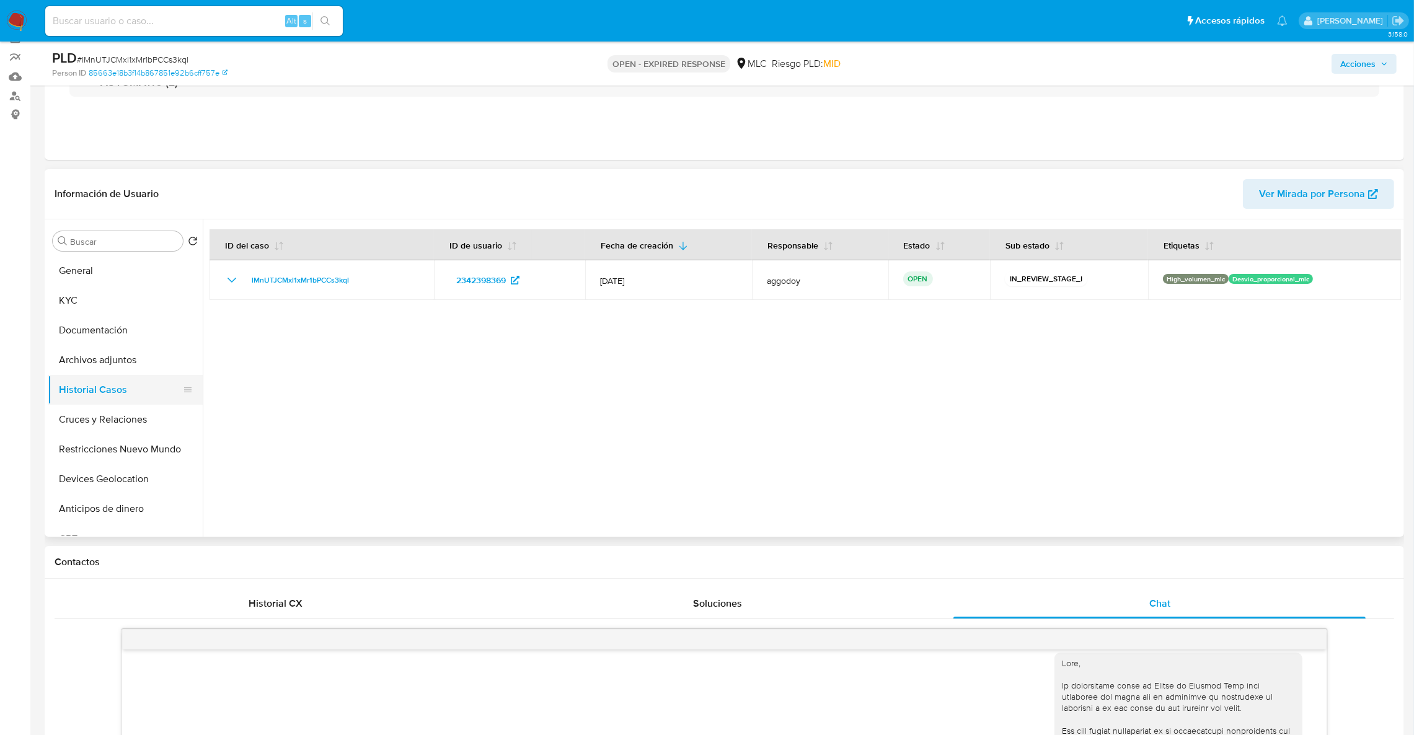
drag, startPoint x: 128, startPoint y: 392, endPoint x: 122, endPoint y: 375, distance: 18.2
click at [128, 392] on button "Historial Casos" at bounding box center [120, 390] width 145 height 30
click at [107, 269] on button "General" at bounding box center [120, 271] width 145 height 30
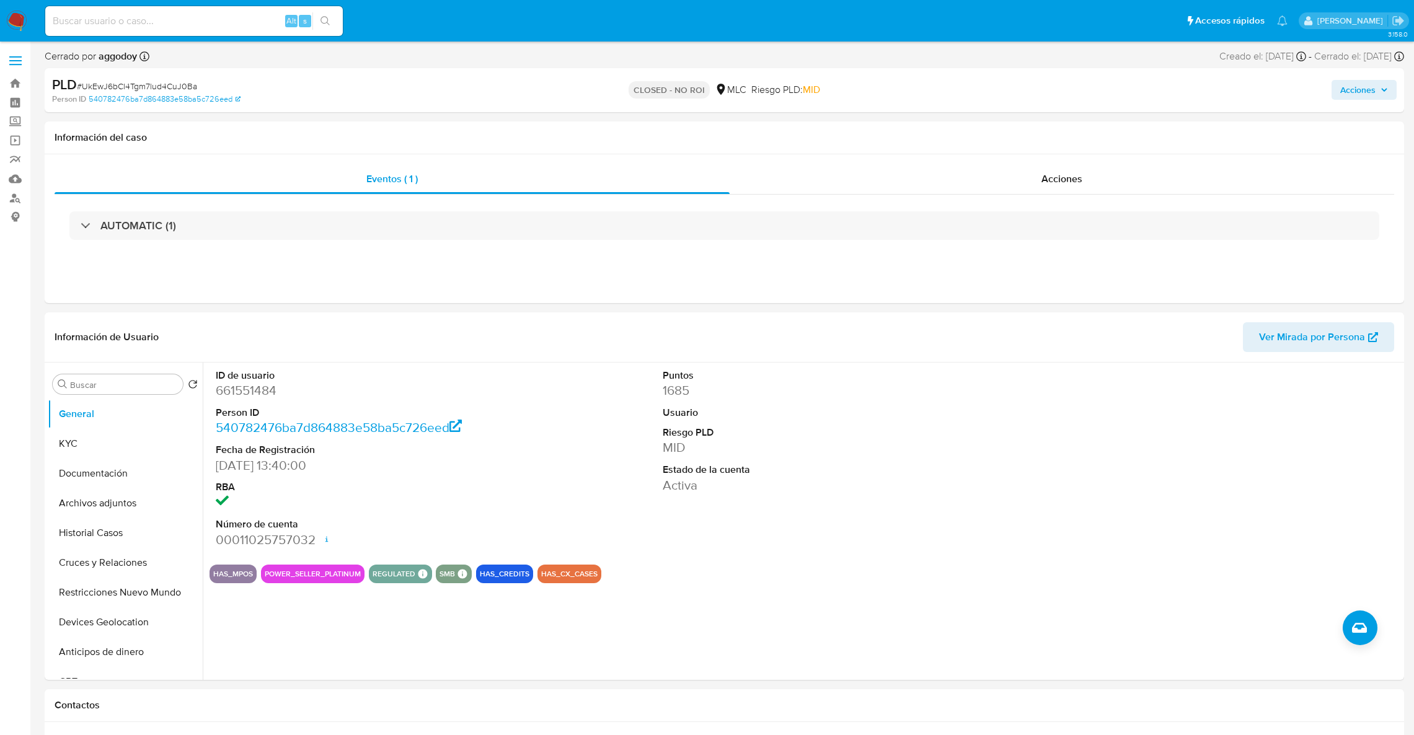
select select "10"
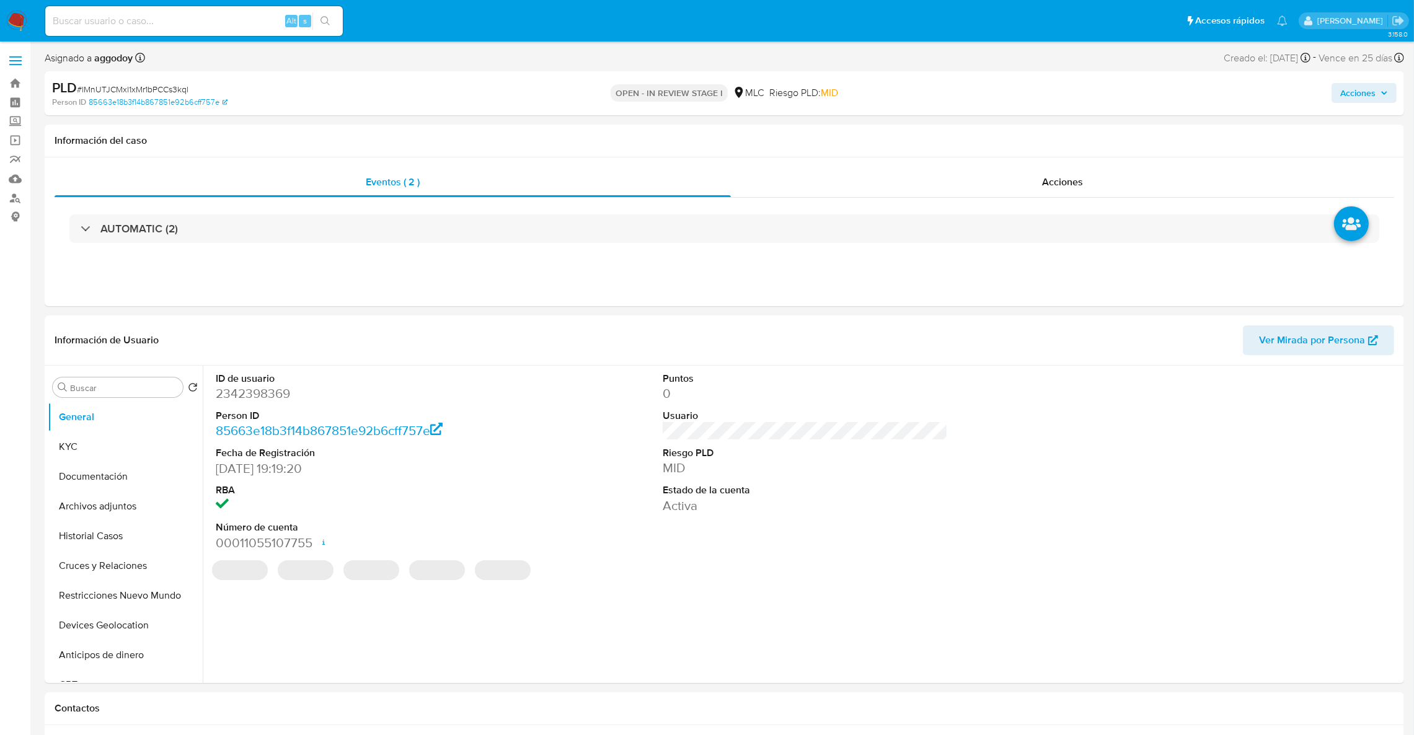
select select "10"
click at [89, 539] on button "Historial Casos" at bounding box center [120, 536] width 145 height 30
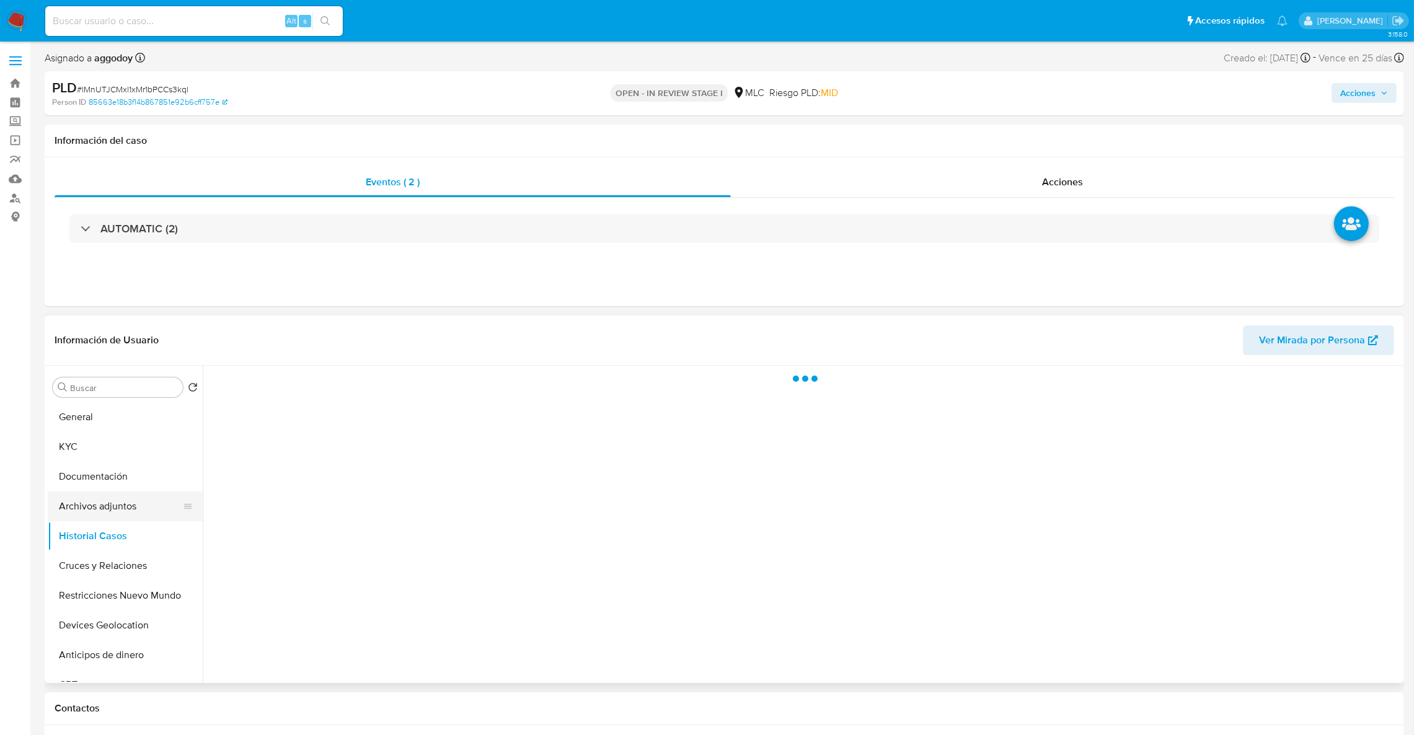
click at [90, 505] on button "Archivos adjuntos" at bounding box center [120, 507] width 145 height 30
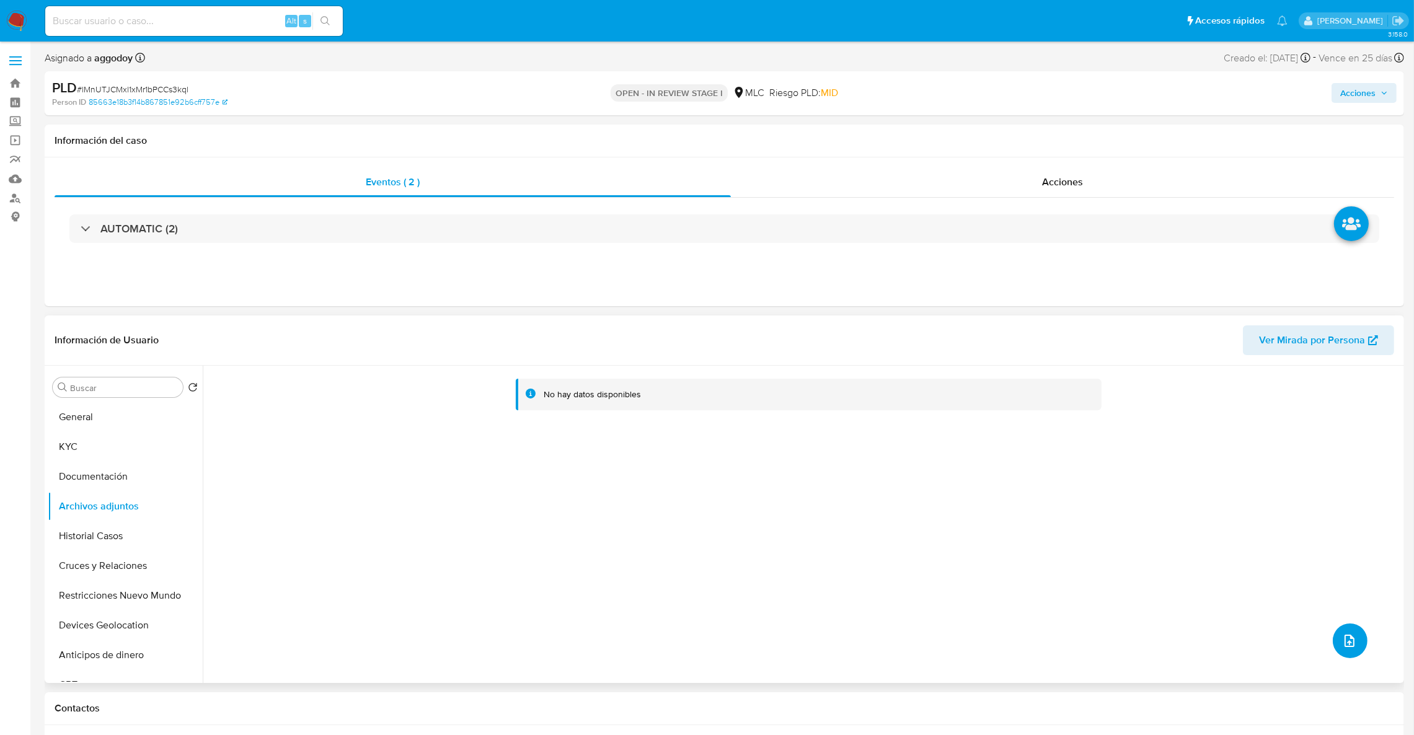
click at [1351, 640] on icon "upload-file" at bounding box center [1349, 641] width 15 height 15
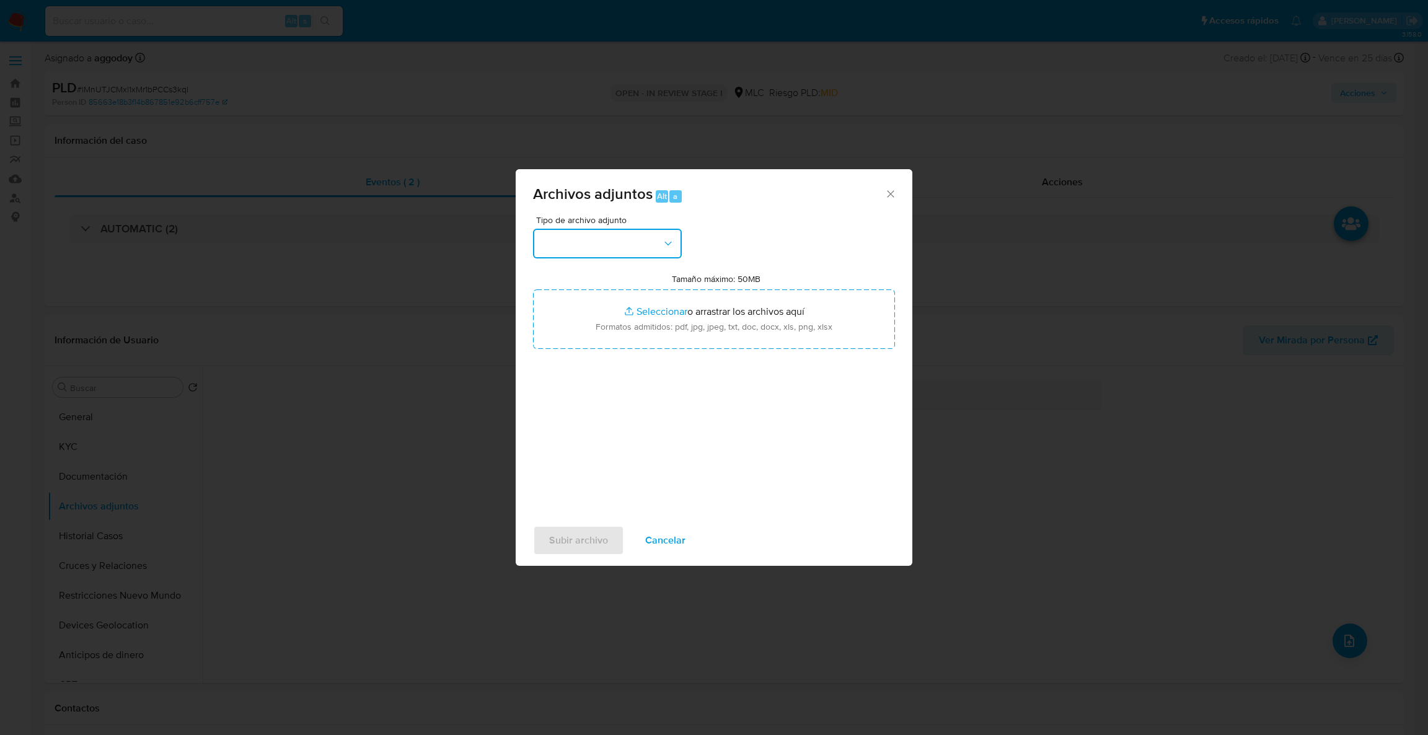
click at [633, 254] on button "button" at bounding box center [607, 244] width 149 height 30
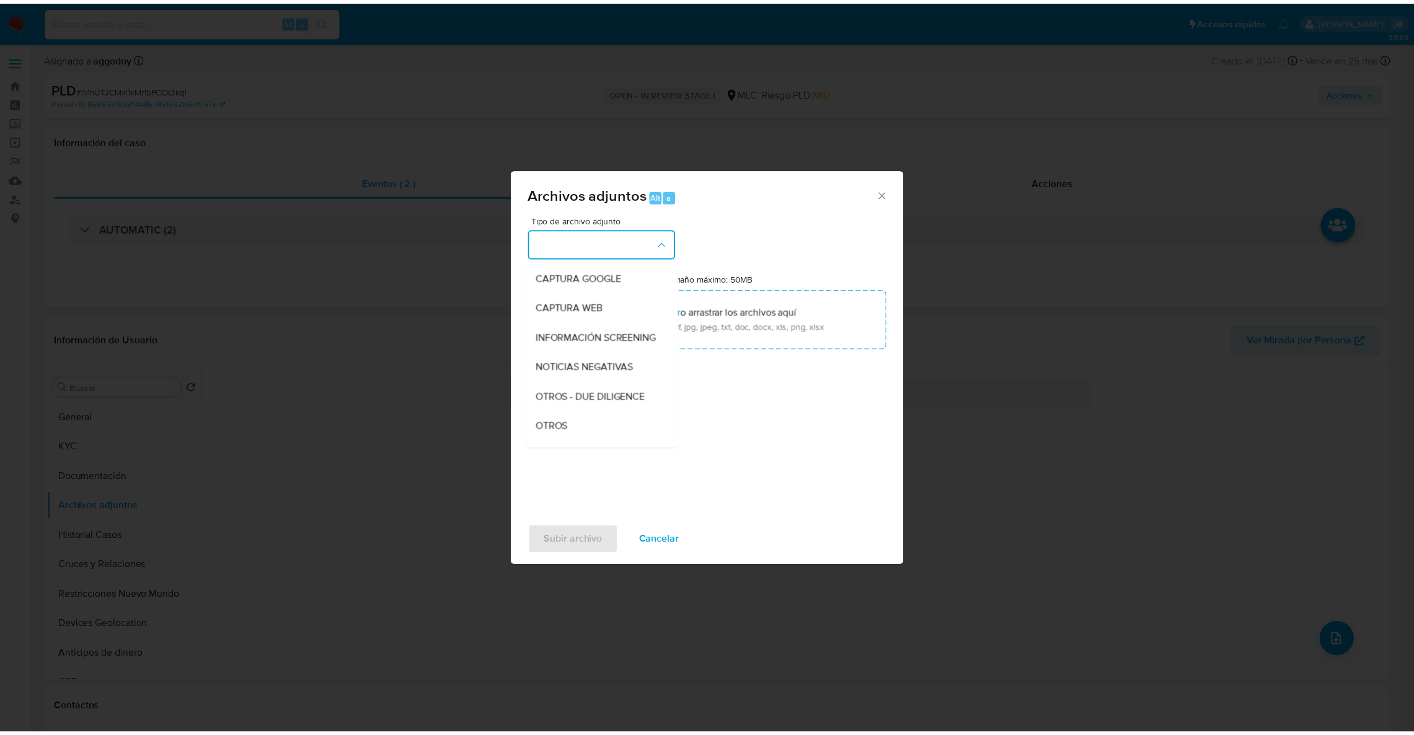
scroll to position [73, 0]
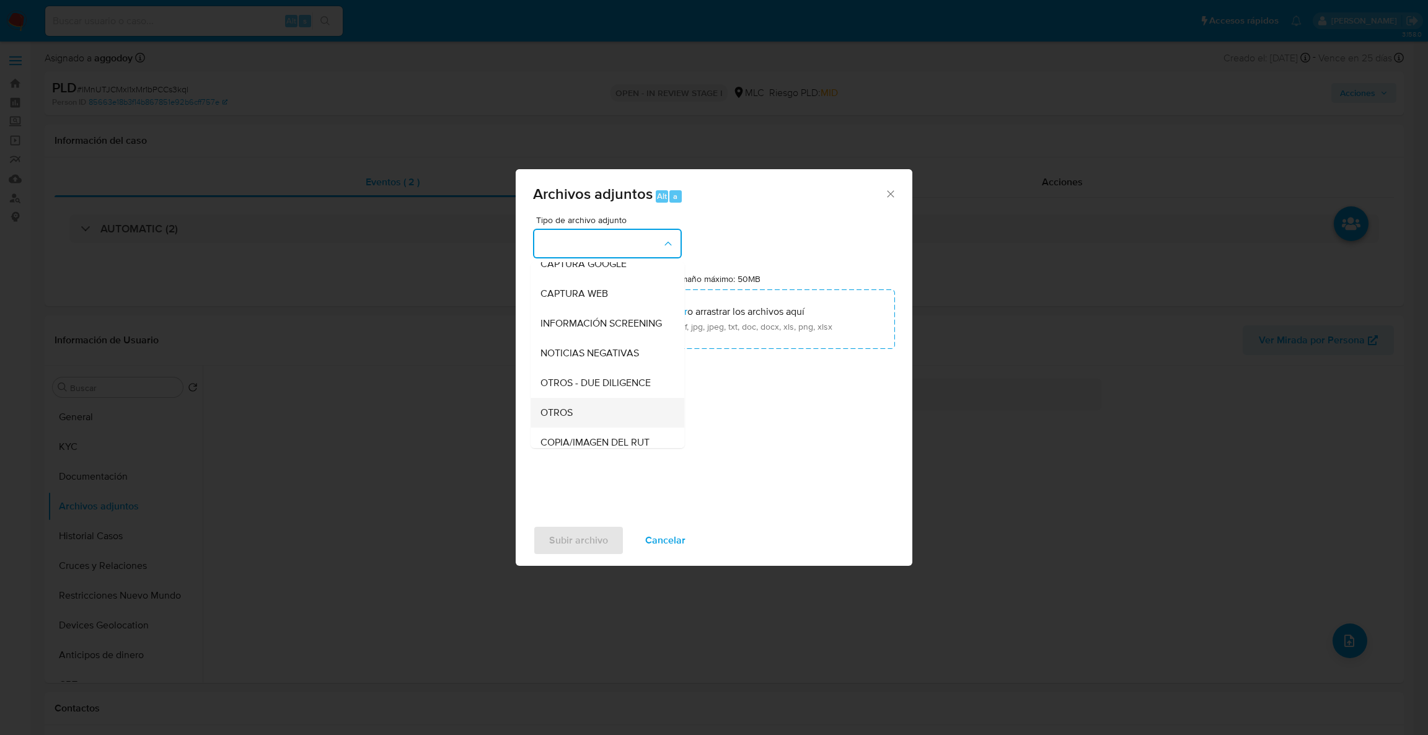
click at [572, 419] on span "OTROS" at bounding box center [557, 413] width 32 height 12
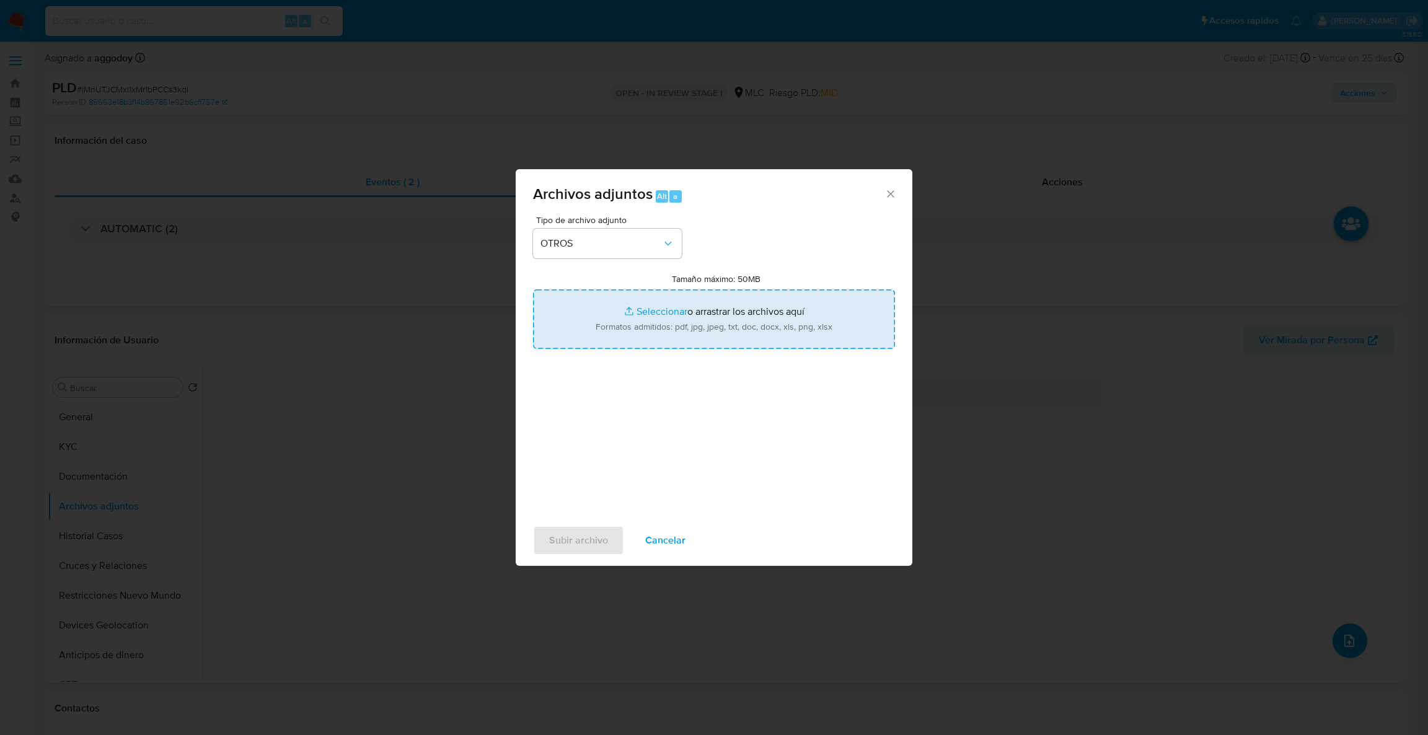
click at [604, 330] on input "Tamaño máximo: 50MB Seleccionar archivos" at bounding box center [714, 319] width 362 height 60
type input "C:\fakepath\Case Log - 2342398369.pdf"
click at [685, 325] on input "Tamaño máximo: 50MB Seleccionar archivos" at bounding box center [714, 319] width 362 height 60
type input "C:\fakepath\2342398369Movimientos.xlsx"
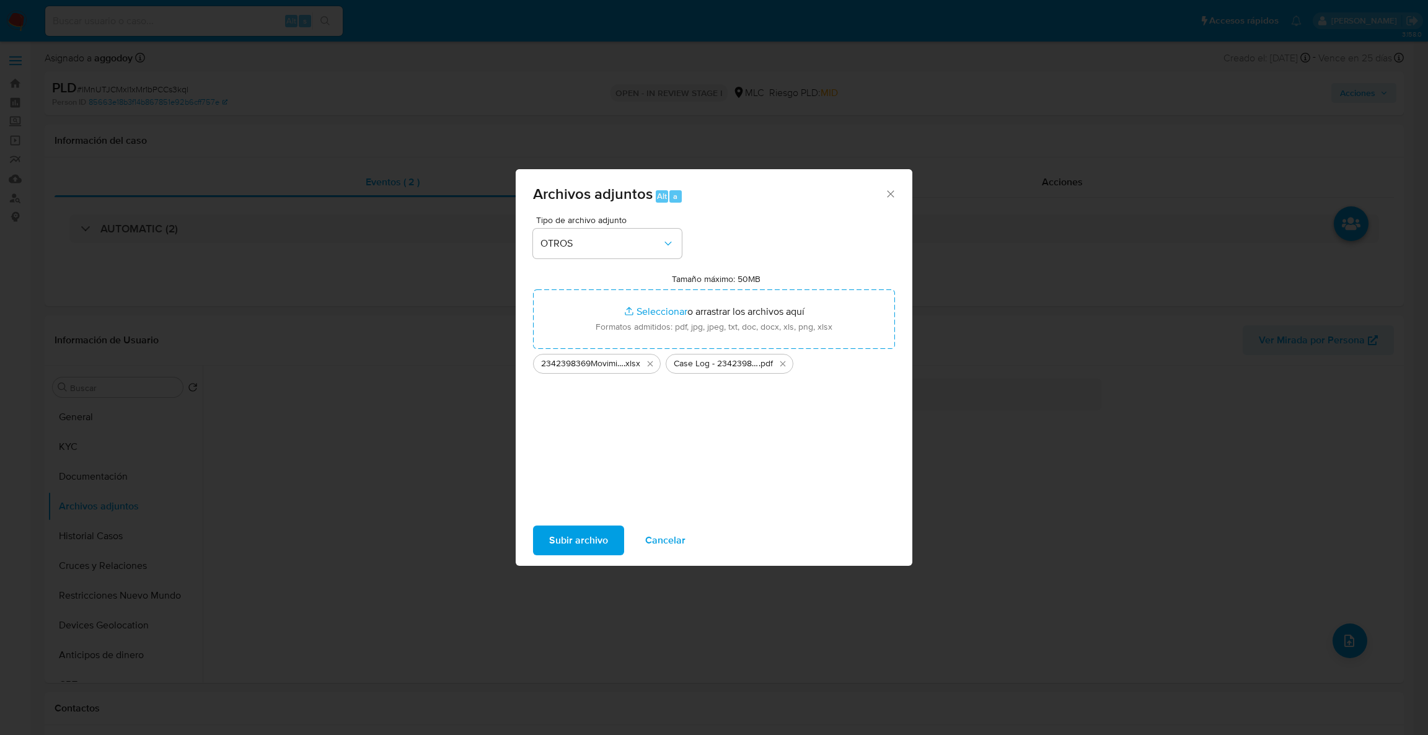
click at [567, 534] on span "Subir archivo" at bounding box center [578, 540] width 59 height 27
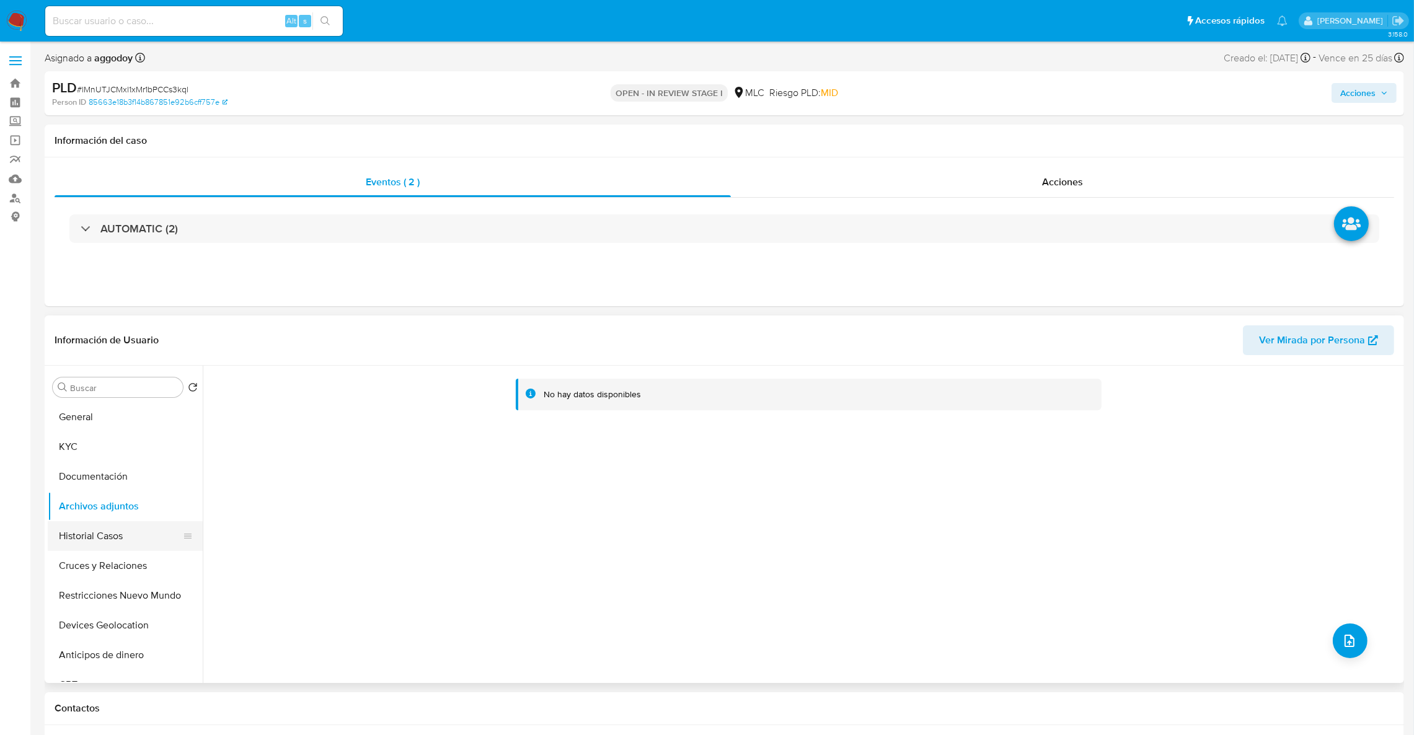
drag, startPoint x: 80, startPoint y: 560, endPoint x: 94, endPoint y: 526, distance: 36.7
click at [81, 560] on button "Cruces y Relaciones" at bounding box center [125, 566] width 155 height 30
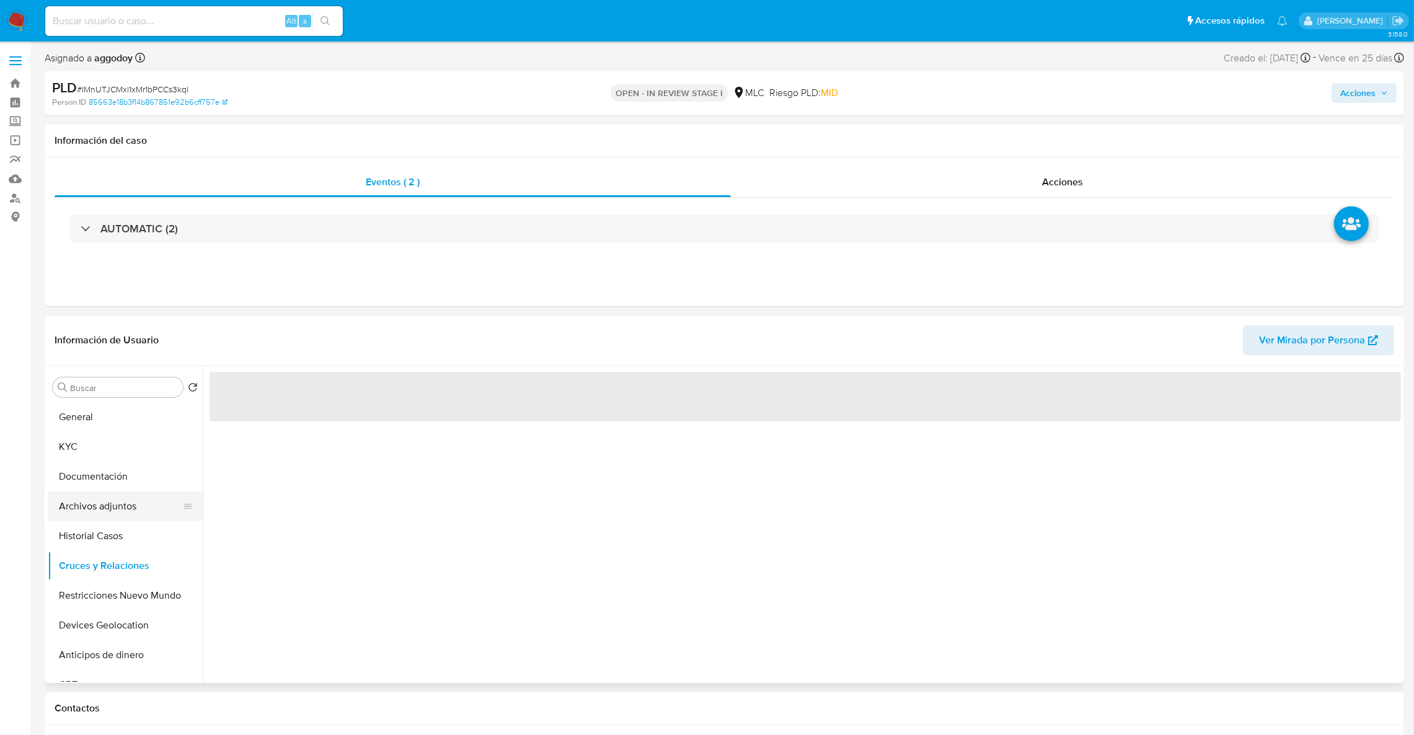
click at [94, 515] on button "Archivos adjuntos" at bounding box center [120, 507] width 145 height 30
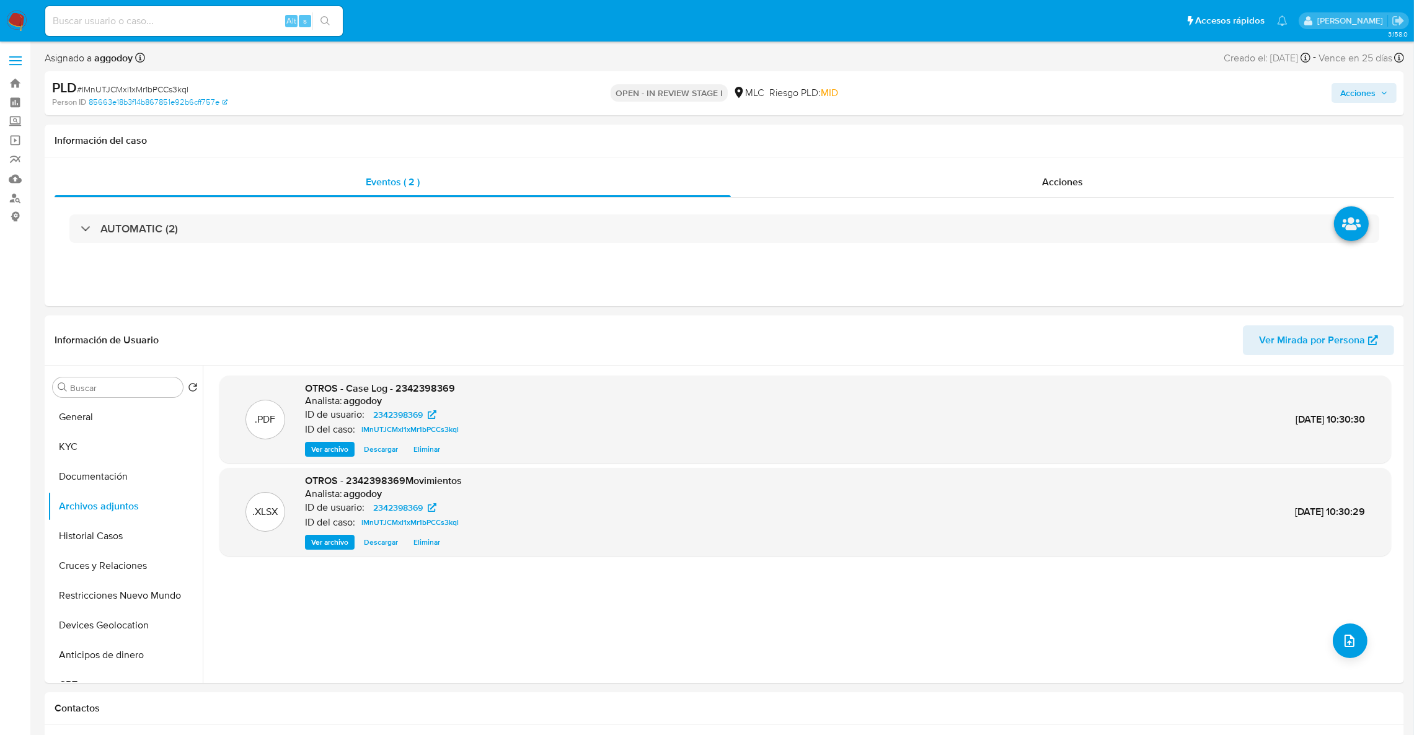
click at [1374, 91] on span "Acciones" at bounding box center [1357, 93] width 35 height 20
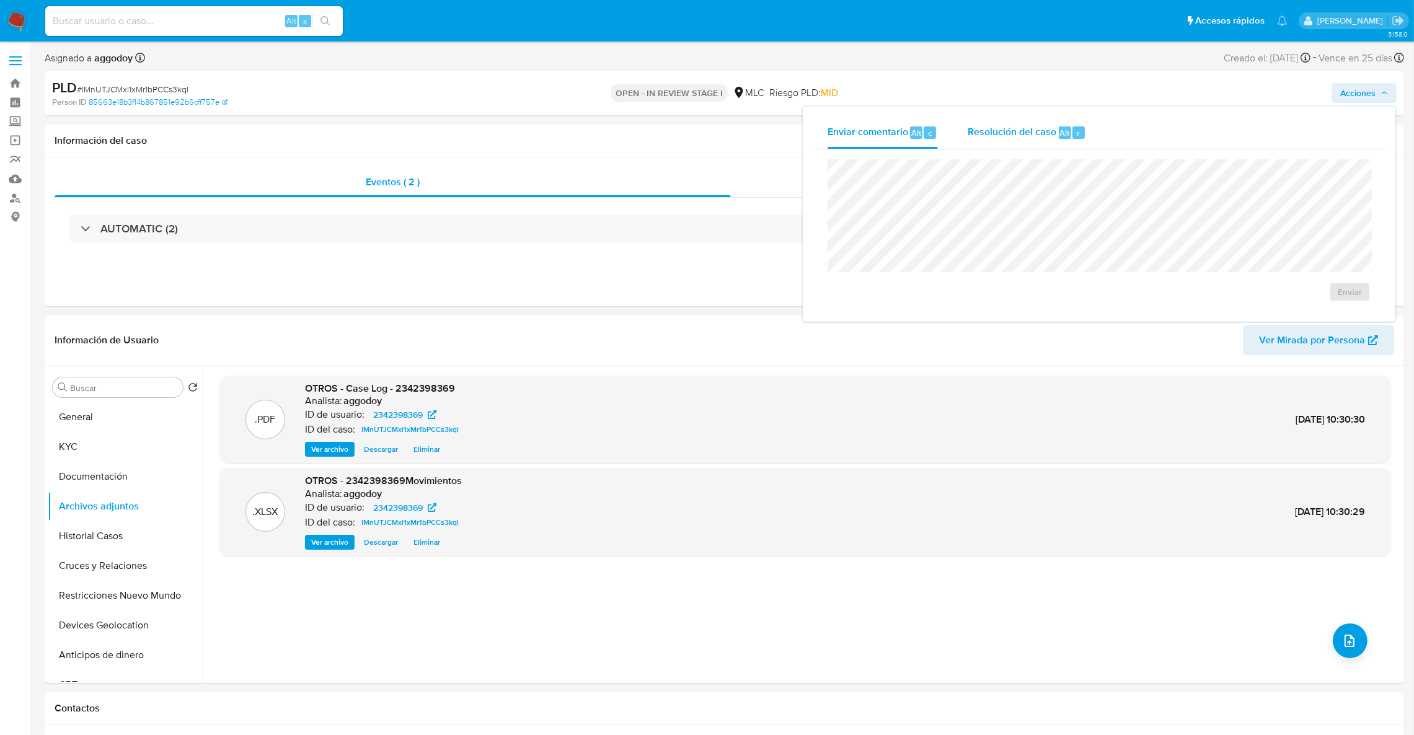
click at [1027, 144] on div "Resolución del caso Alt r" at bounding box center [1027, 133] width 118 height 32
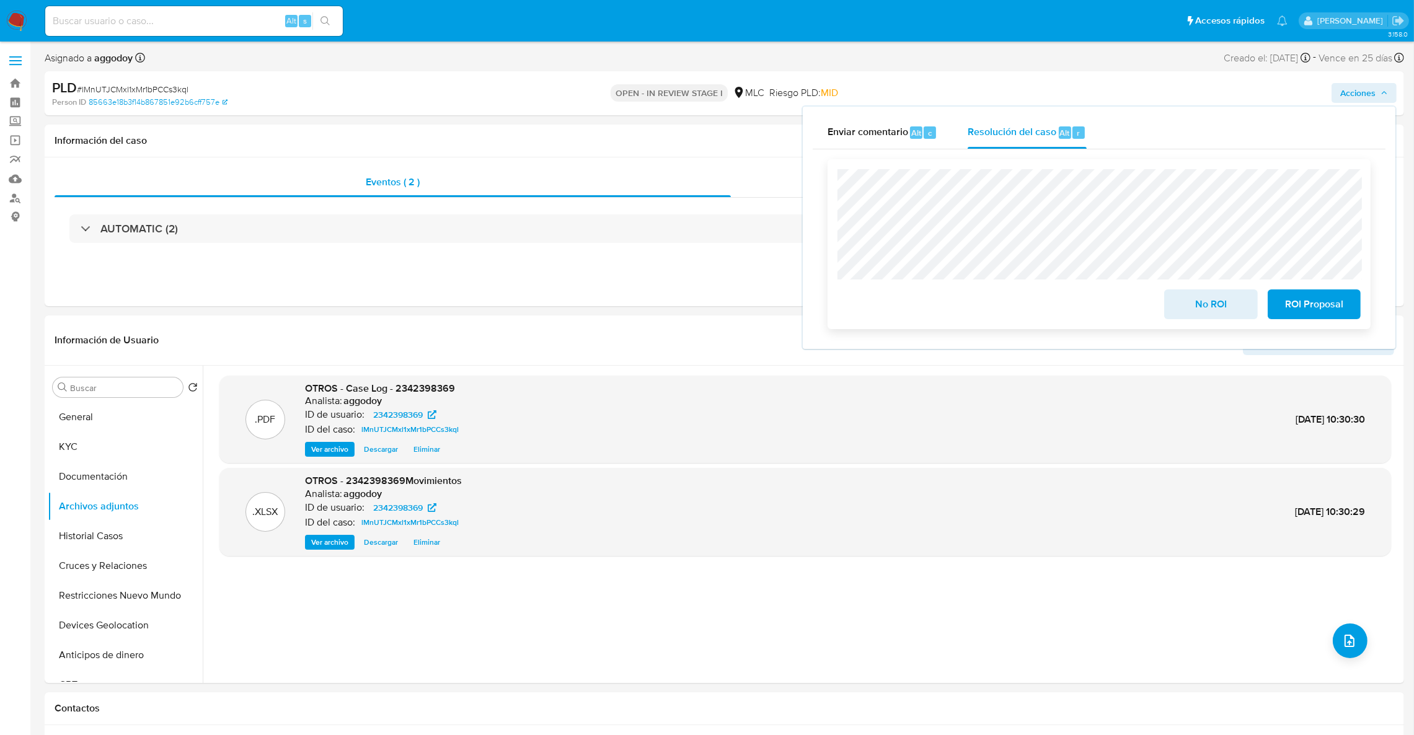
click at [1196, 312] on span "No ROI" at bounding box center [1210, 304] width 61 height 27
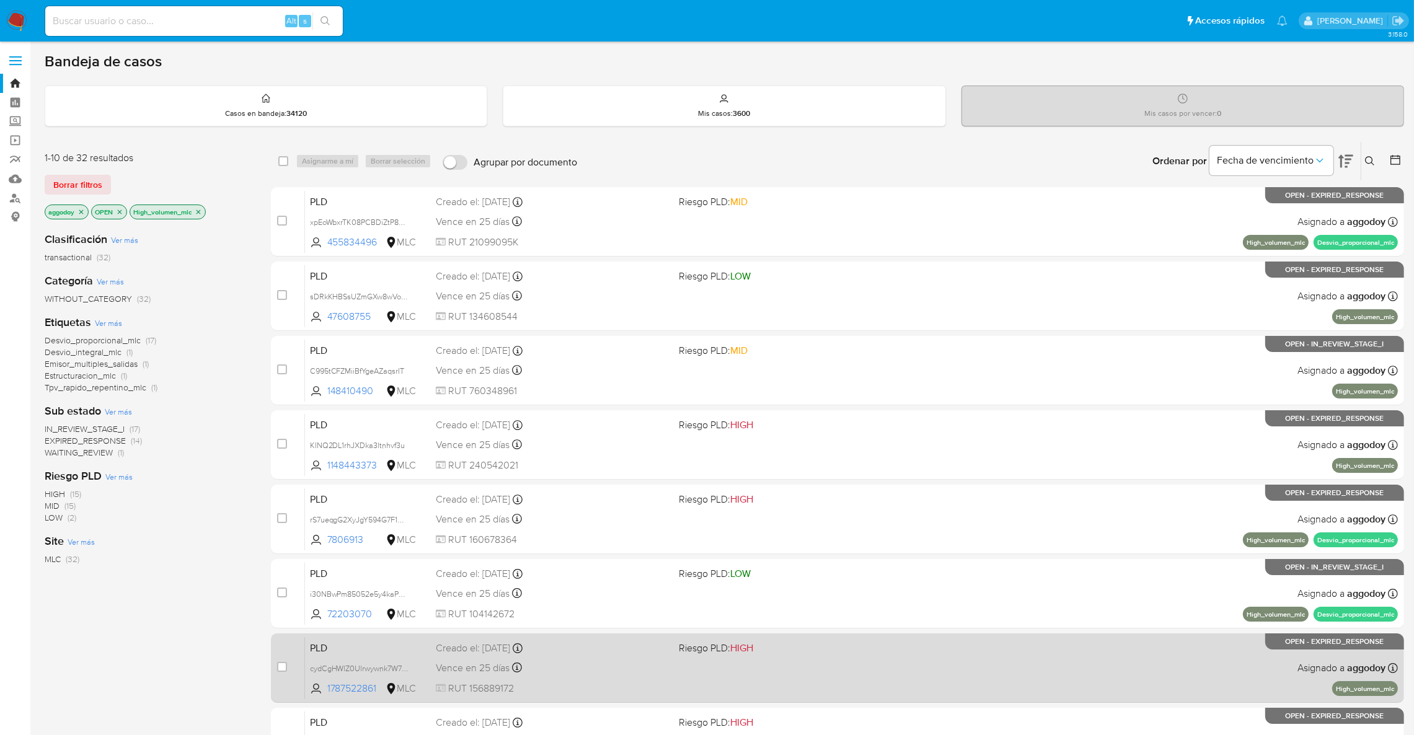
click at [548, 693] on span "RUT 156889172" at bounding box center [552, 689] width 233 height 14
click at [283, 668] on input "checkbox" at bounding box center [282, 667] width 10 height 10
checkbox input "true"
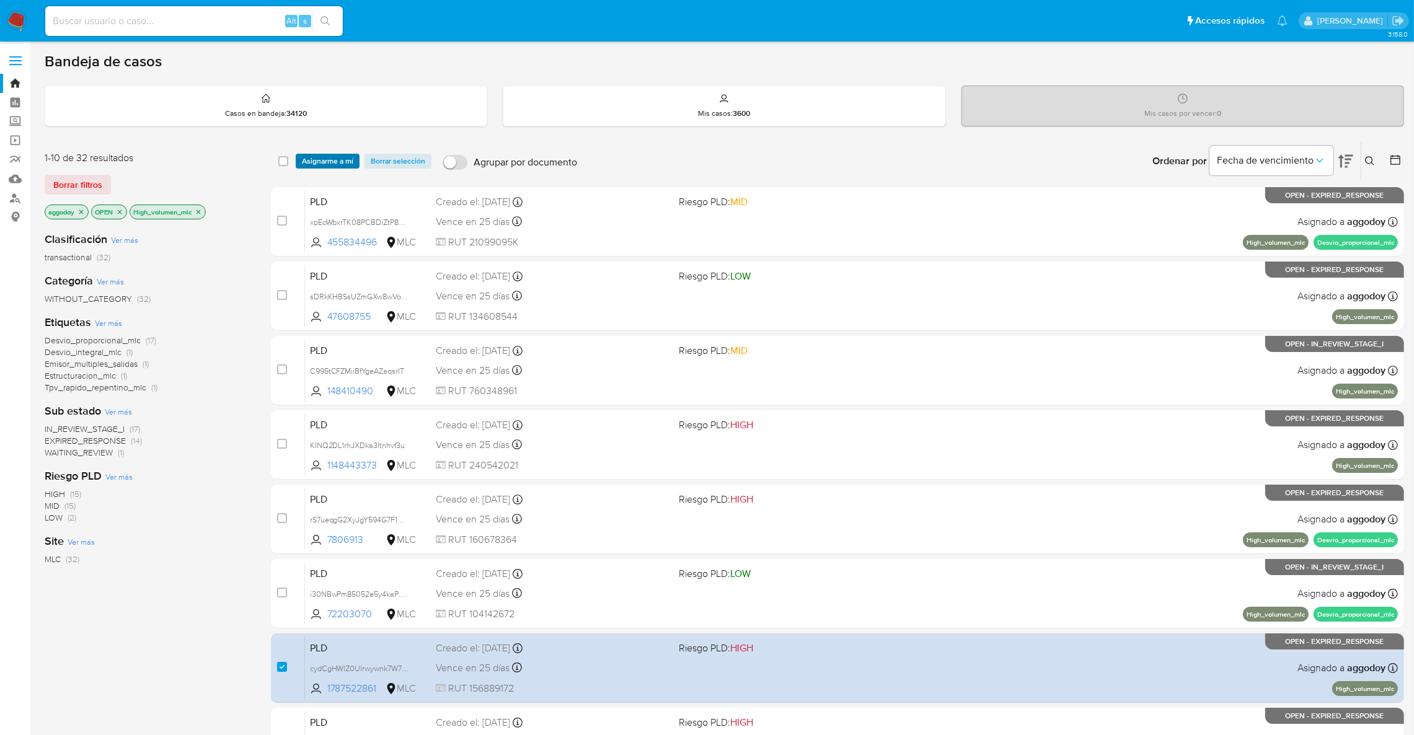
drag, startPoint x: 343, startPoint y: 150, endPoint x: 340, endPoint y: 160, distance: 10.4
click at [340, 156] on div "select-all-cases-checkbox Asignarme a mí Borrar selección Agrupar por documento…" at bounding box center [837, 161] width 1133 height 38
click at [340, 160] on span "Asignarme a mí" at bounding box center [327, 161] width 51 height 12
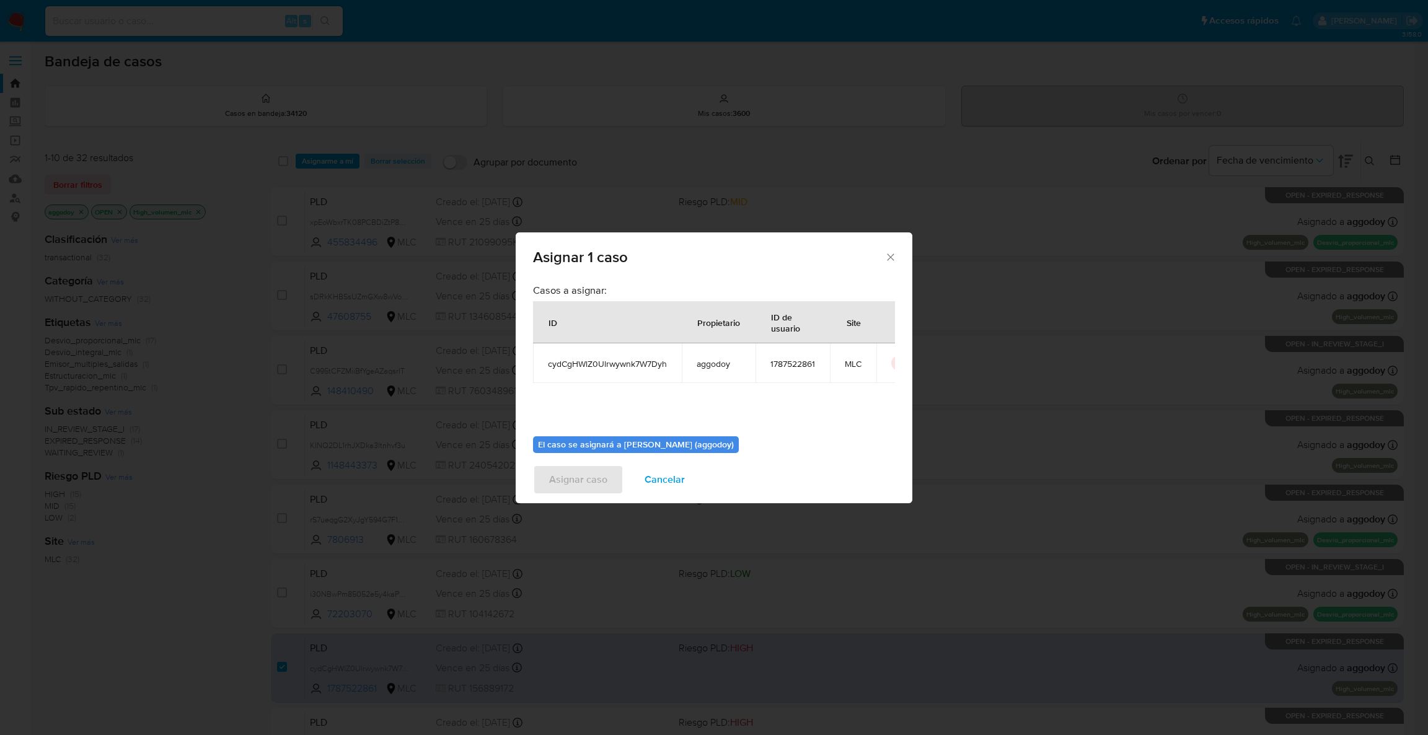
click at [772, 443] on div "El caso se asignará a Agustina Godoy (aggodoy) 0 / 500 500 caracteres restantes" at bounding box center [714, 472] width 362 height 92
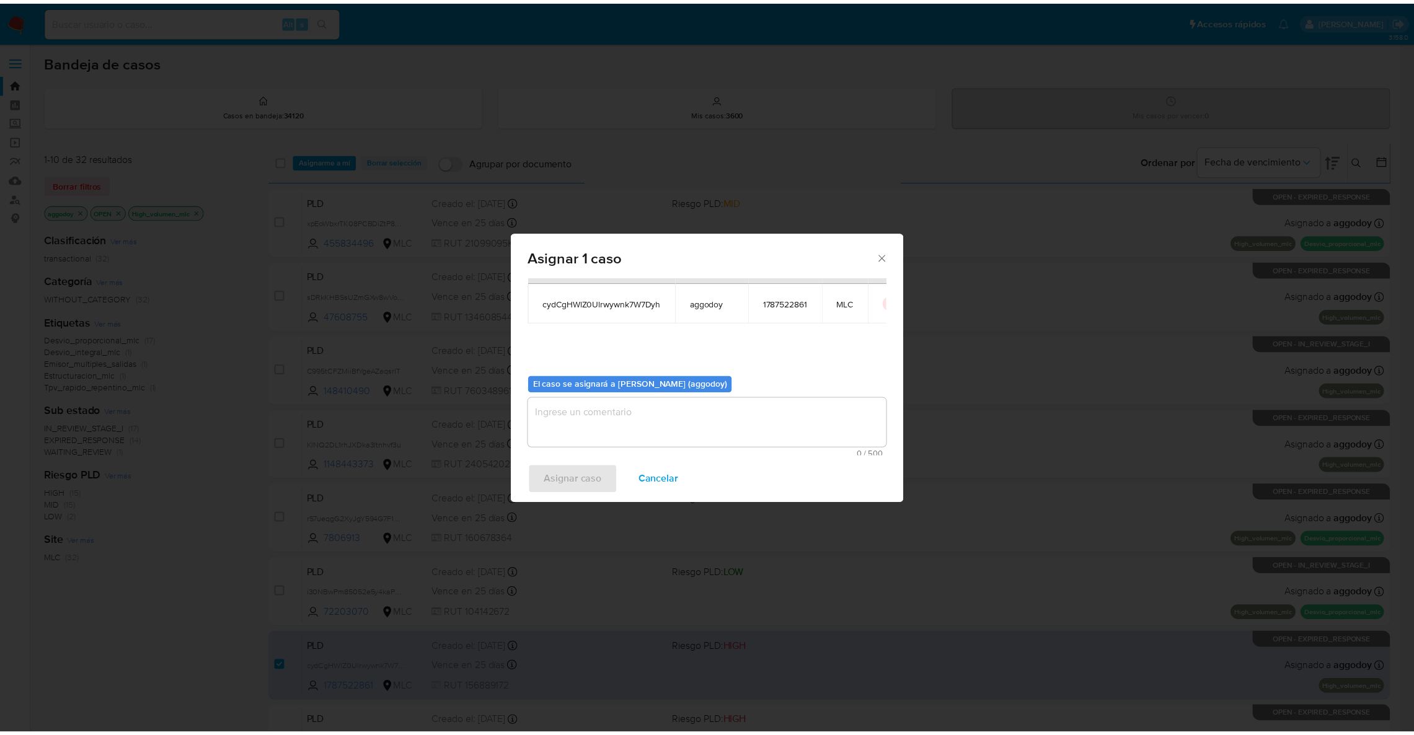
scroll to position [64, 0]
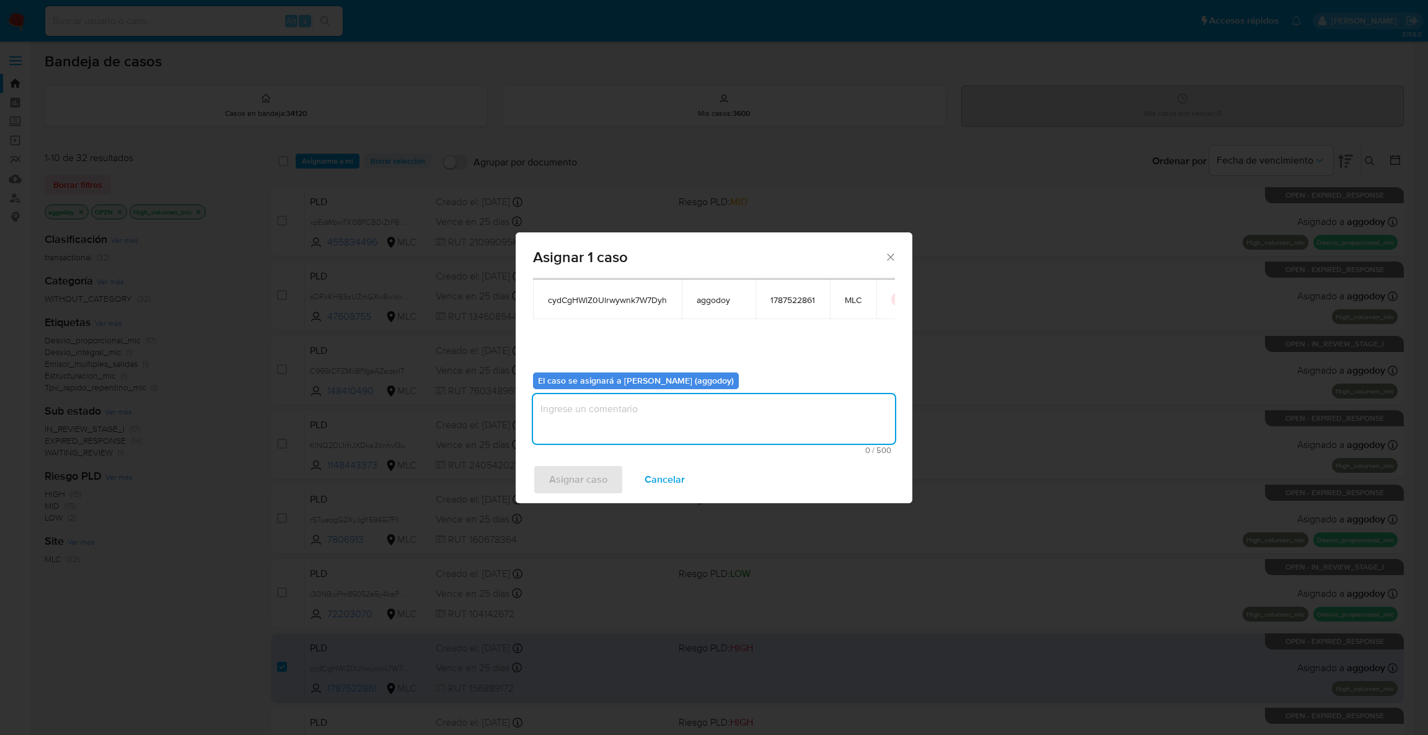
click at [772, 413] on textarea "assign-modal" at bounding box center [714, 419] width 362 height 50
type textarea ","
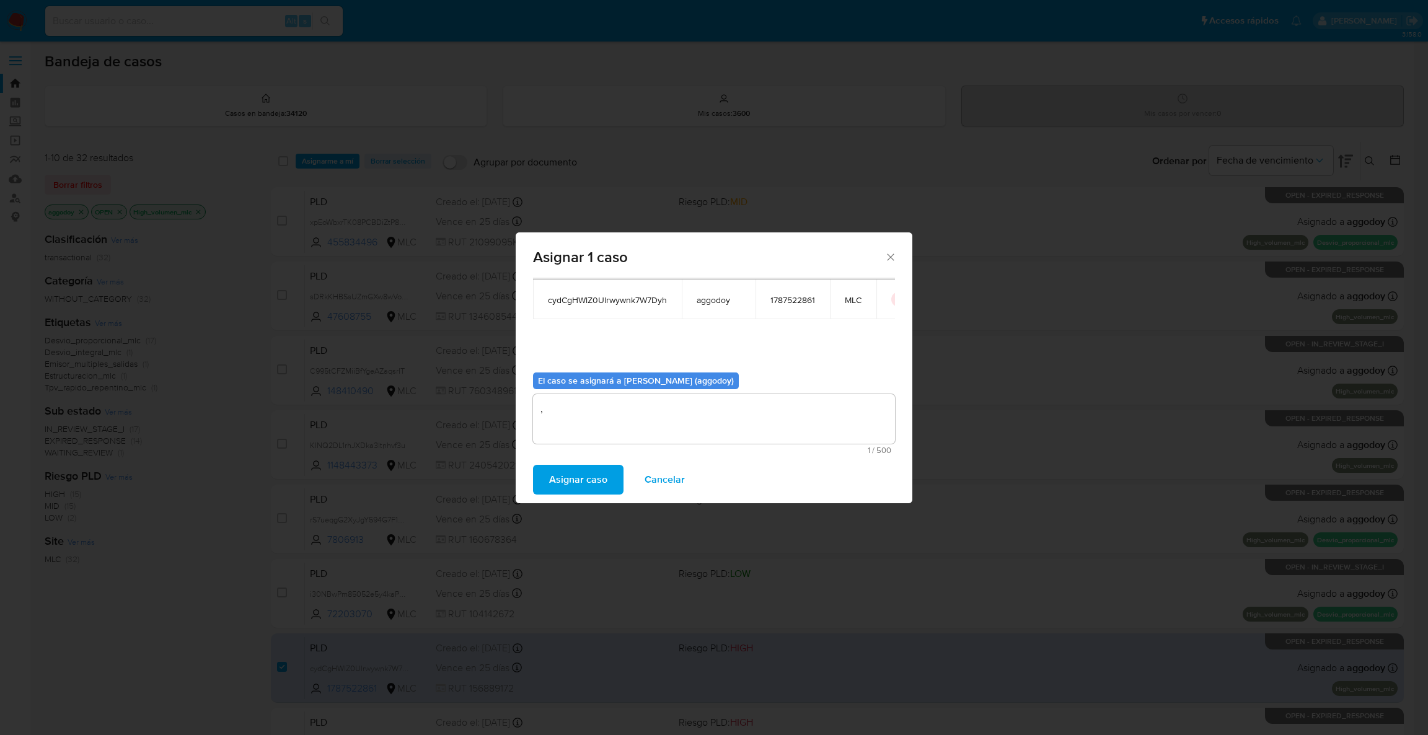
click at [551, 479] on span "Asignar caso" at bounding box center [578, 479] width 58 height 27
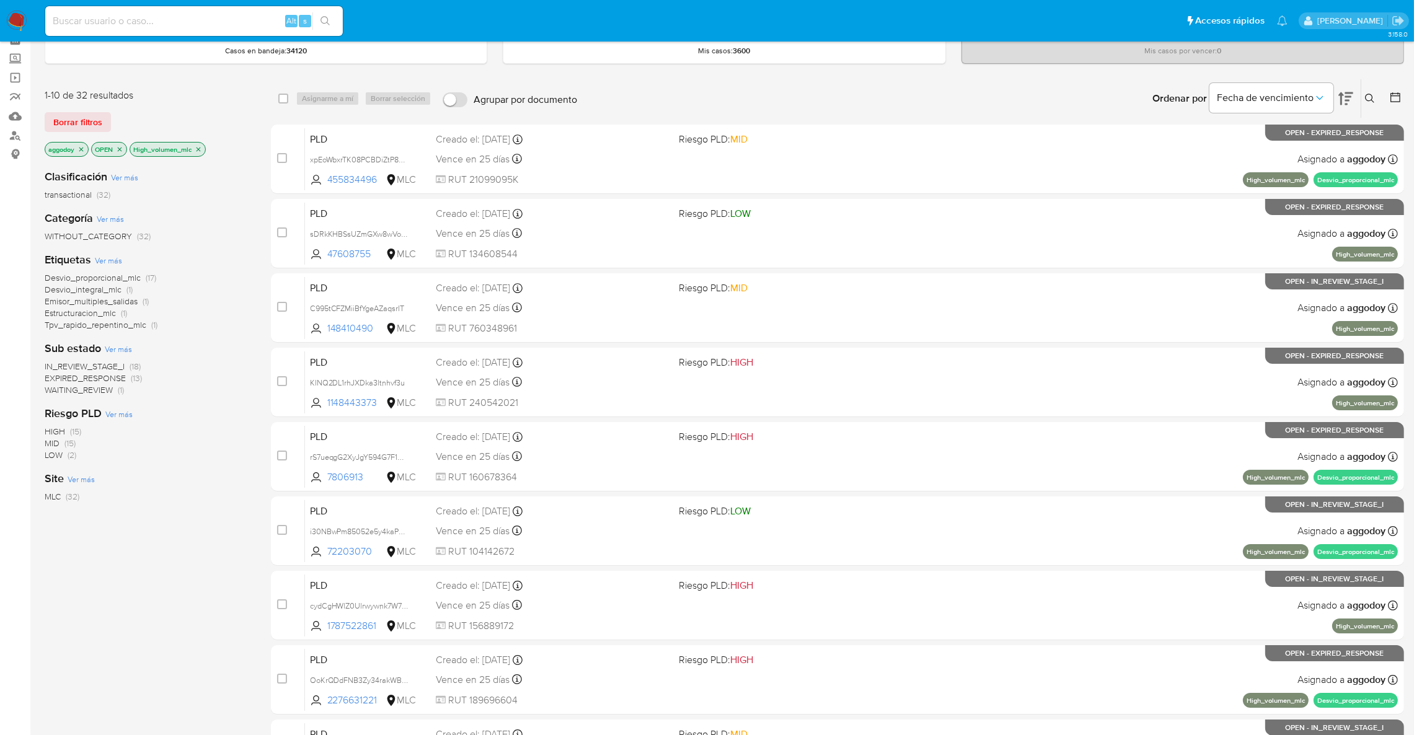
scroll to position [0, 0]
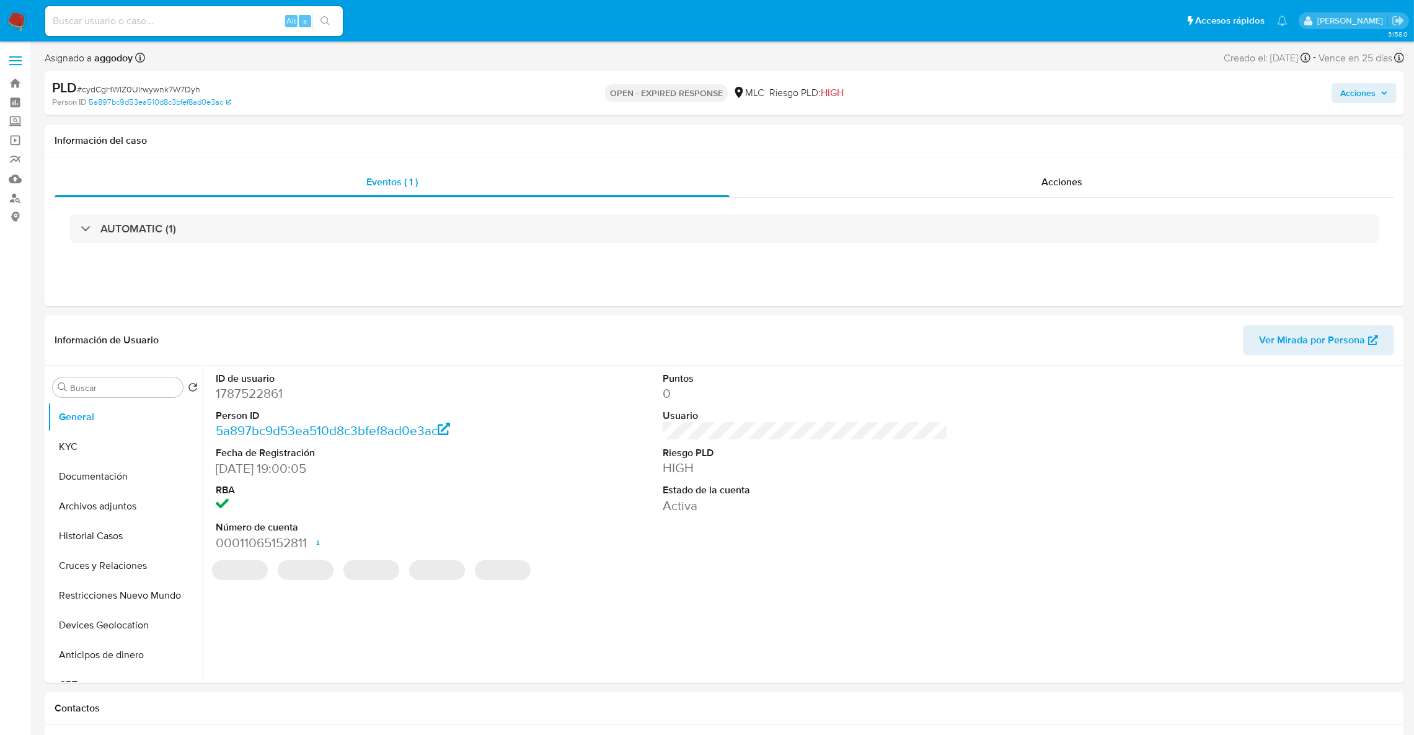
select select "10"
click at [226, 399] on dd "1787522861" at bounding box center [359, 393] width 286 height 17
click at [136, 97] on link "5a897bc9d53ea510d8c3bfef8ad0e3ac" at bounding box center [160, 102] width 143 height 11
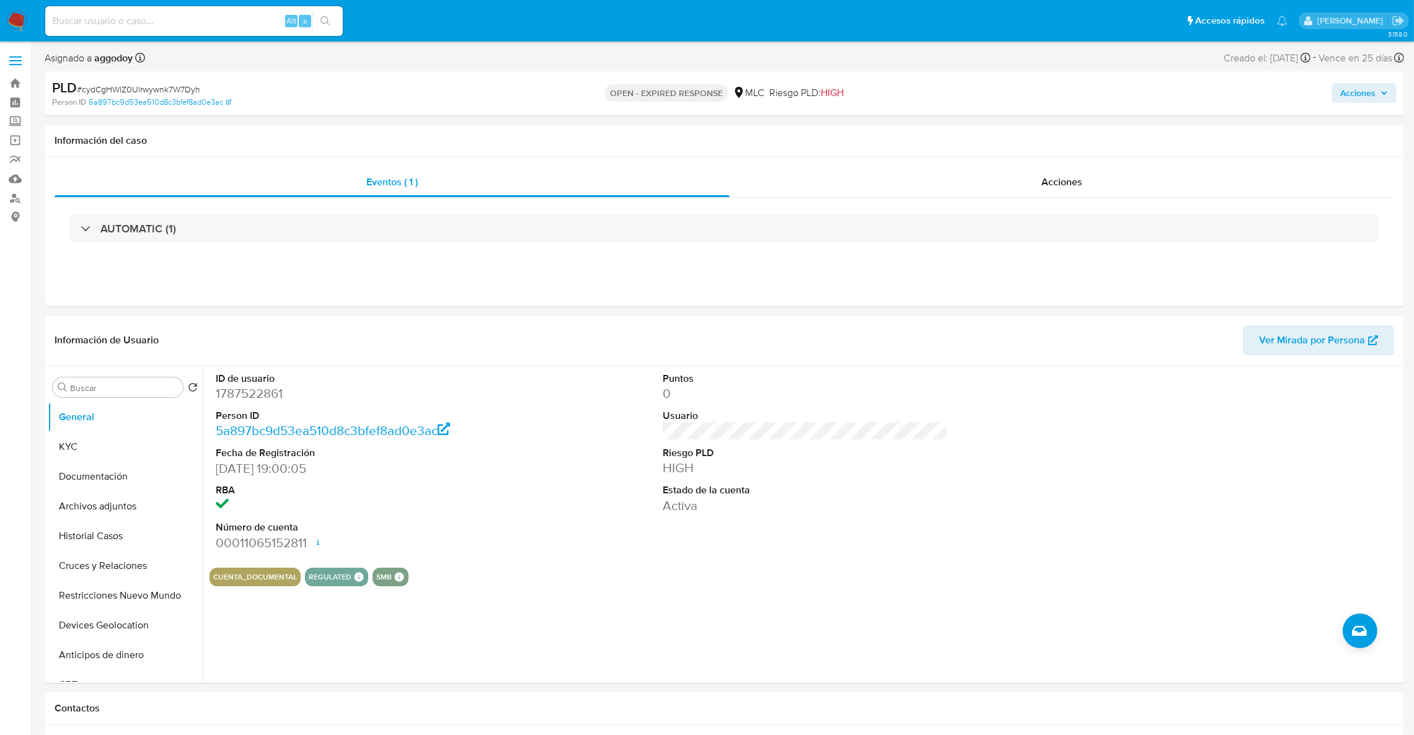
click at [116, 89] on span "# cydCgHWlZ0Ulrwywnk7W7Dyh" at bounding box center [138, 89] width 123 height 12
copy span "cydCgHWlZ0Ulrwywnk7W7Dyh"
click at [232, 400] on dd "1787522861" at bounding box center [359, 393] width 286 height 17
drag, startPoint x: 232, startPoint y: 403, endPoint x: 215, endPoint y: 405, distance: 17.5
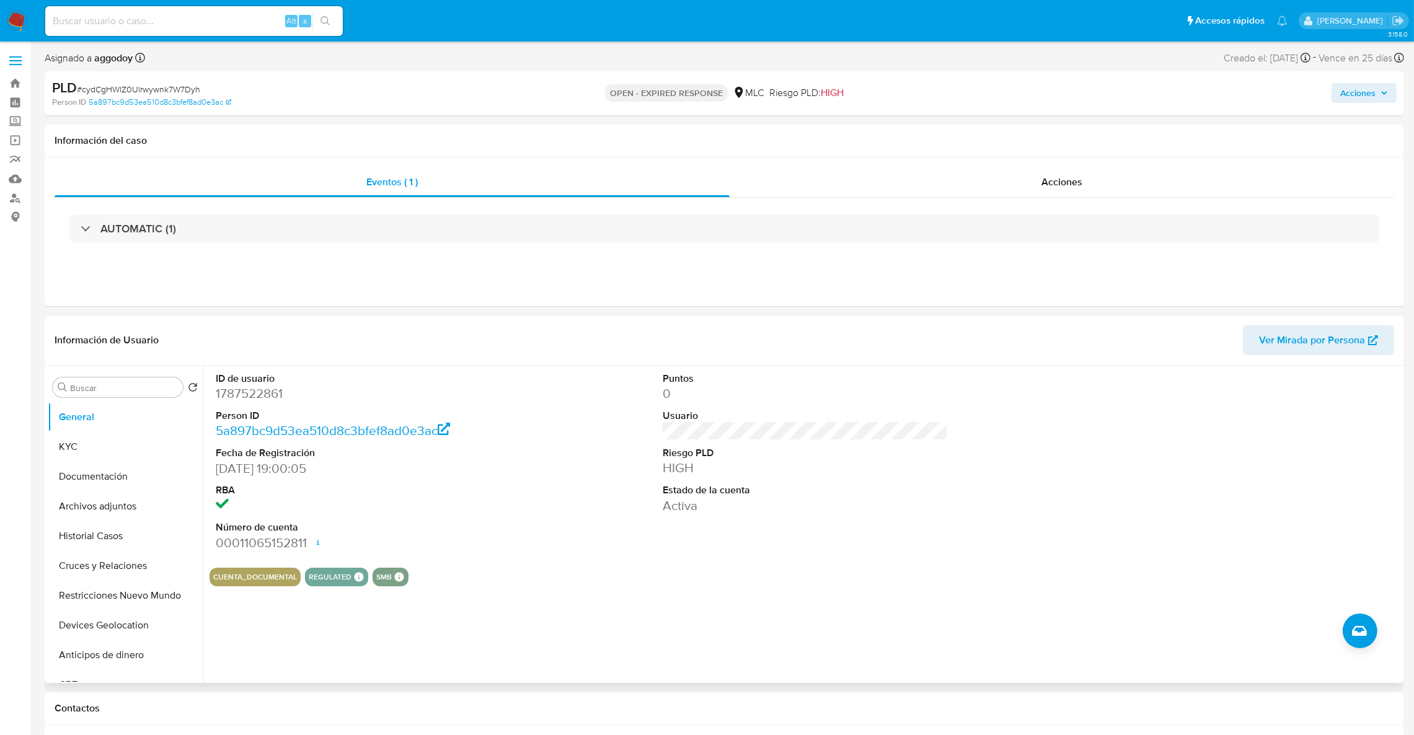
click at [215, 405] on div "ID de usuario 1787522861 Person ID 5a897bc9d53ea510d8c3bfef8ad0e3ac Fecha de Re…" at bounding box center [359, 462] width 298 height 192
click at [221, 404] on dl "ID de usuario 1787522861 Person ID 5a897bc9d53ea510d8c3bfef8ad0e3ac Fecha de Re…" at bounding box center [359, 462] width 286 height 180
click at [228, 397] on dd "1787522861" at bounding box center [359, 393] width 286 height 17
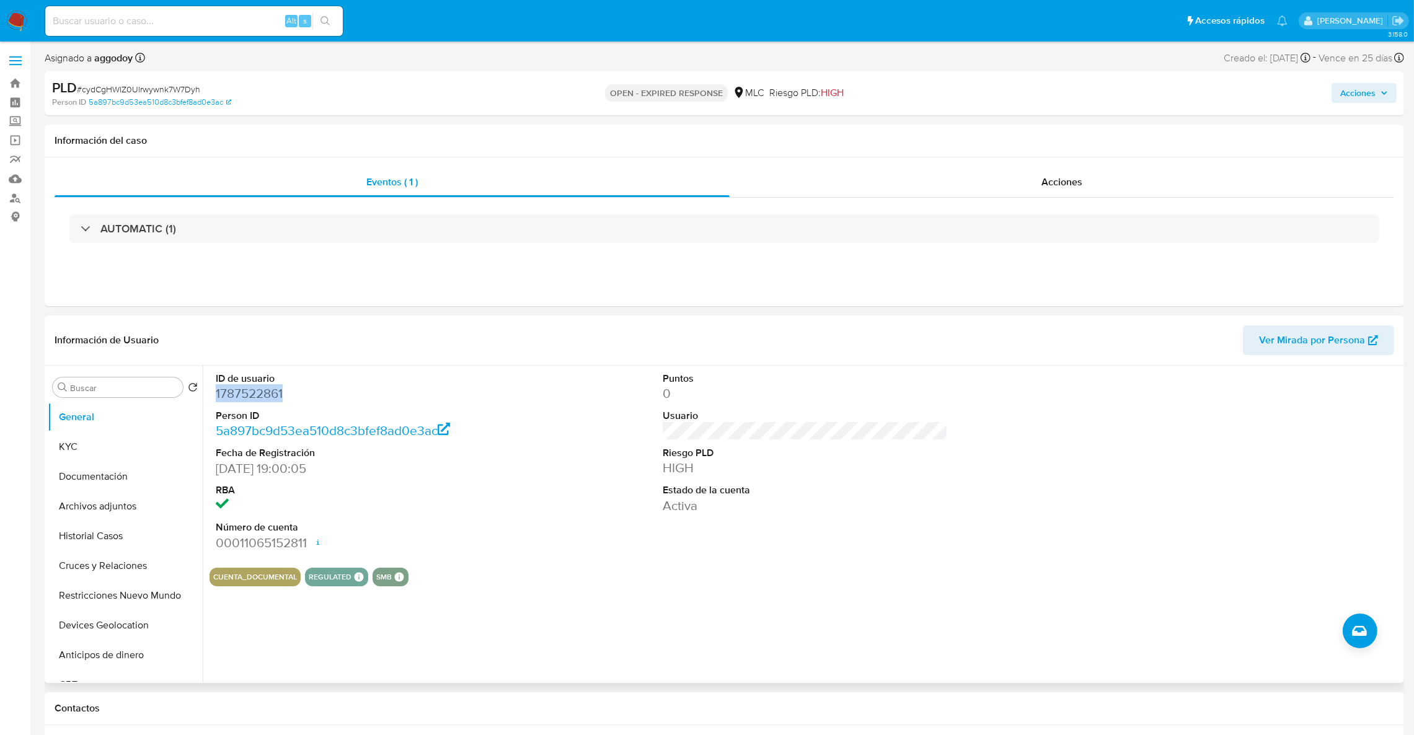
copy dd "1787522861"
click at [77, 464] on button "Documentación" at bounding box center [120, 477] width 145 height 30
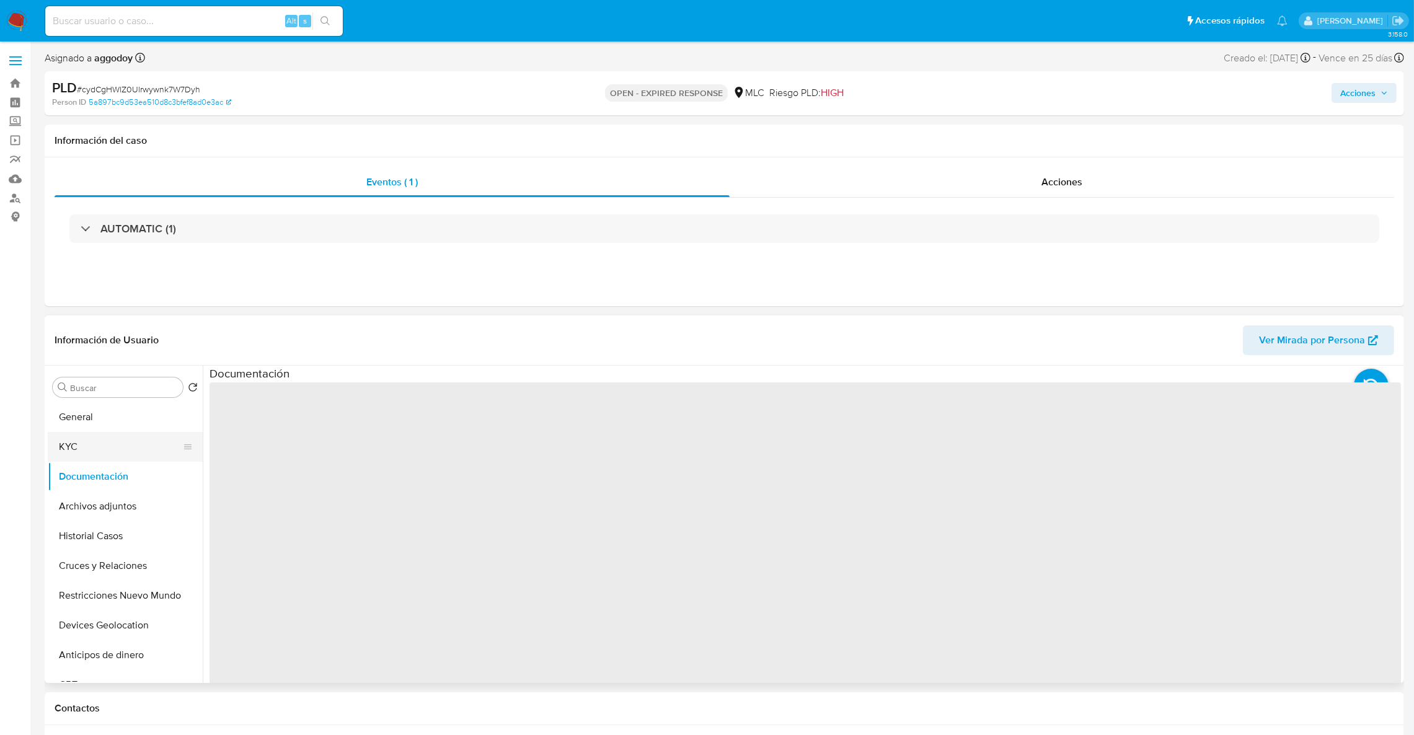
click at [77, 450] on button "KYC" at bounding box center [120, 447] width 145 height 30
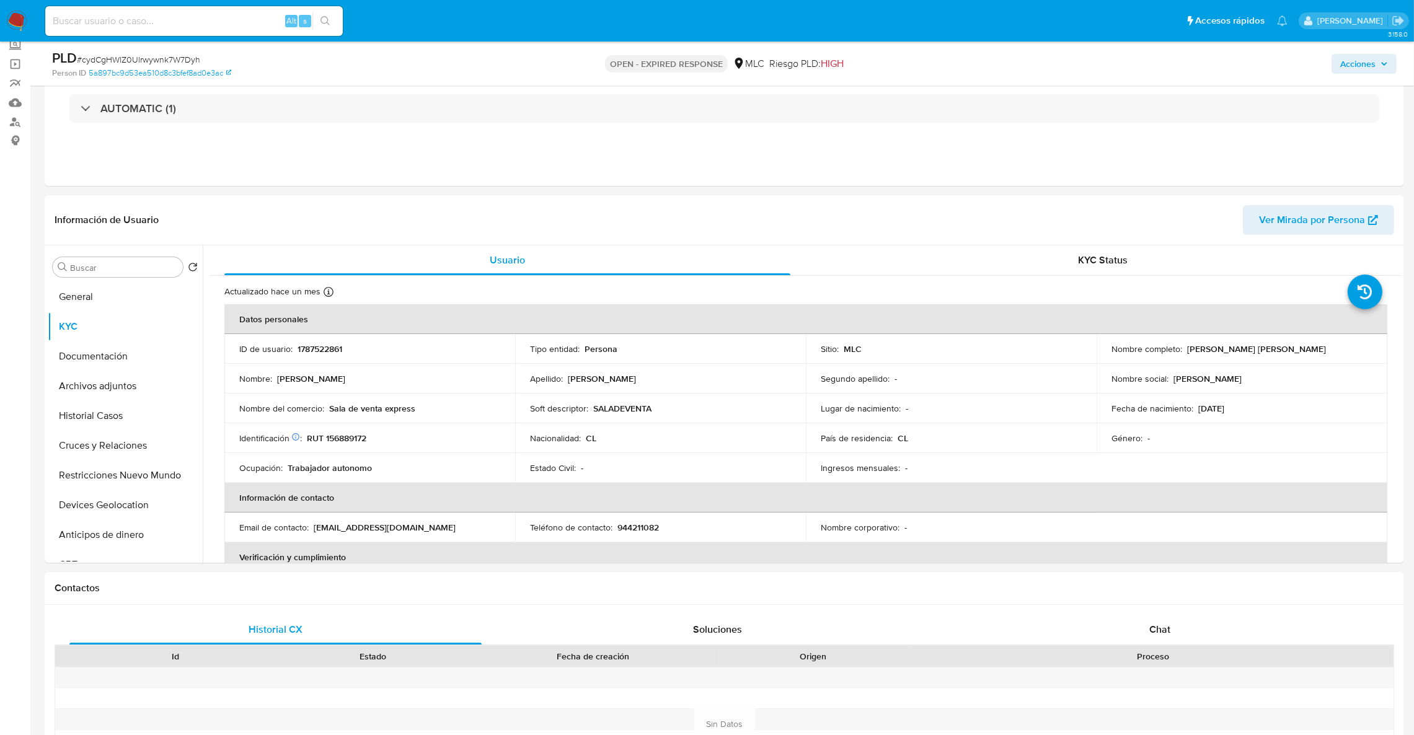
scroll to position [79, 0]
drag, startPoint x: 1395, startPoint y: 258, endPoint x: 1402, endPoint y: 267, distance: 11.2
click at [1402, 267] on div "Buscar Volver al orden por defecto General KYC Documentación Archivos adjuntos …" at bounding box center [724, 401] width 1359 height 317
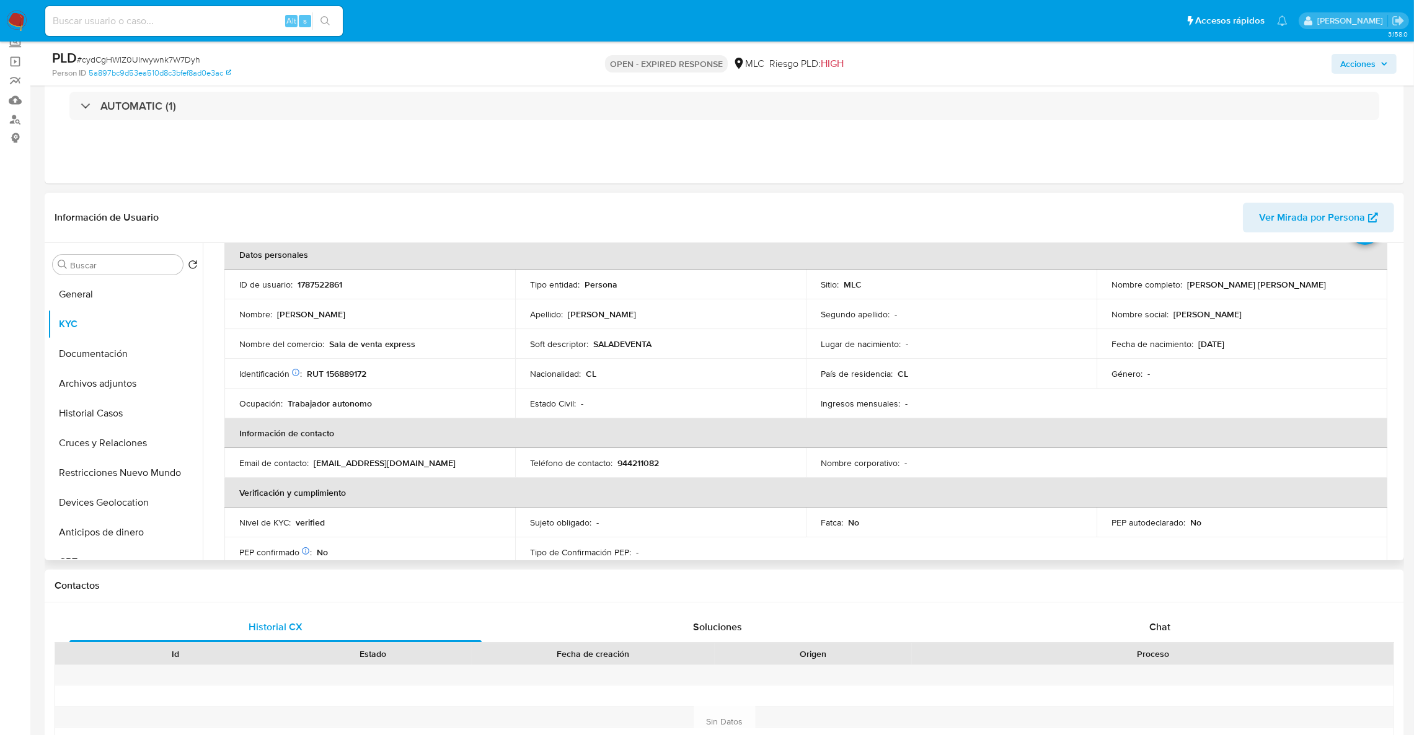
scroll to position [64, 0]
click at [831, 732] on div at bounding box center [814, 738] width 198 height 20
click at [1028, 417] on th "Información de contacto" at bounding box center [805, 431] width 1163 height 30
click at [348, 377] on p "RUT 156889172" at bounding box center [337, 371] width 60 height 11
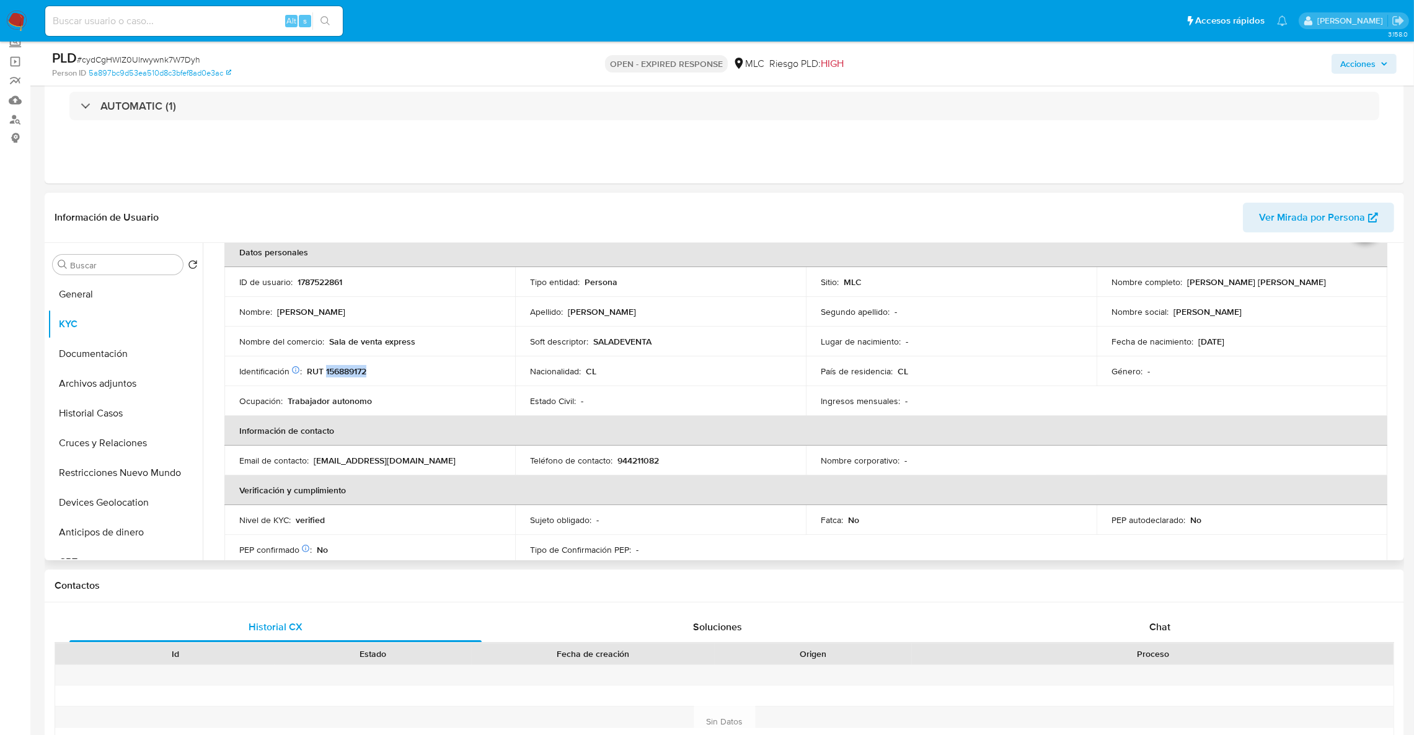
copy p "156889172"
click at [124, 359] on button "Documentación" at bounding box center [120, 354] width 145 height 30
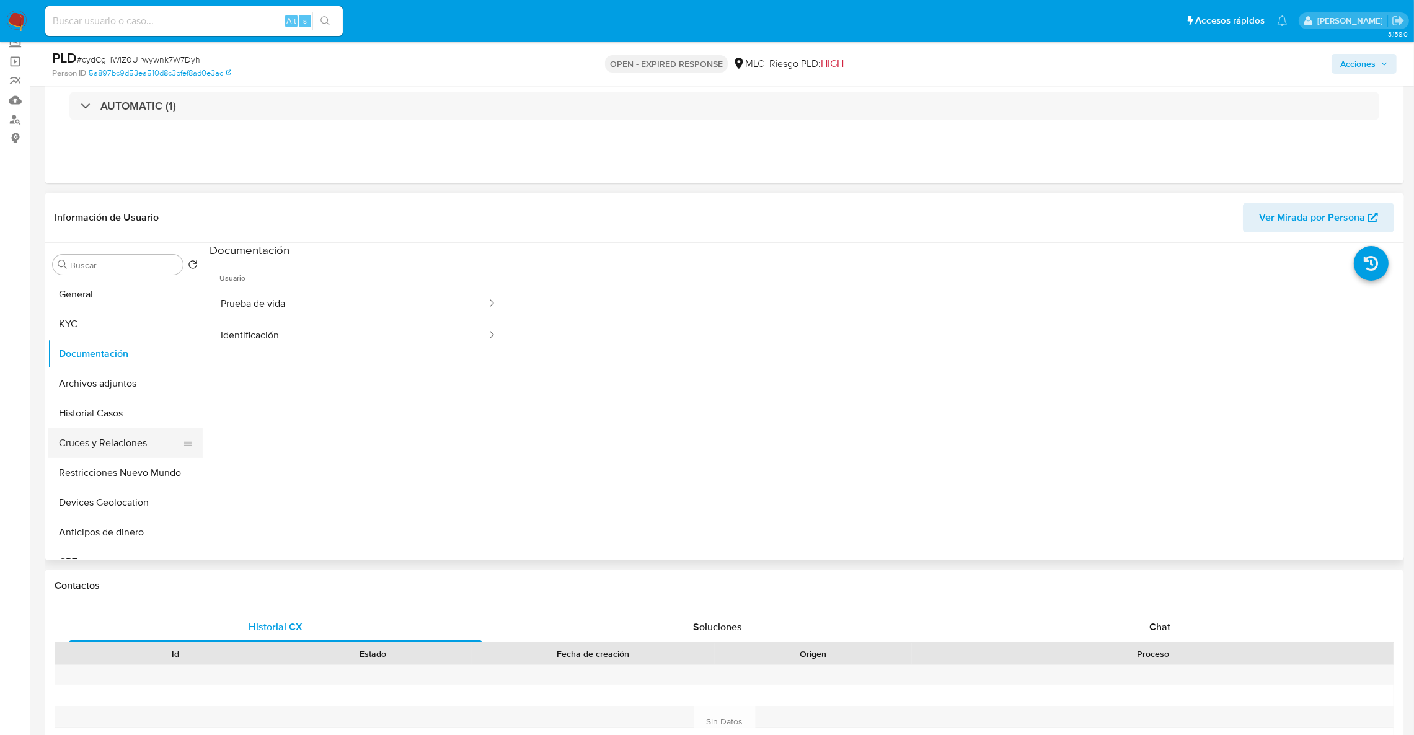
click at [121, 454] on button "Cruces y Relaciones" at bounding box center [120, 443] width 145 height 30
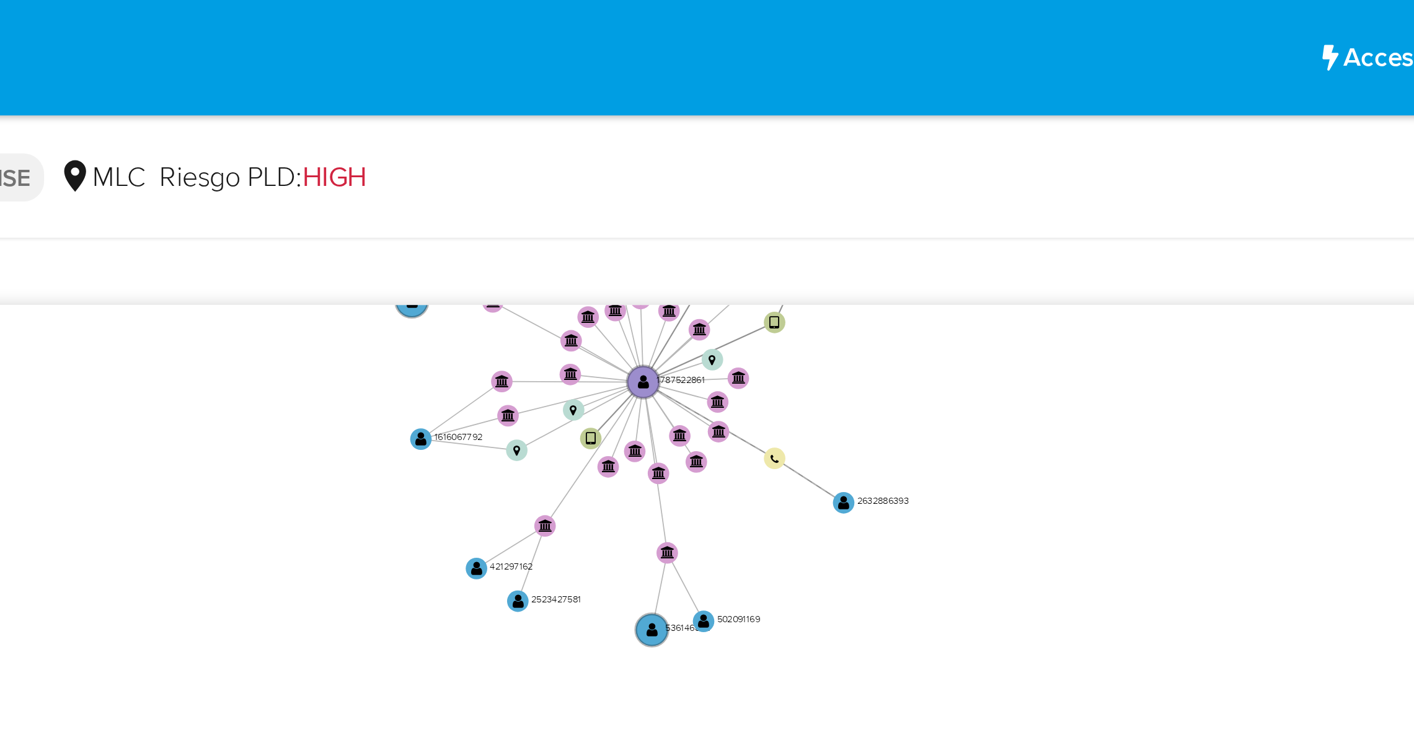
scroll to position [295, 0]
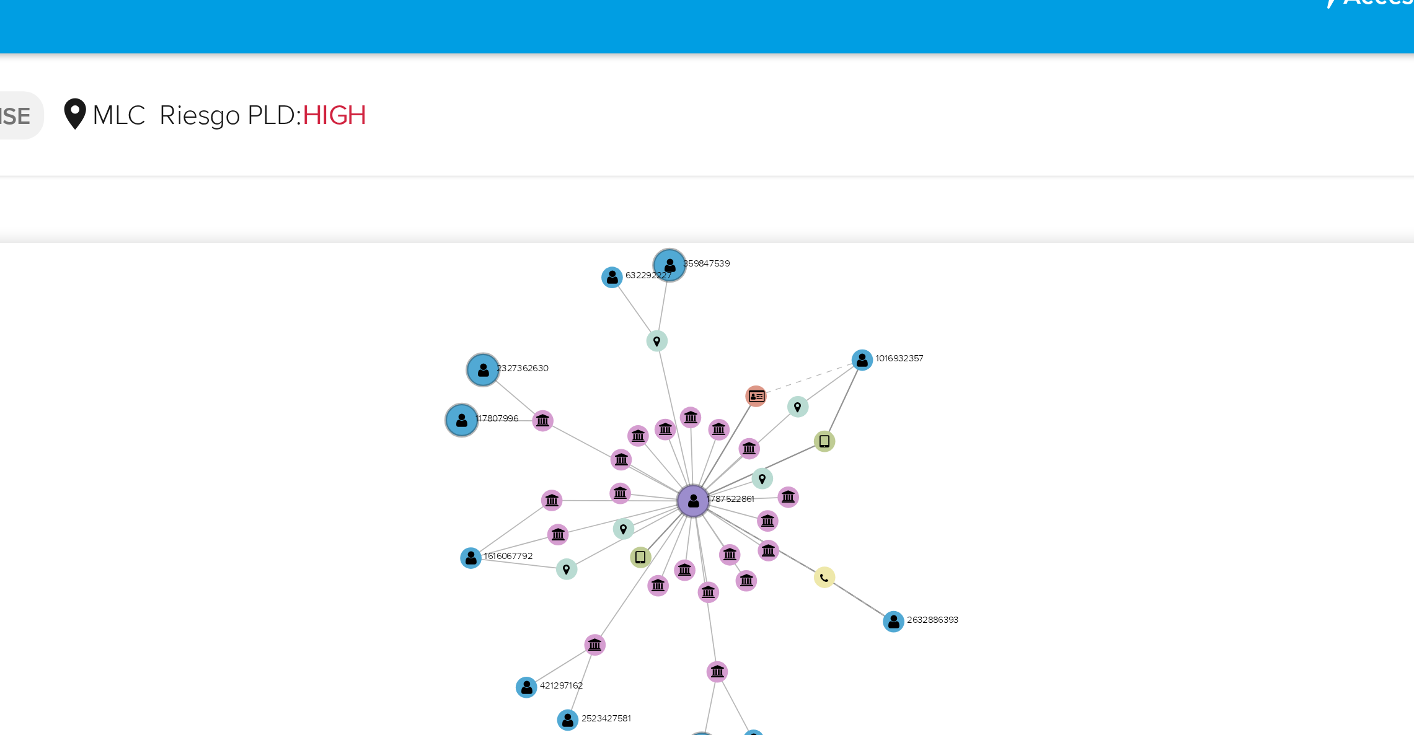
drag, startPoint x: 1131, startPoint y: 139, endPoint x: 1149, endPoint y: 195, distance: 59.4
click at [1148, 198] on icon "user-1787522861  1787522861 device-641e232908813b001878f12e  user-1016932357 …" at bounding box center [813, 200] width 1173 height 180
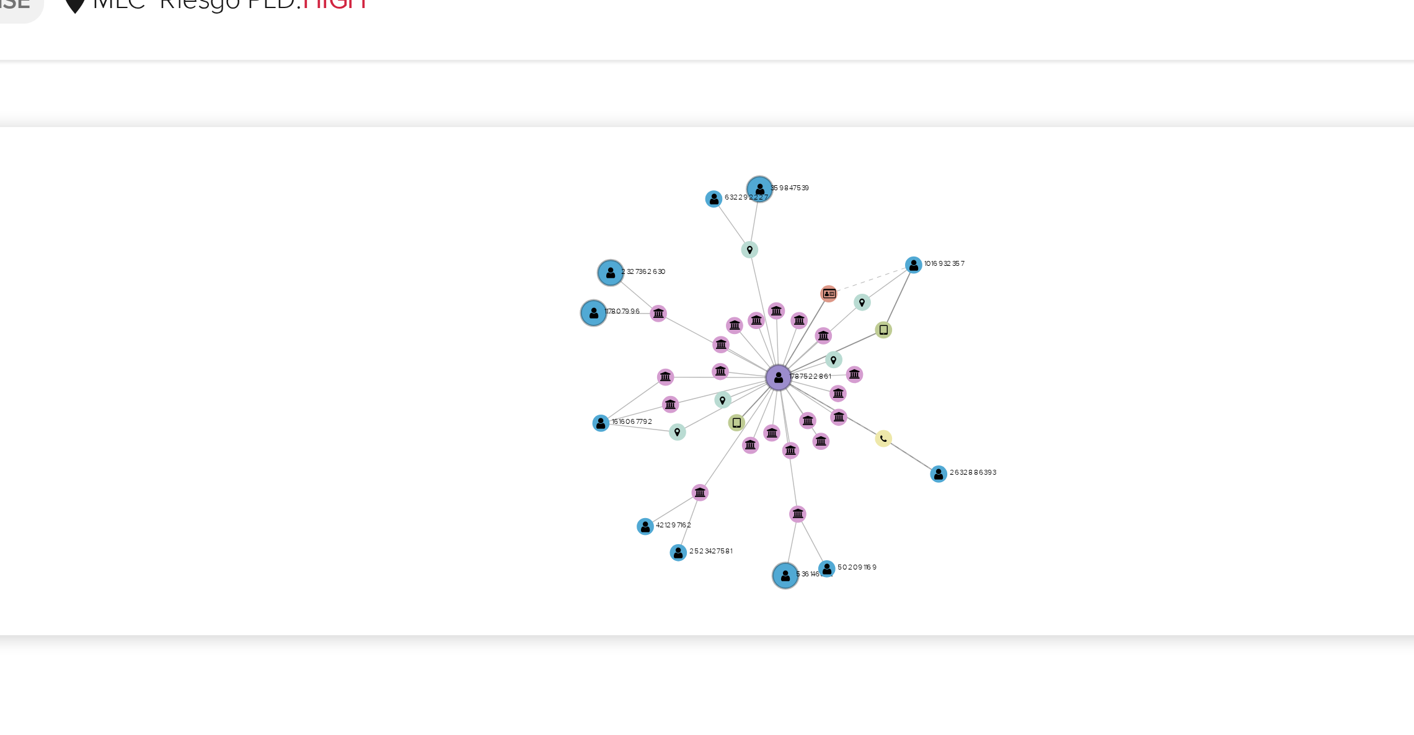
click at [1144, 161] on icon "user-1787522861  1787522861 device-641e232908813b001878f12e  user-1016932357 …" at bounding box center [813, 200] width 1173 height 180
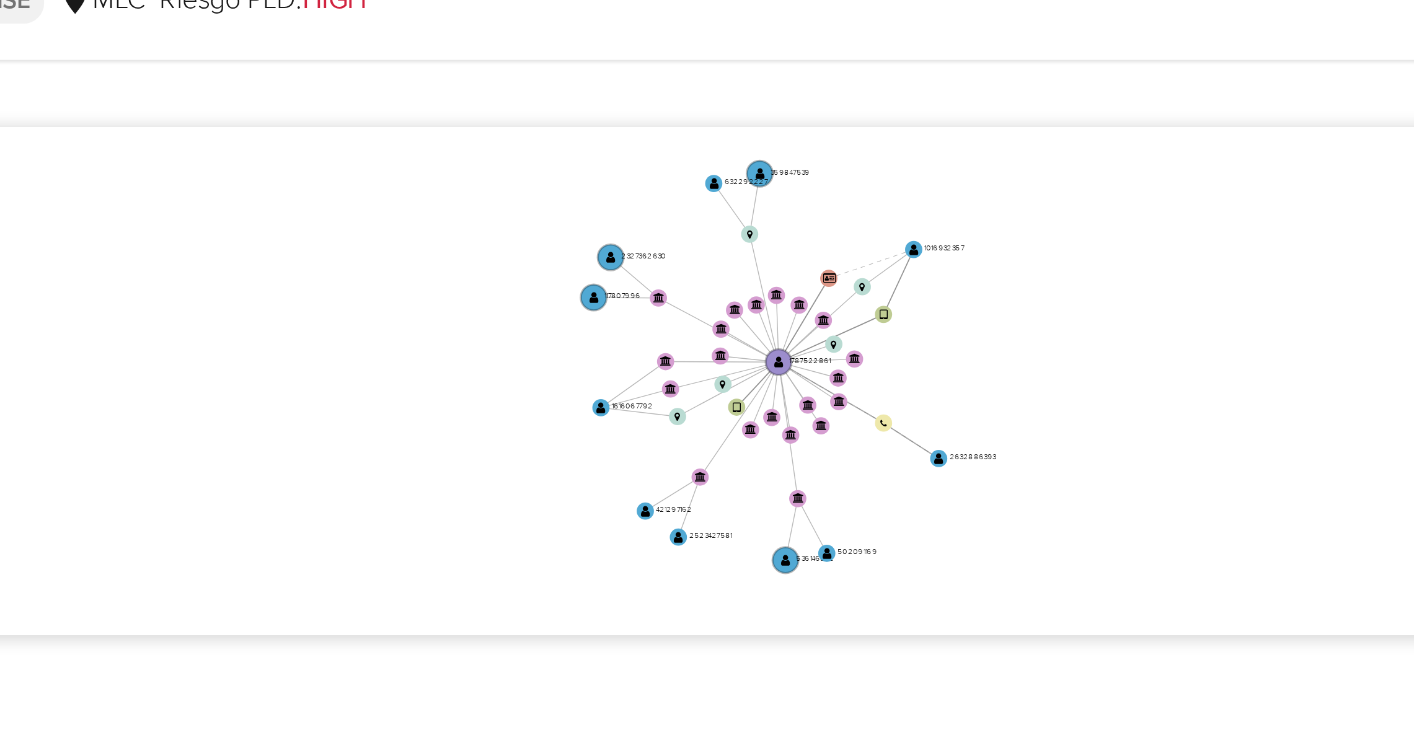
click at [1089, 179] on icon "user-1787522861  1787522861 device-641e232908813b001878f12e  user-1016932357 …" at bounding box center [813, 200] width 1173 height 180
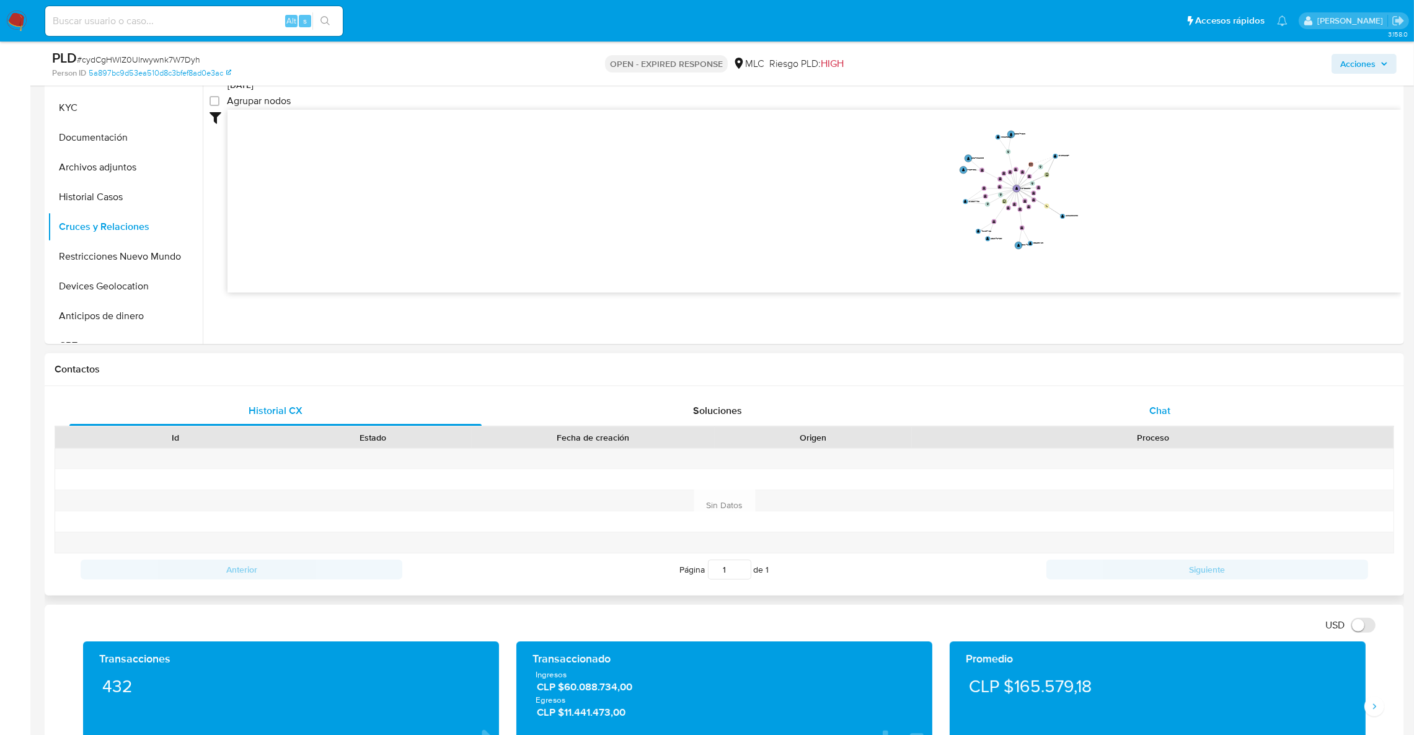
click at [1165, 405] on span "Chat" at bounding box center [1159, 411] width 21 height 14
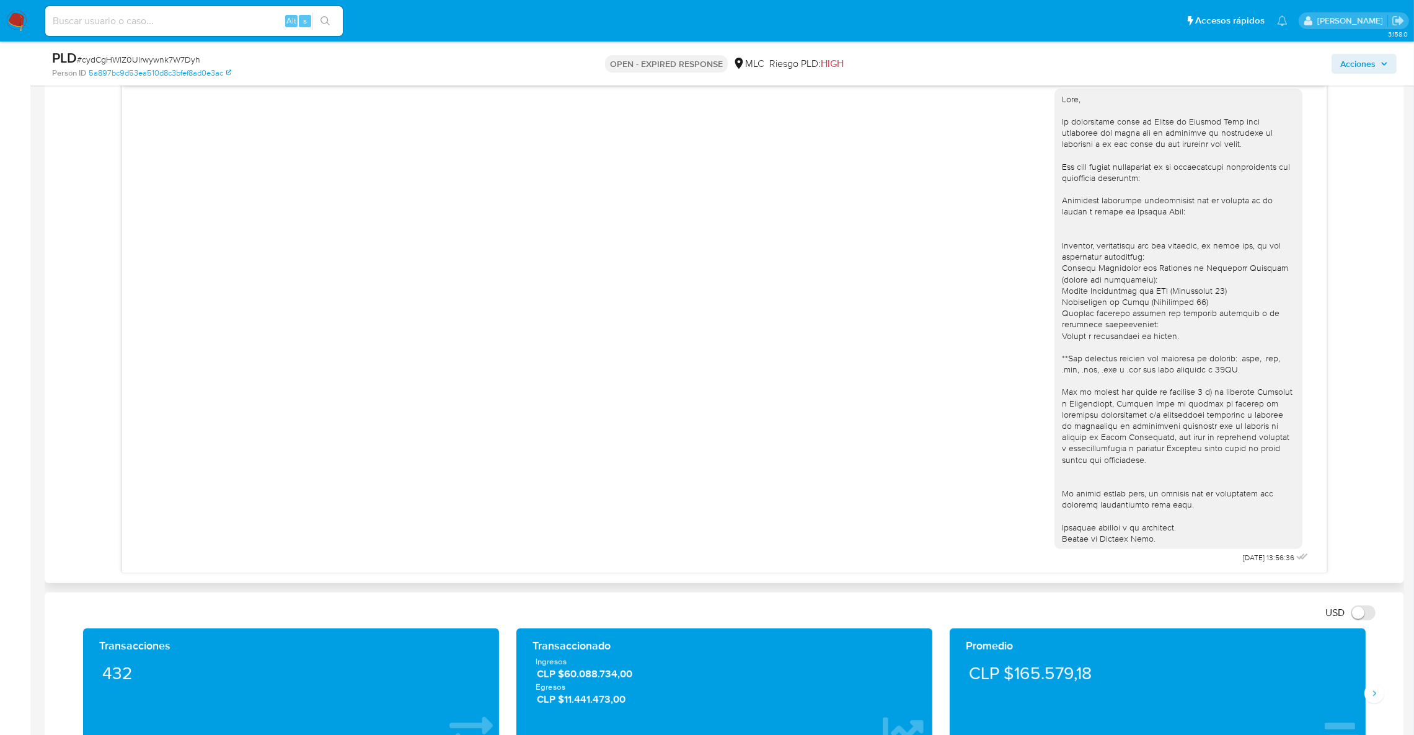
scroll to position [667, 0]
drag, startPoint x: 1188, startPoint y: 363, endPoint x: 1113, endPoint y: 13, distance: 358.2
click at [1188, 363] on div at bounding box center [1178, 318] width 233 height 451
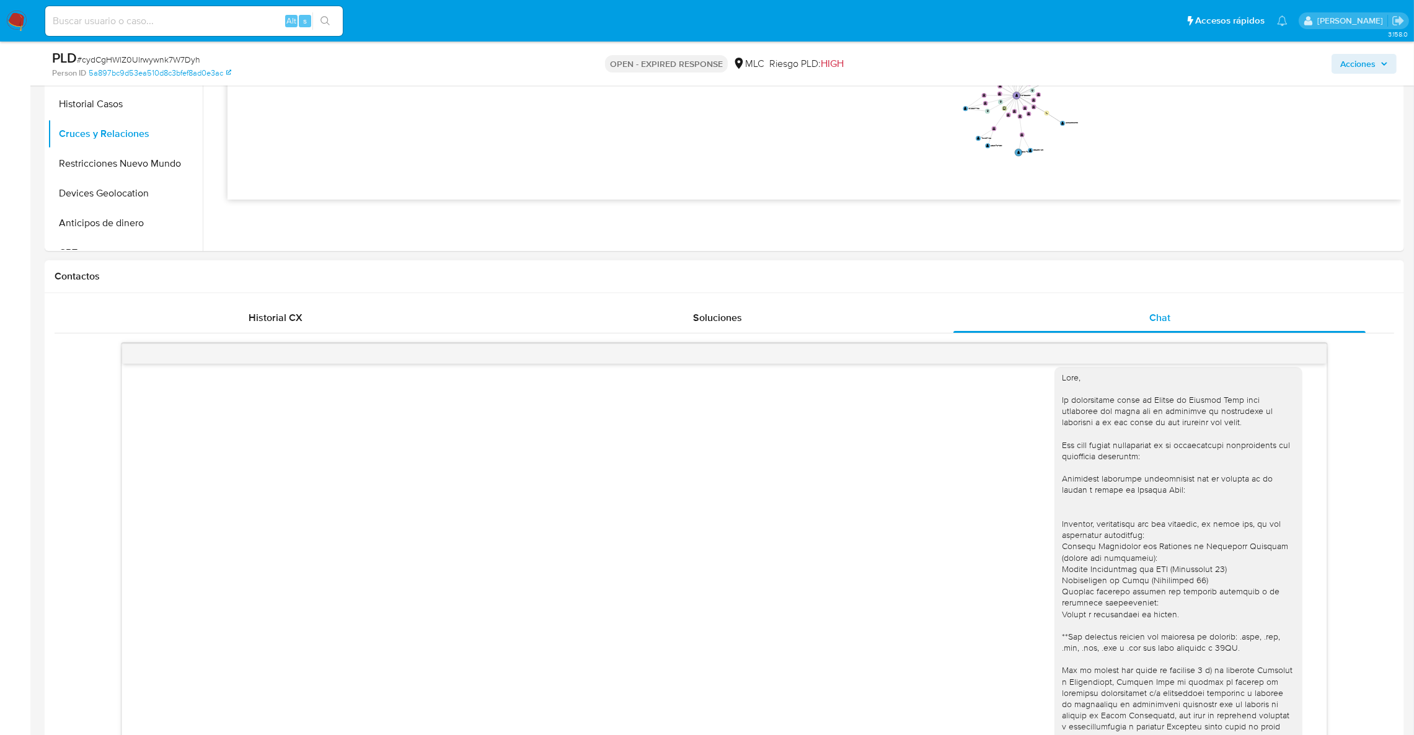
scroll to position [295, 0]
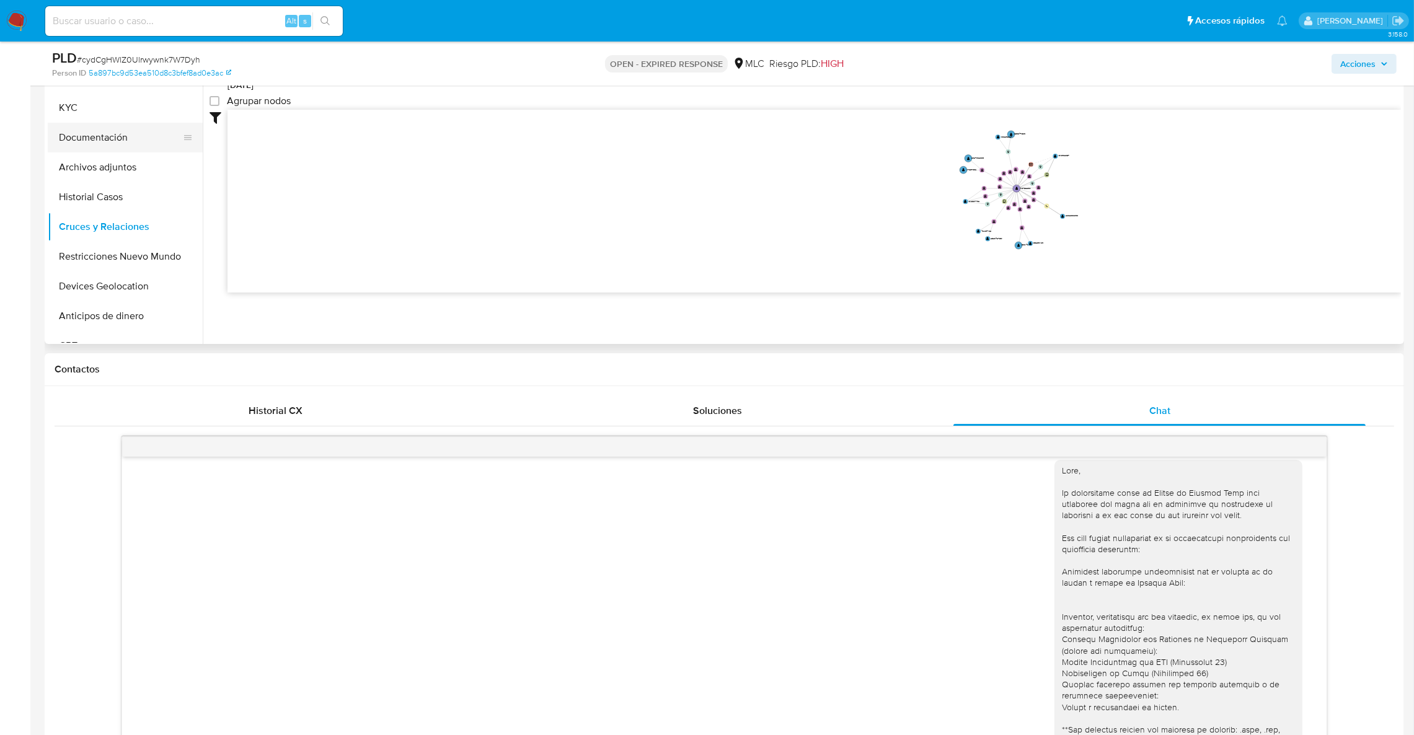
click at [130, 150] on button "Documentación" at bounding box center [120, 138] width 145 height 30
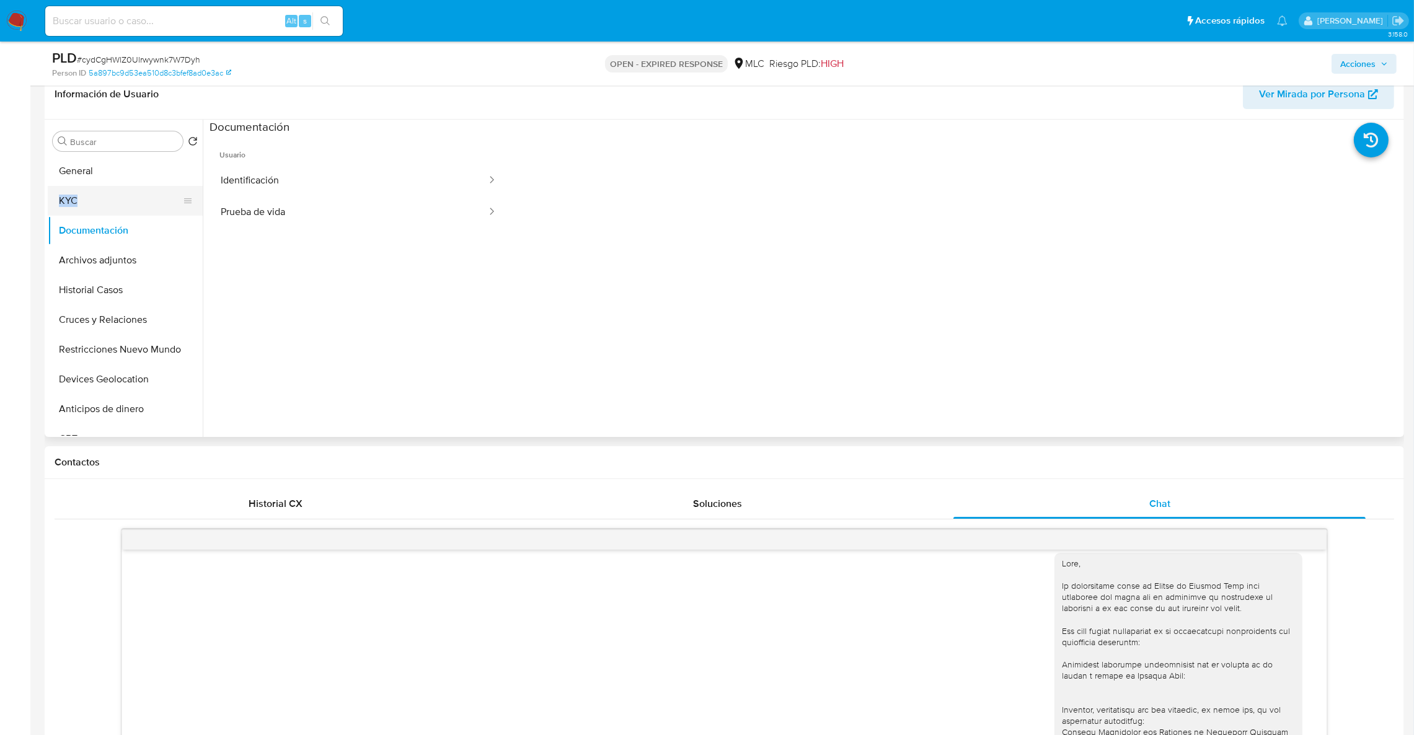
click at [192, 203] on li "KYC" at bounding box center [125, 201] width 155 height 30
click at [133, 193] on button "KYC" at bounding box center [120, 201] width 145 height 30
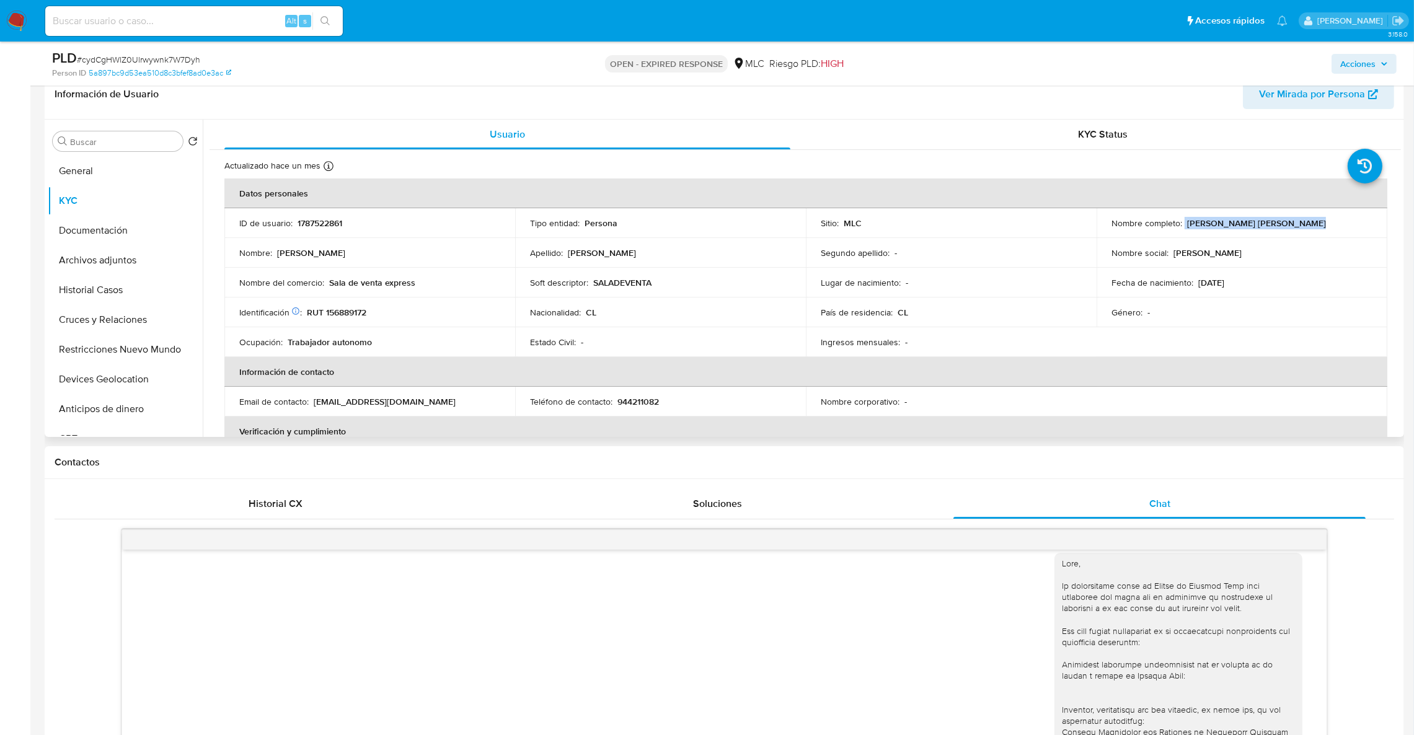
drag, startPoint x: 1278, startPoint y: 219, endPoint x: 1327, endPoint y: 219, distance: 48.4
click at [1327, 219] on div "Nombre completo : Luis Miguel Vidal Fernández" at bounding box center [1241, 223] width 261 height 11
copy div "[PERSON_NAME] [PERSON_NAME]"
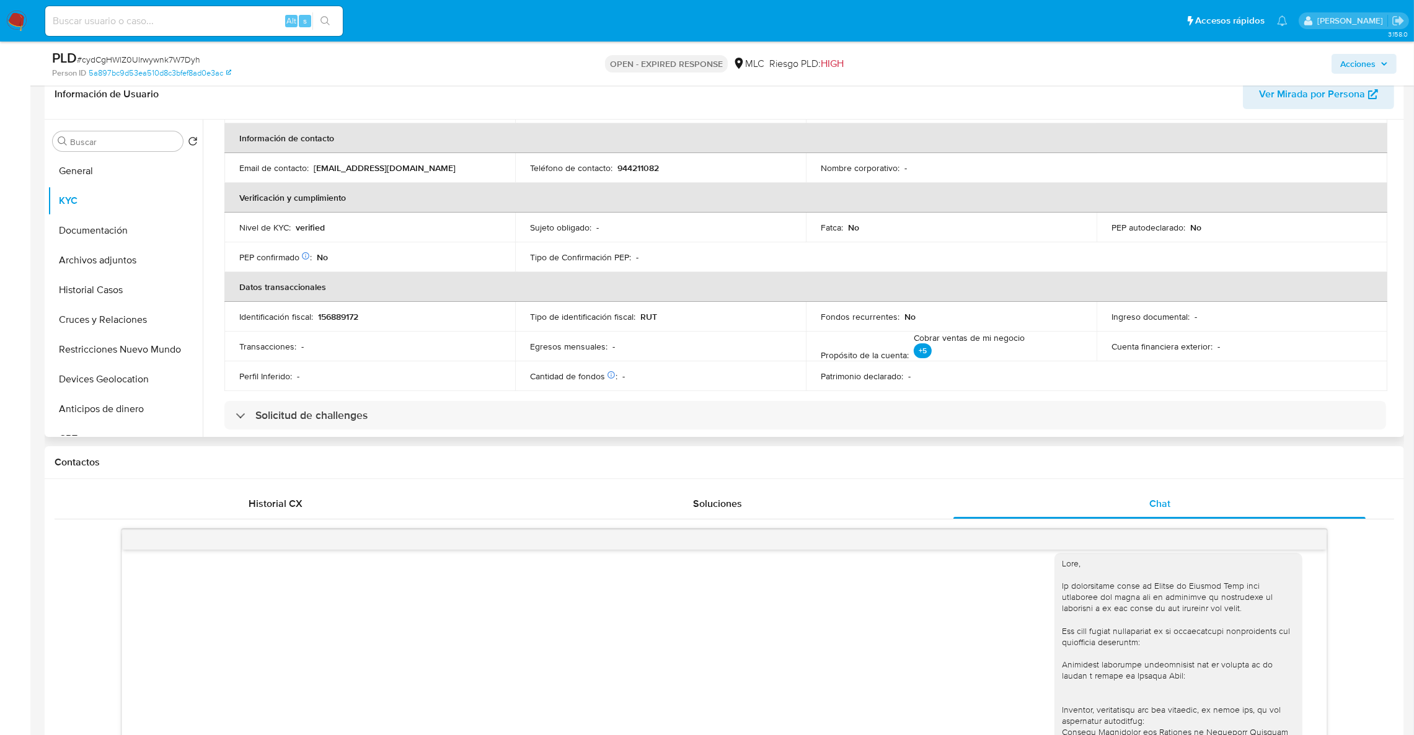
scroll to position [206, 0]
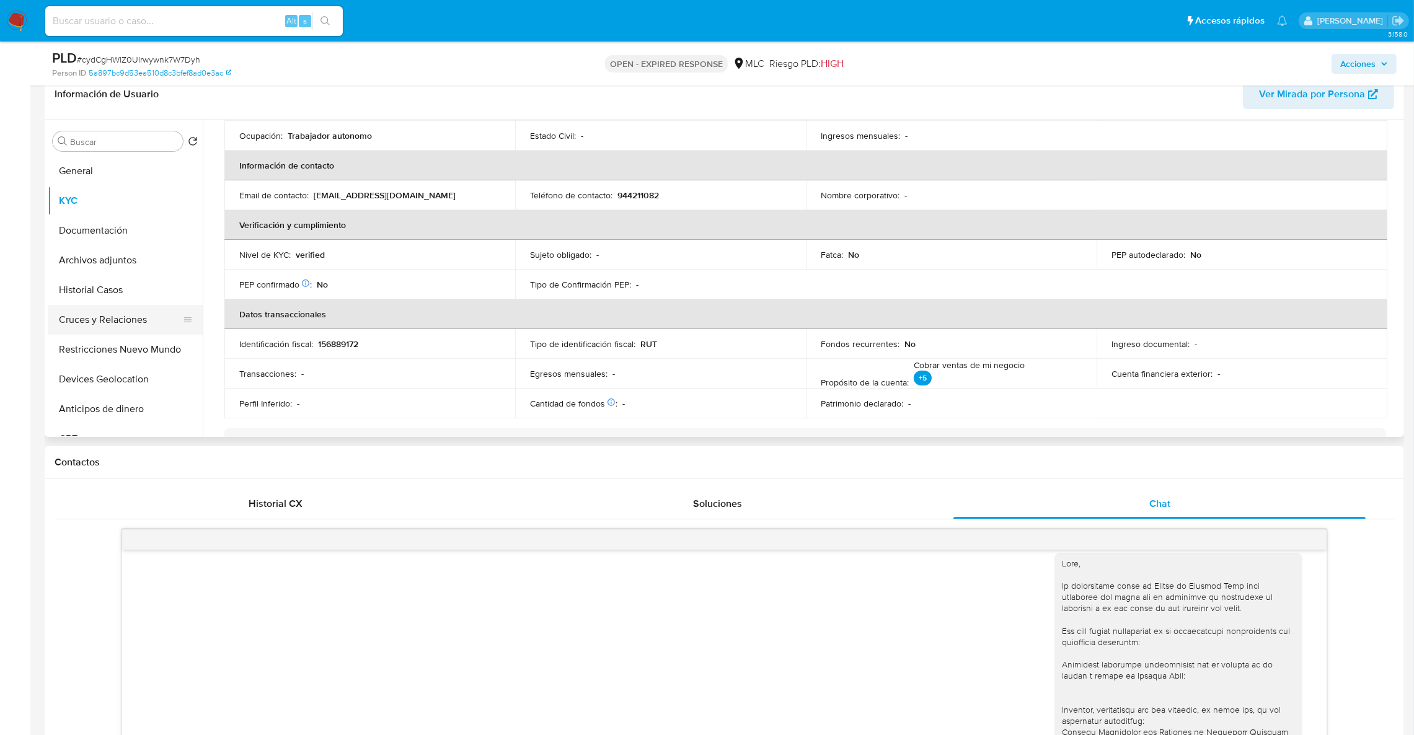
click at [138, 316] on button "Cruces y Relaciones" at bounding box center [120, 320] width 145 height 30
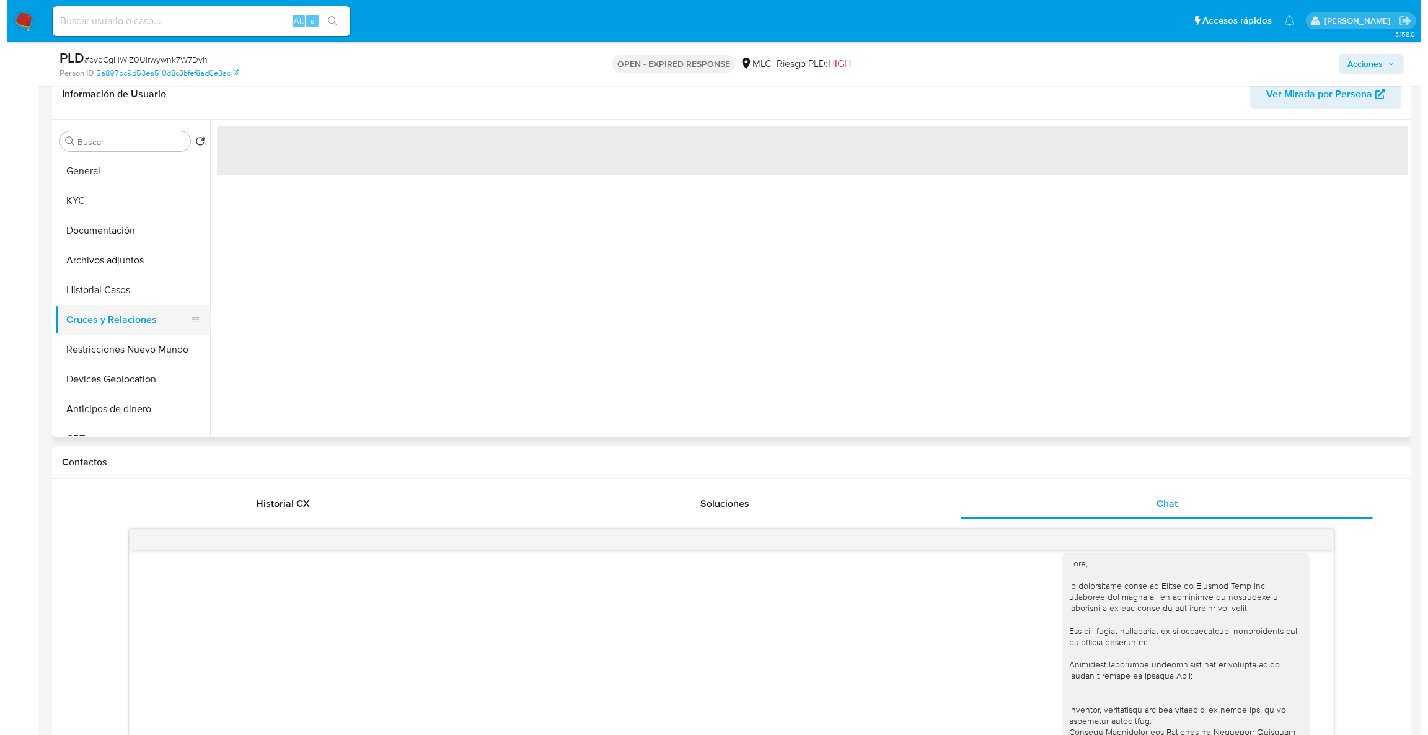
scroll to position [0, 0]
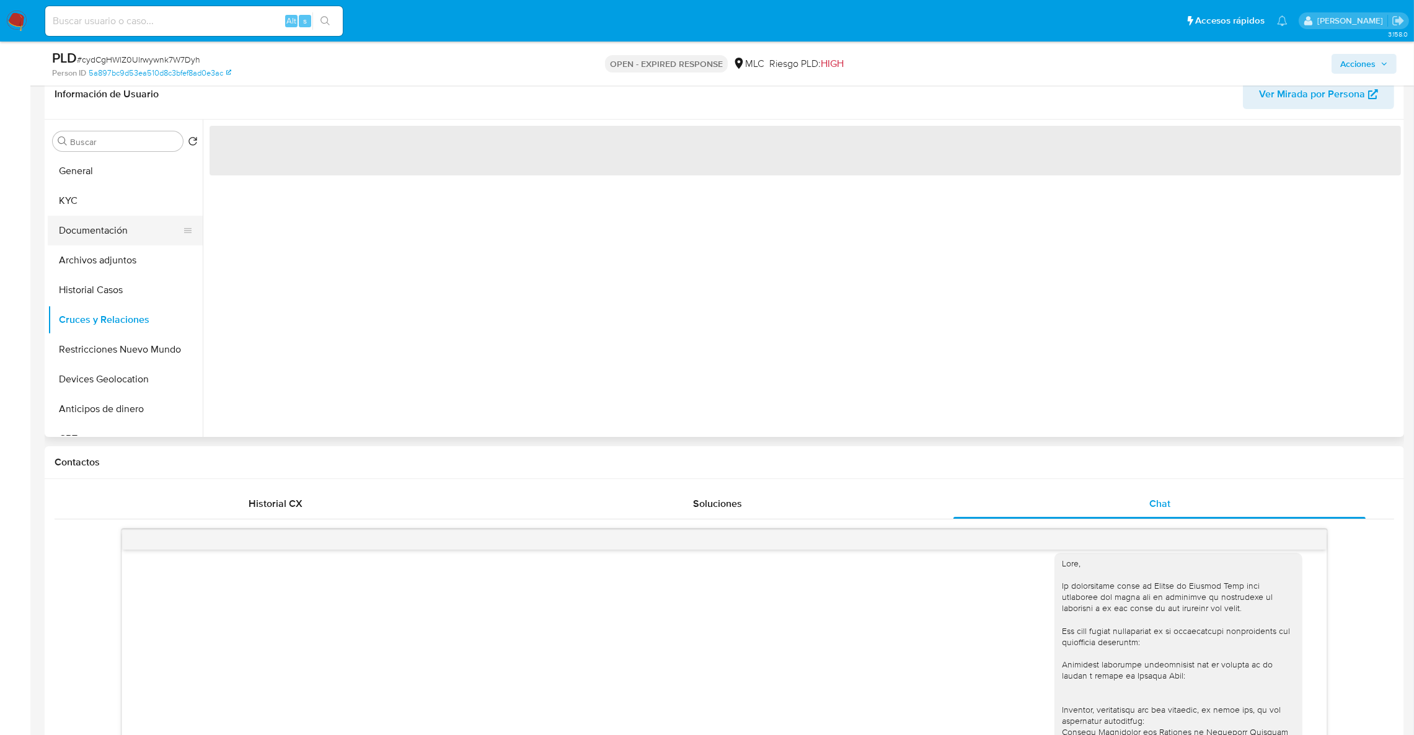
click at [144, 221] on button "Documentación" at bounding box center [120, 231] width 145 height 30
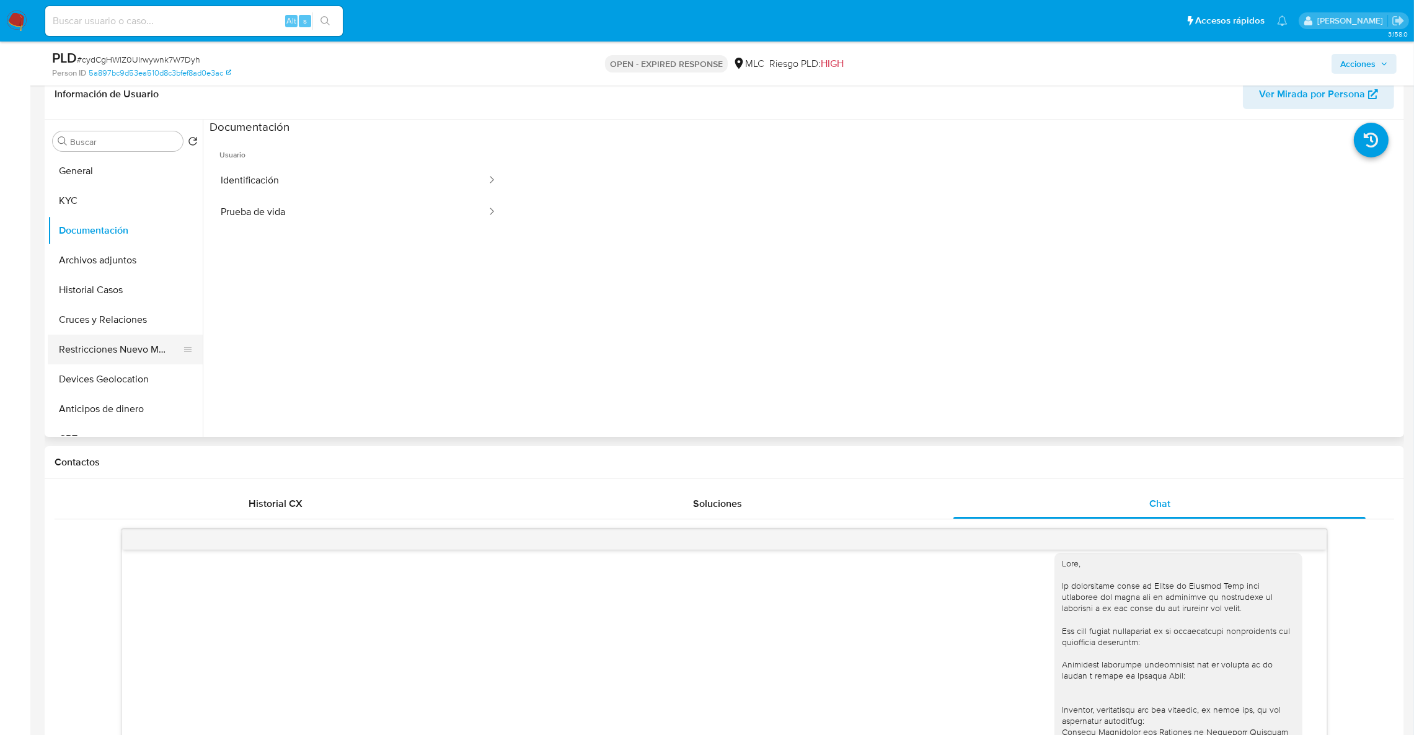
click at [116, 355] on button "Restricciones Nuevo Mundo" at bounding box center [120, 350] width 145 height 30
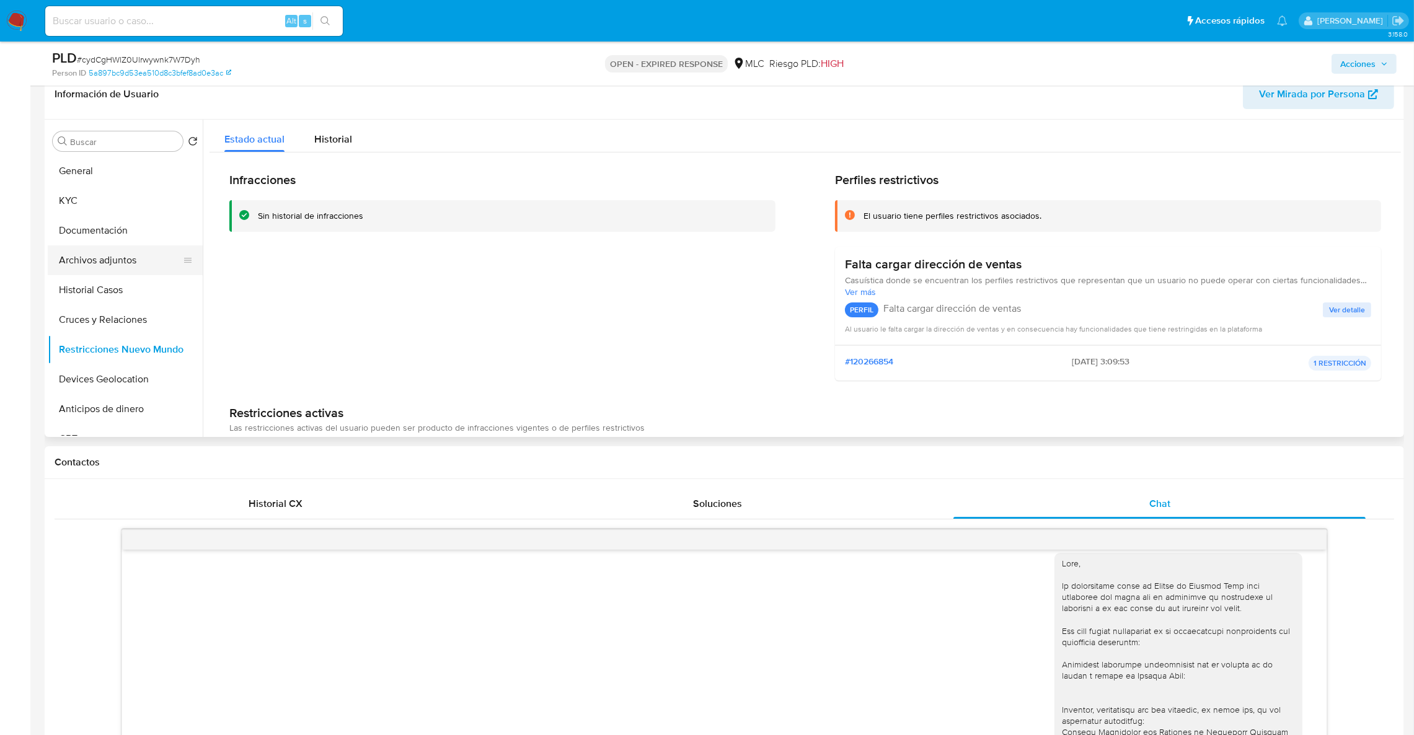
click at [105, 258] on button "Archivos adjuntos" at bounding box center [120, 260] width 145 height 30
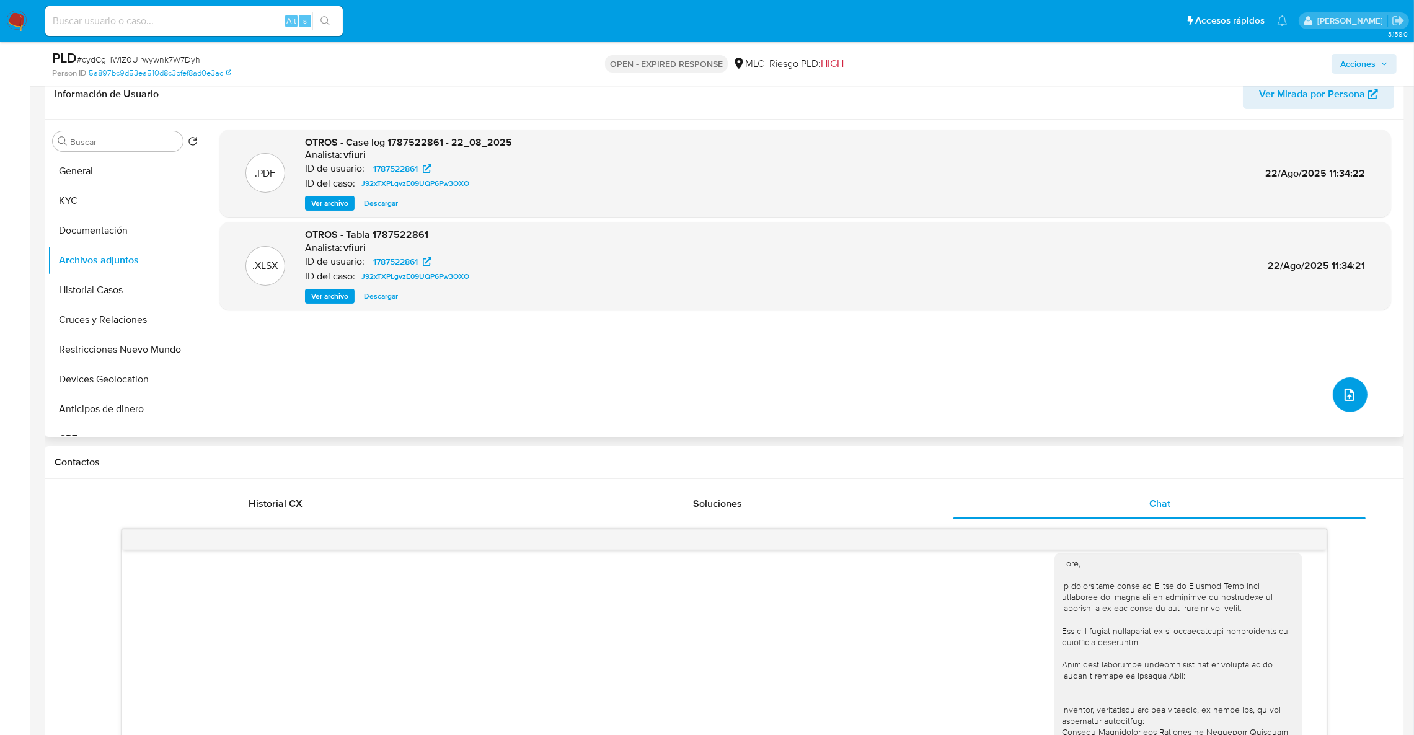
click at [1356, 397] on button "upload-file" at bounding box center [1350, 395] width 35 height 35
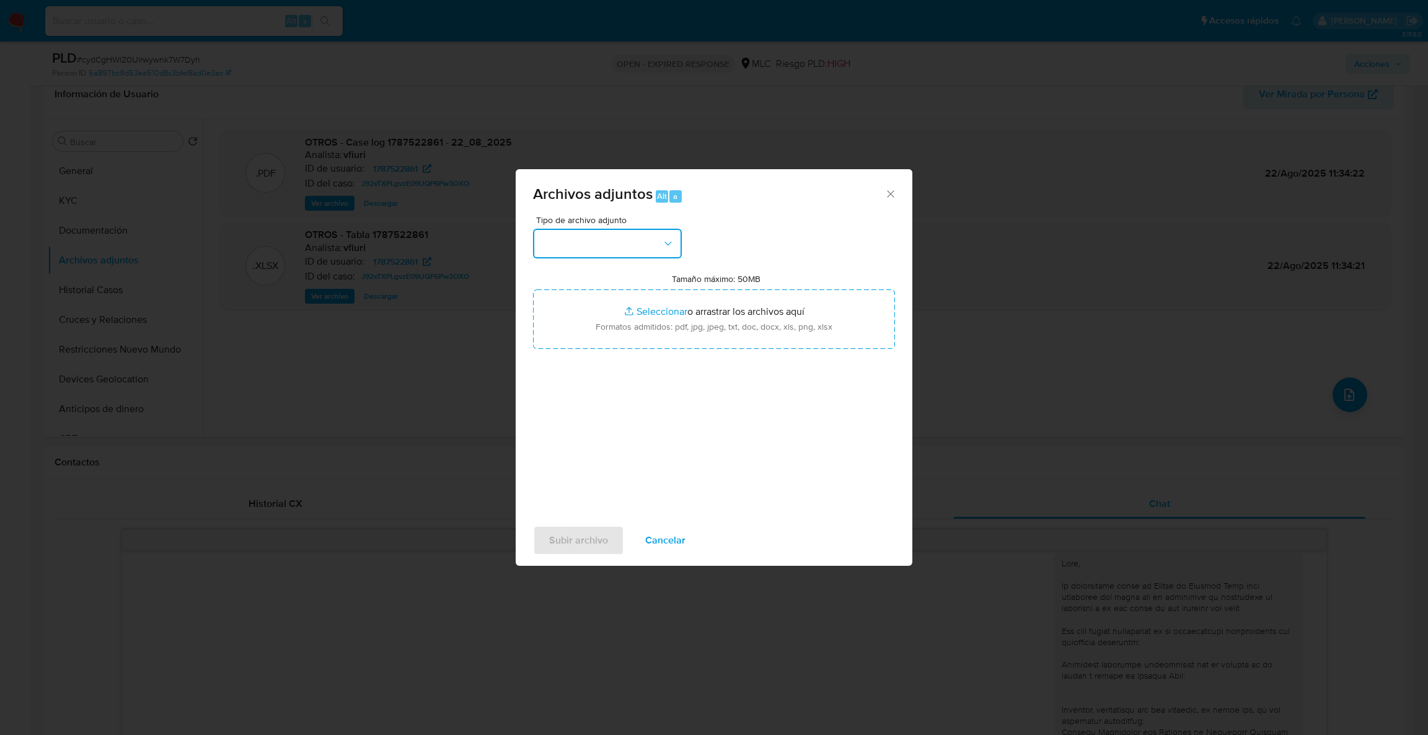
click at [598, 229] on button "button" at bounding box center [607, 244] width 149 height 30
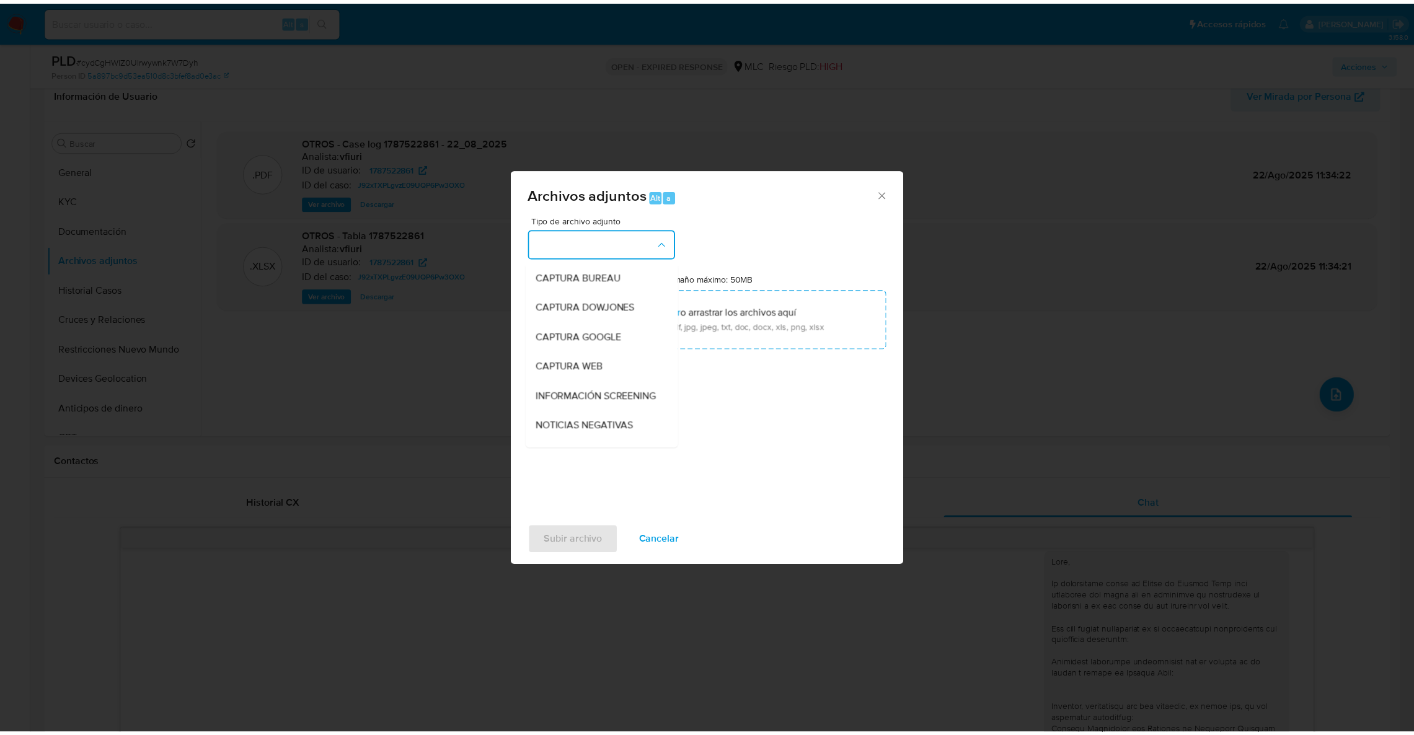
scroll to position [87, 0]
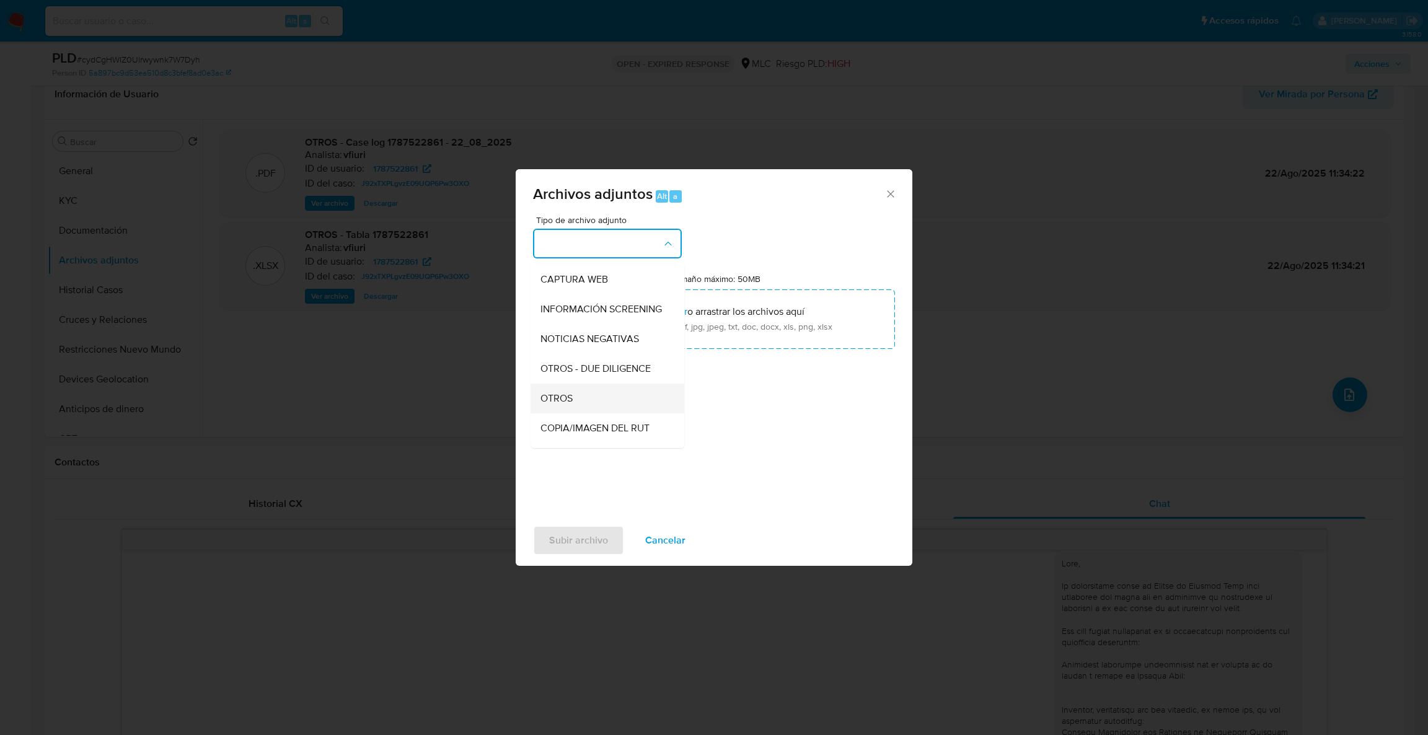
click at [567, 405] on span "OTROS" at bounding box center [557, 398] width 32 height 12
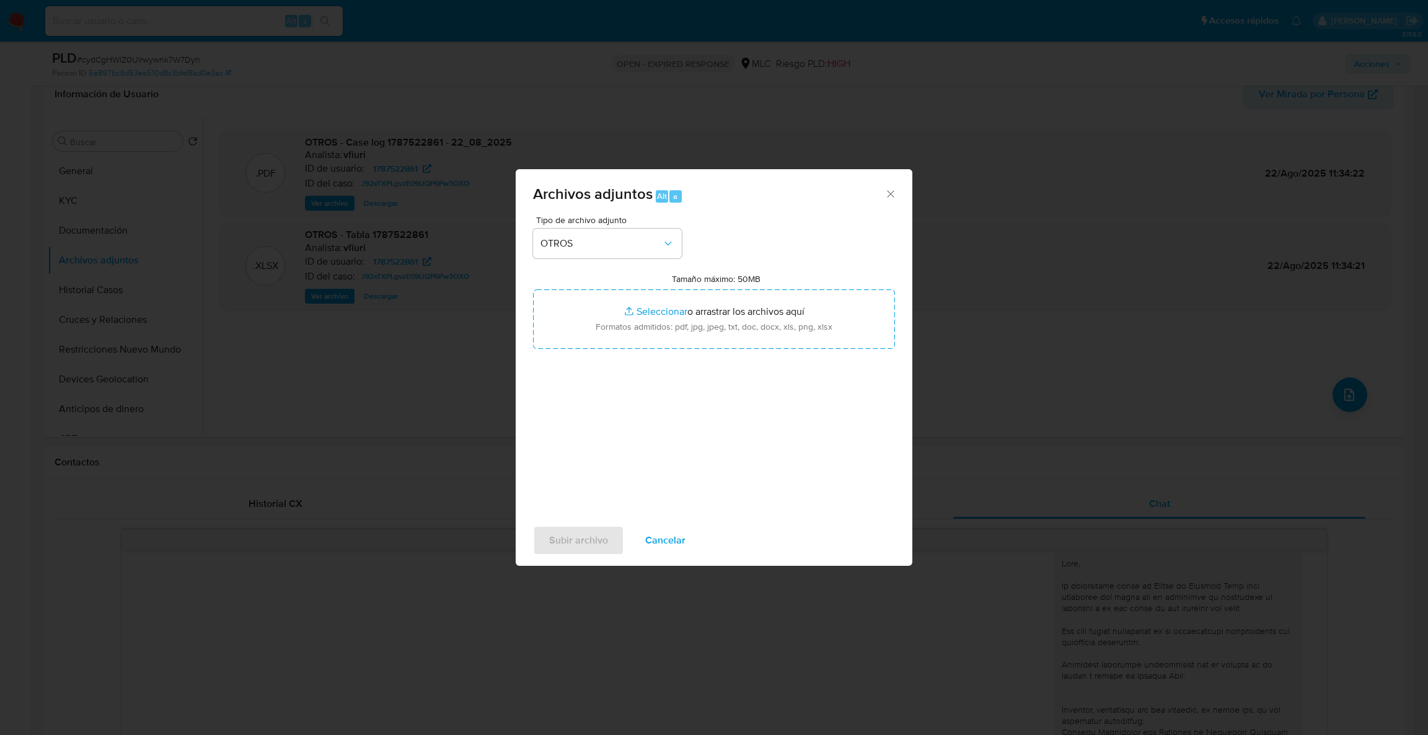
click at [583, 353] on div "Tipo de archivo adjunto OTROS Tamaño máximo: 50MB Seleccionar archivos Seleccio…" at bounding box center [714, 362] width 362 height 293
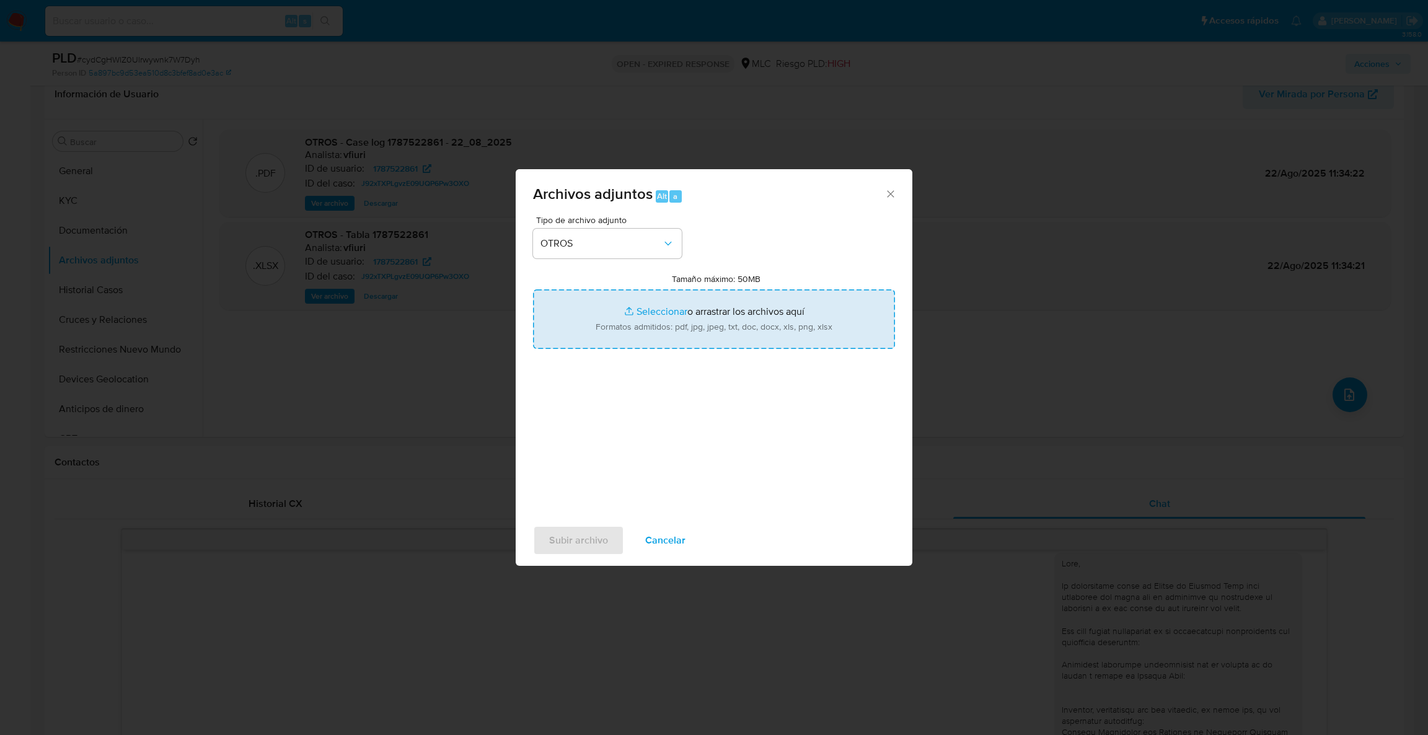
click at [705, 326] on input "Tamaño máximo: 50MB Seleccionar archivos" at bounding box center [714, 319] width 362 height 60
type input "C:\fakepath\Case Log - 1787522861.pdf"
click at [578, 333] on input "Tamaño máximo: 50MB Seleccionar archivos" at bounding box center [714, 319] width 362 height 60
type input "C:\fakepath\1787522861Movimientos .xlsx"
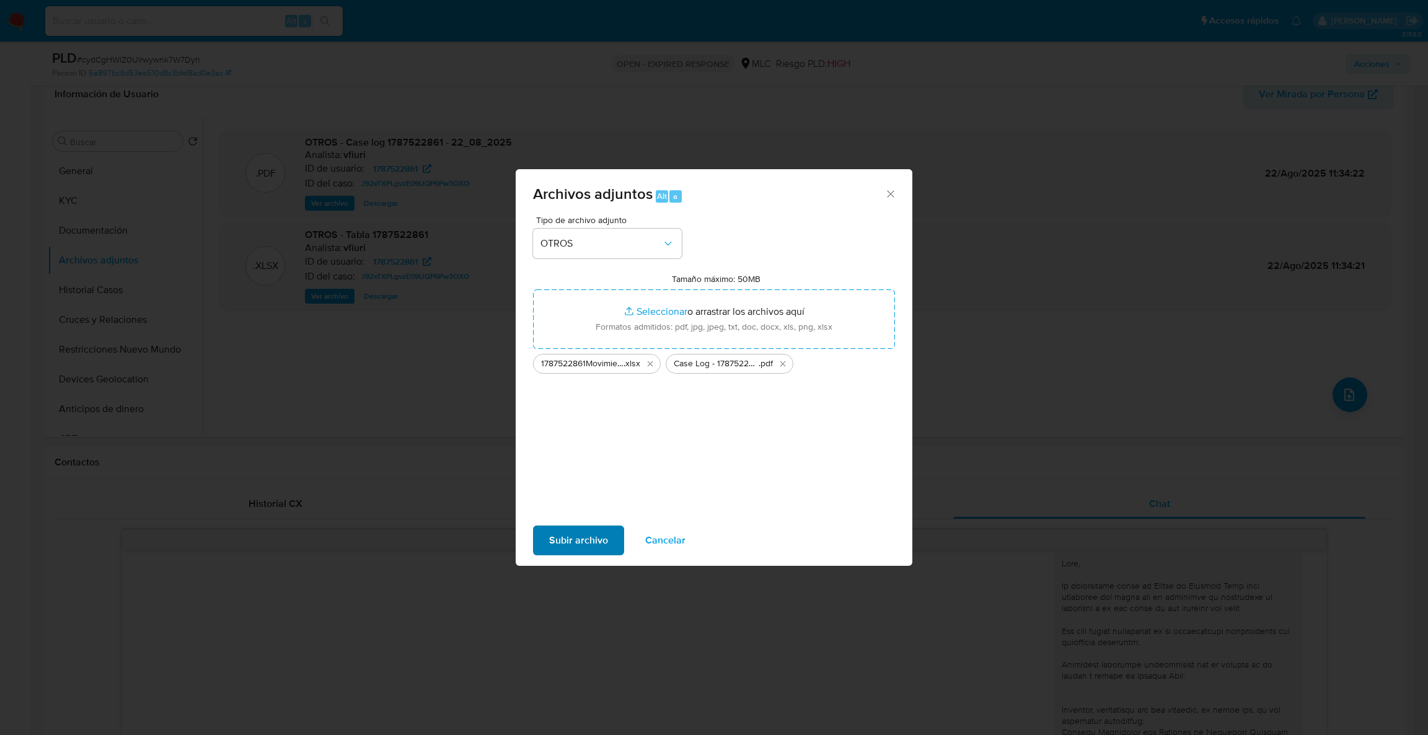
drag, startPoint x: 582, startPoint y: 559, endPoint x: 582, endPoint y: 543, distance: 16.1
click at [582, 558] on div "Subir archivo Cancelar" at bounding box center [714, 540] width 397 height 47
click at [582, 543] on span "Subir archivo" at bounding box center [578, 540] width 59 height 27
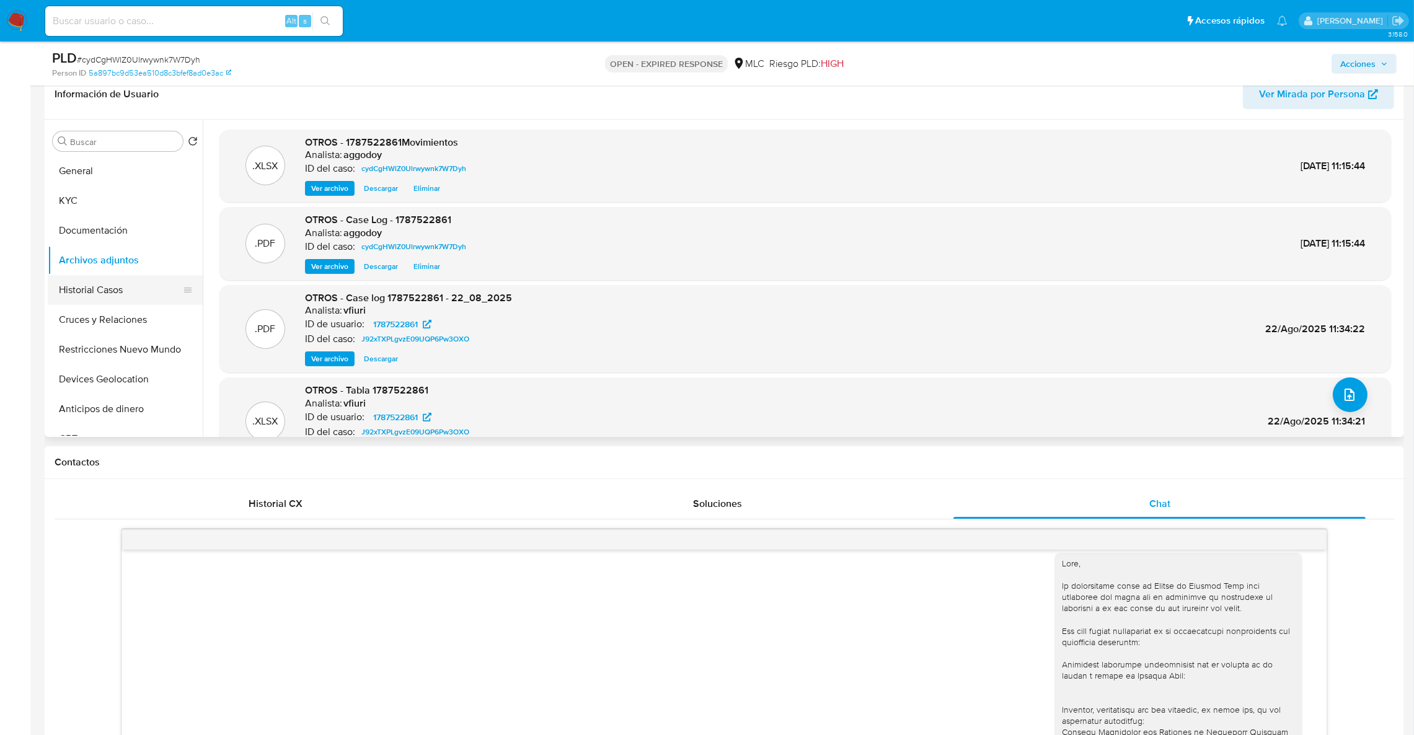
drag, startPoint x: 91, startPoint y: 285, endPoint x: 111, endPoint y: 281, distance: 20.2
click at [91, 285] on button "Historial Casos" at bounding box center [120, 290] width 145 height 30
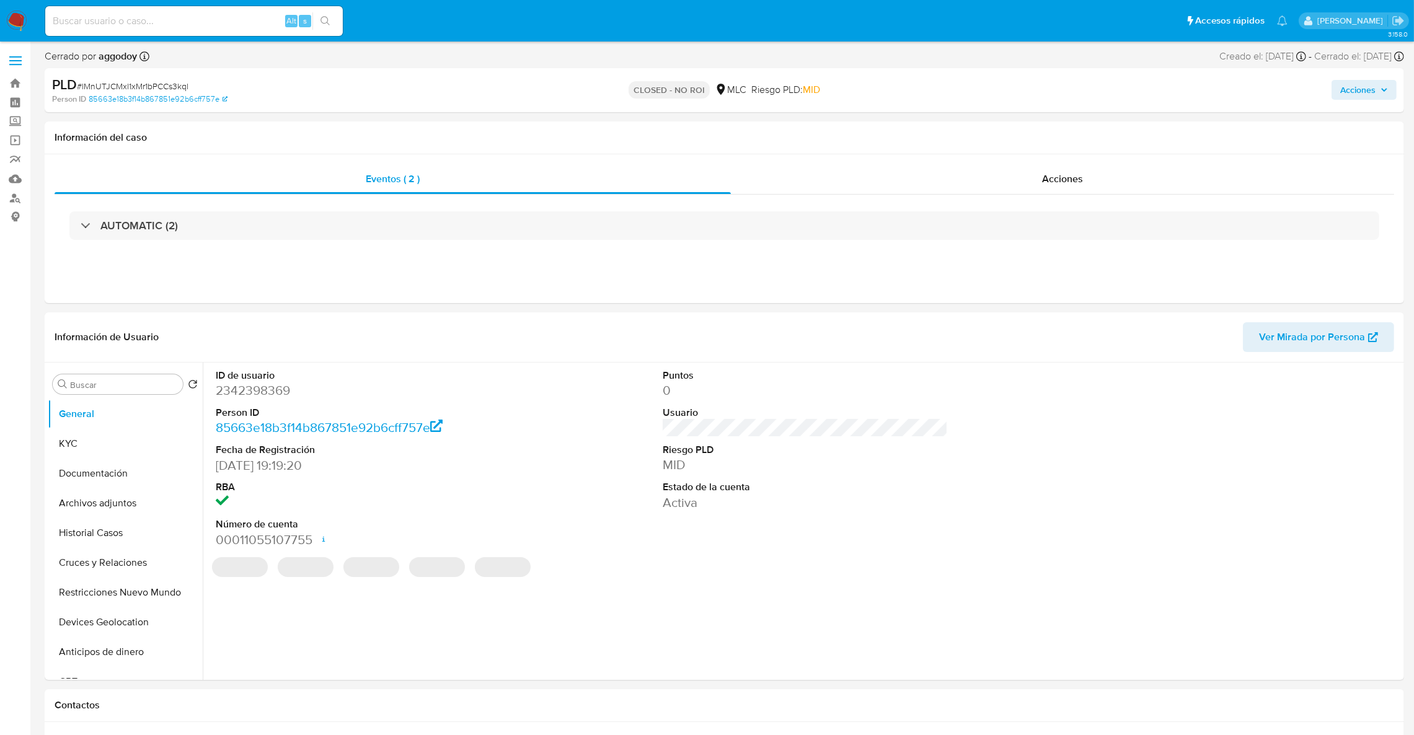
select select "10"
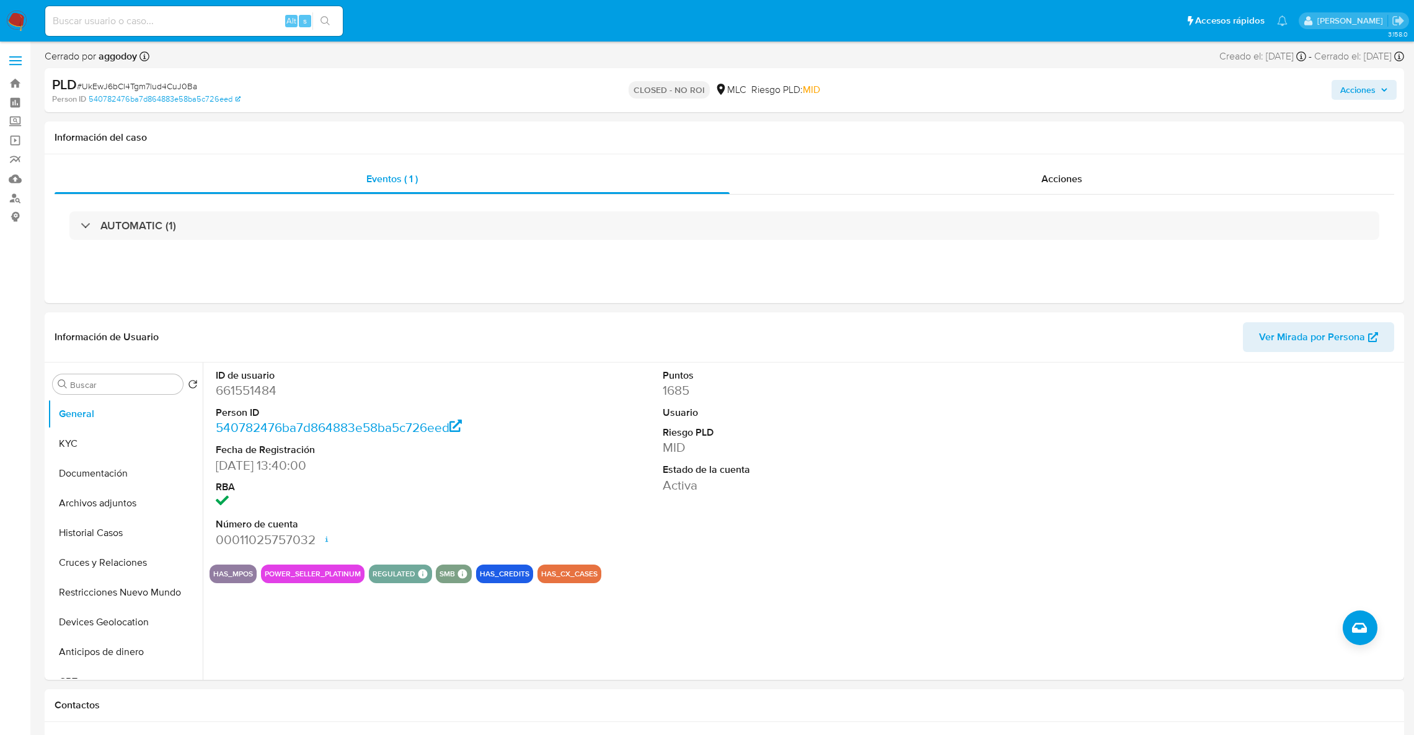
select select "10"
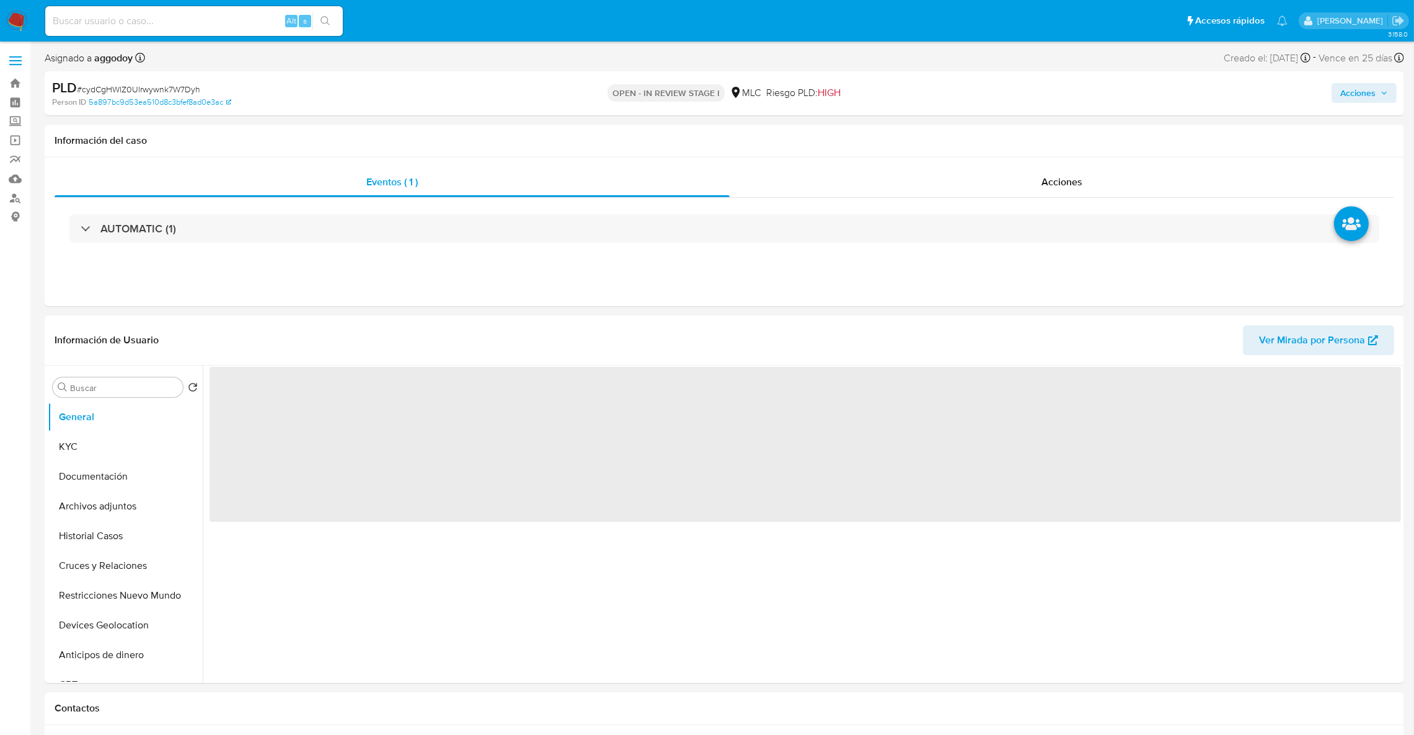
click at [1344, 98] on span "Acciones" at bounding box center [1357, 93] width 35 height 20
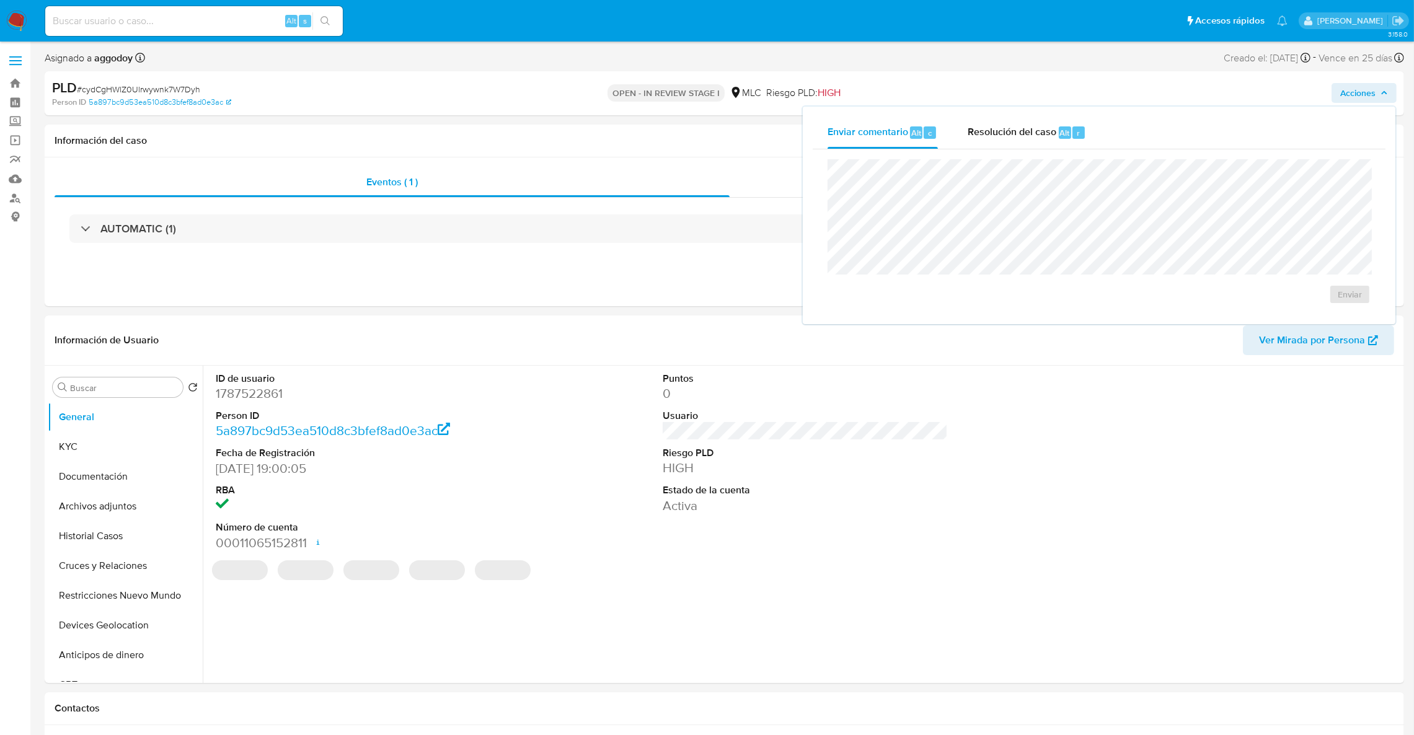
click at [1029, 148] on div "Resolución del caso Alt r" at bounding box center [1027, 133] width 118 height 32
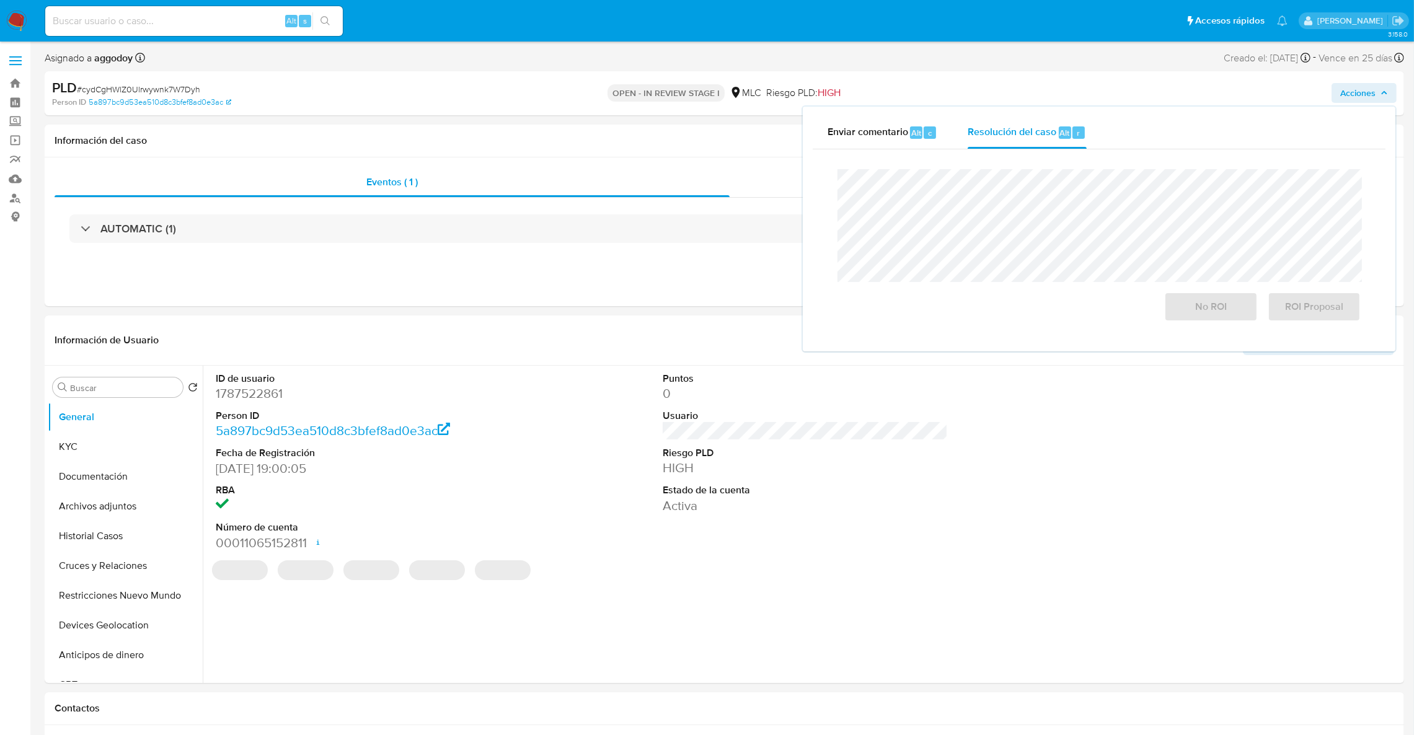
select select "10"
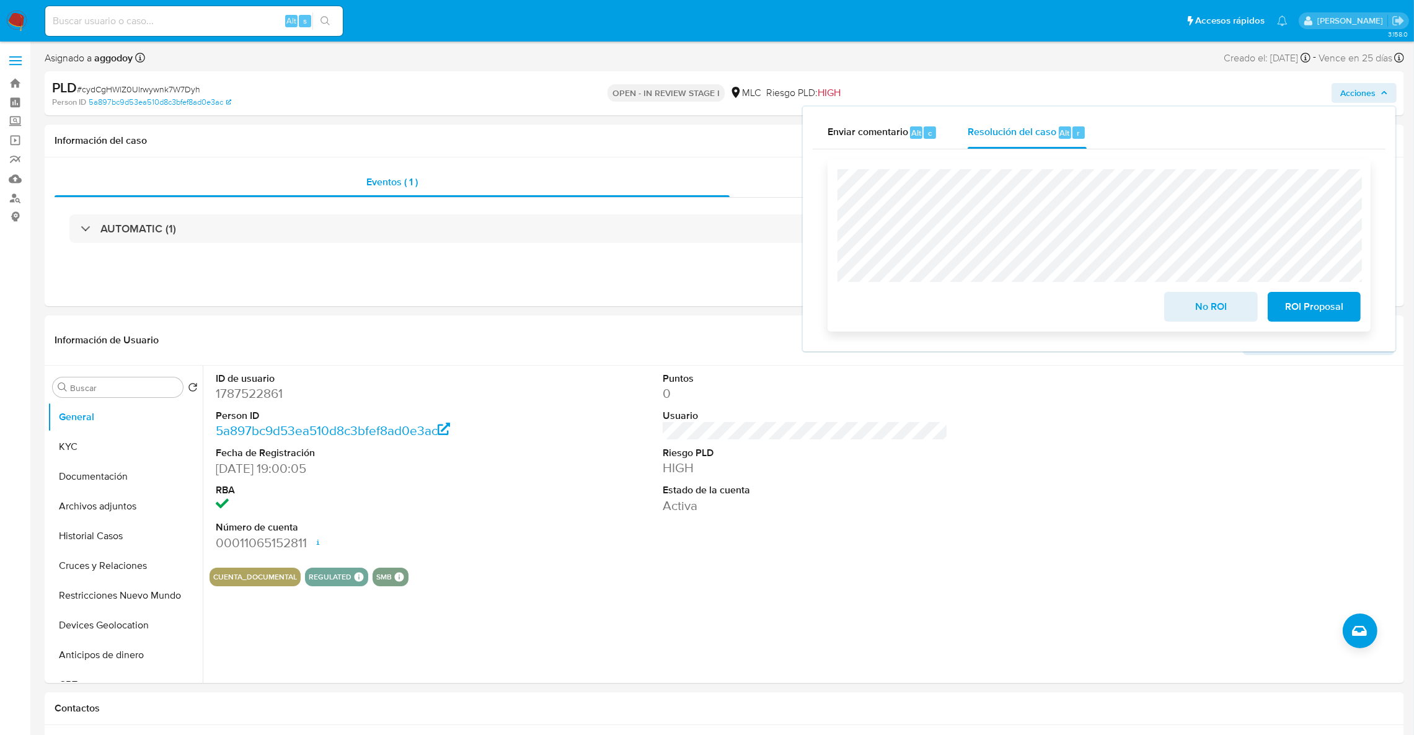
click at [1219, 299] on span "No ROI" at bounding box center [1210, 306] width 61 height 27
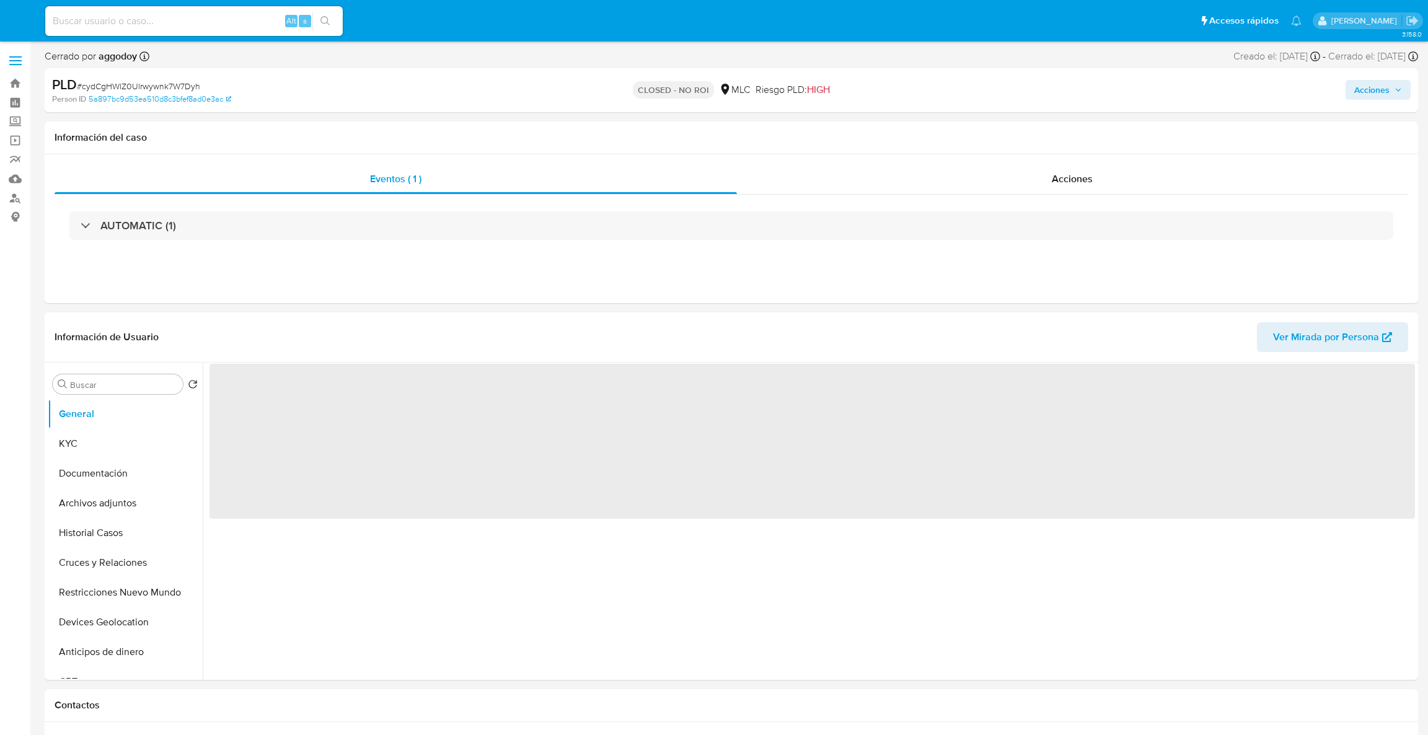
select select "10"
